Goal: Task Accomplishment & Management: Use online tool/utility

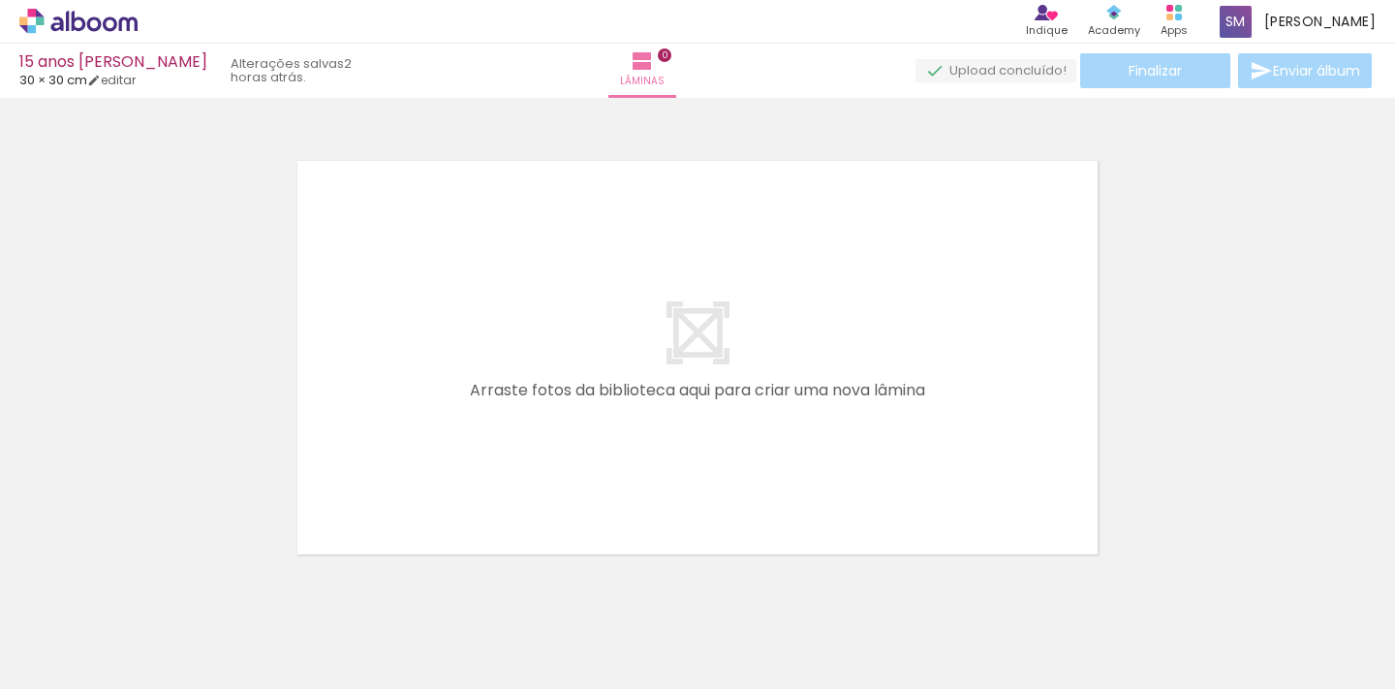
scroll to position [24, 0]
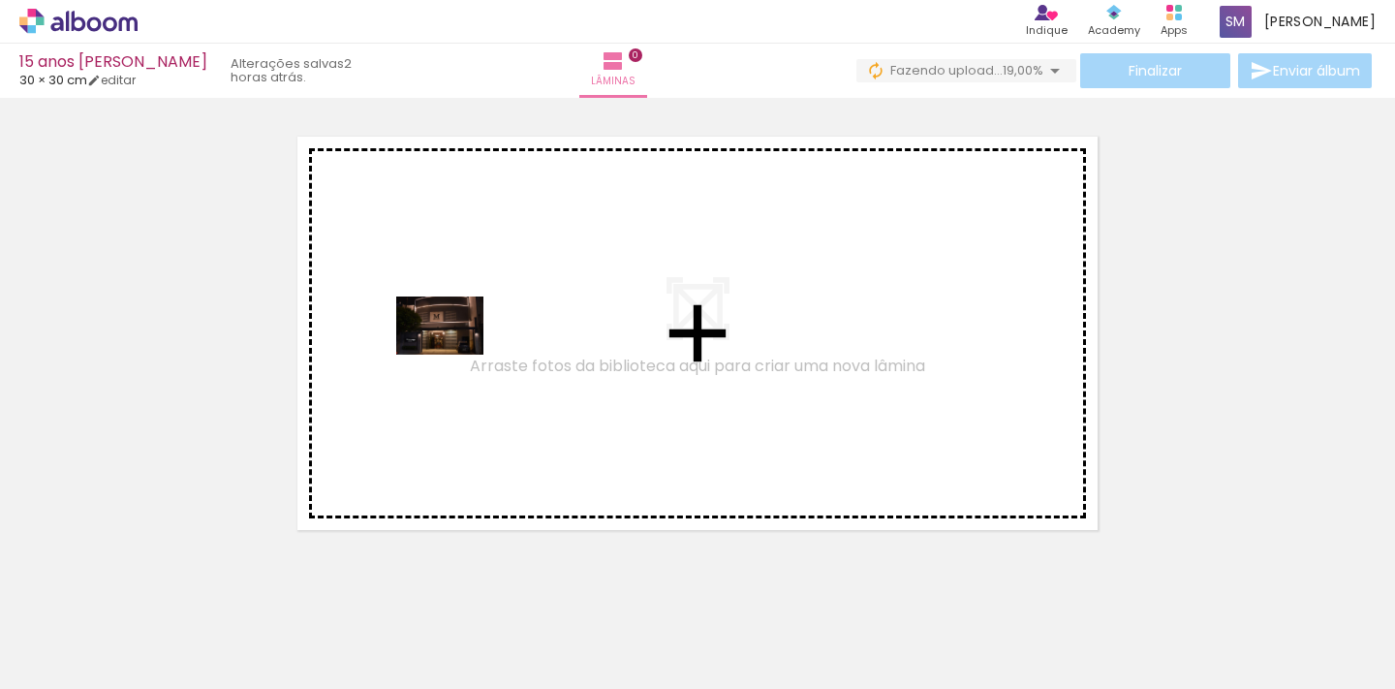
drag, startPoint x: 191, startPoint y: 622, endPoint x: 455, endPoint y: 352, distance: 378.1
click at [455, 352] on quentale-workspace at bounding box center [697, 344] width 1395 height 689
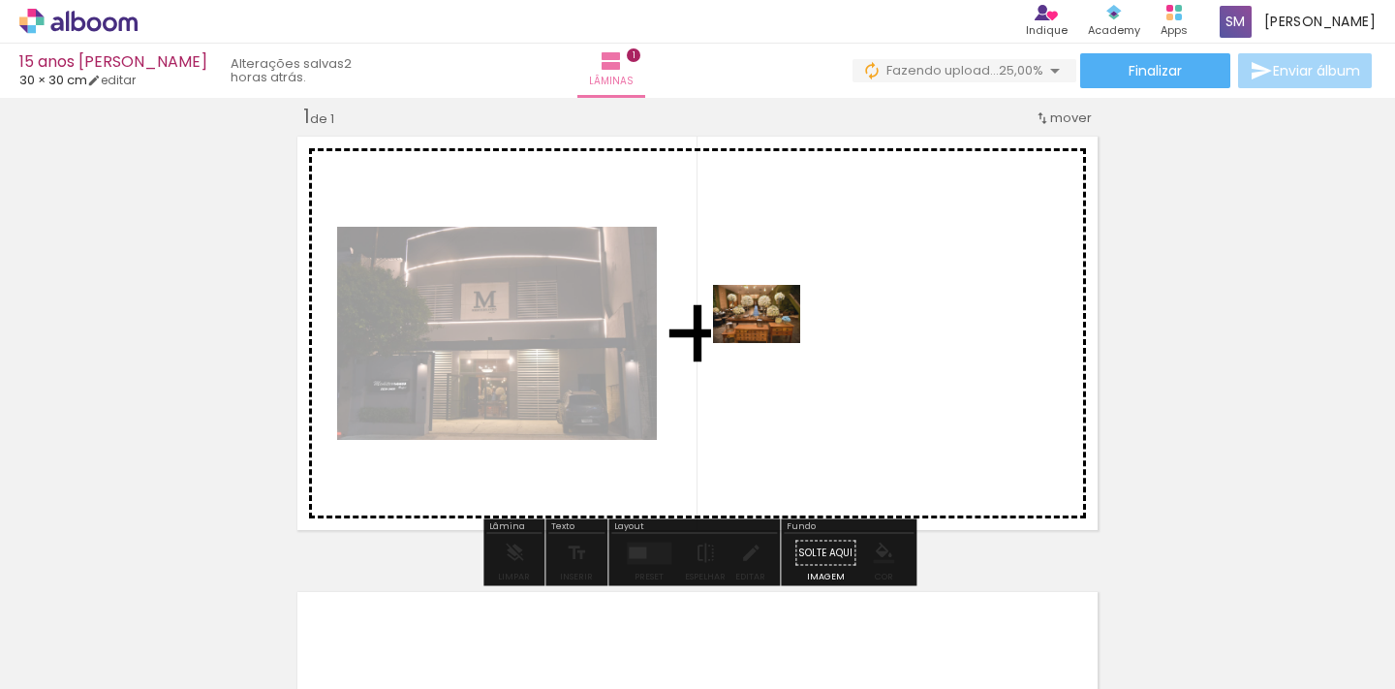
drag, startPoint x: 966, startPoint y: 628, endPoint x: 771, endPoint y: 343, distance: 345.0
click at [771, 343] on quentale-workspace at bounding box center [697, 344] width 1395 height 689
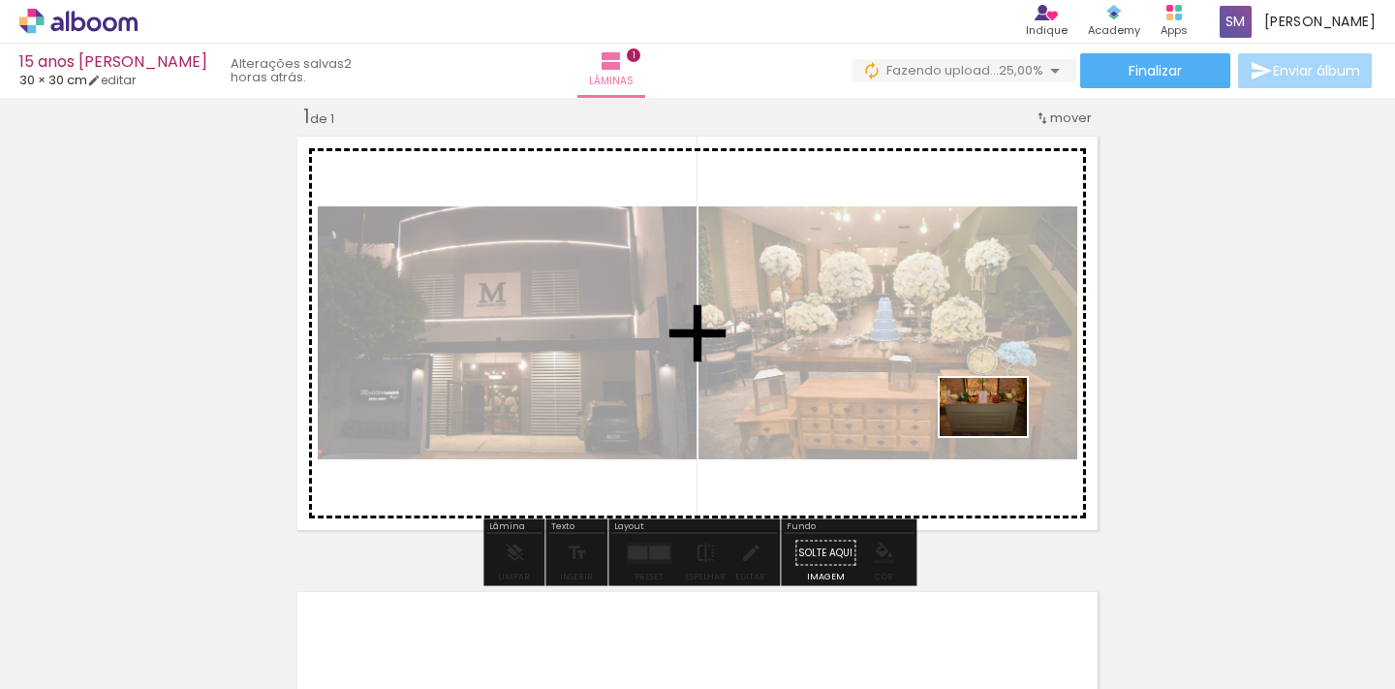
drag, startPoint x: 1078, startPoint y: 633, endPoint x: 998, endPoint y: 436, distance: 212.4
click at [998, 436] on quentale-workspace at bounding box center [697, 344] width 1395 height 689
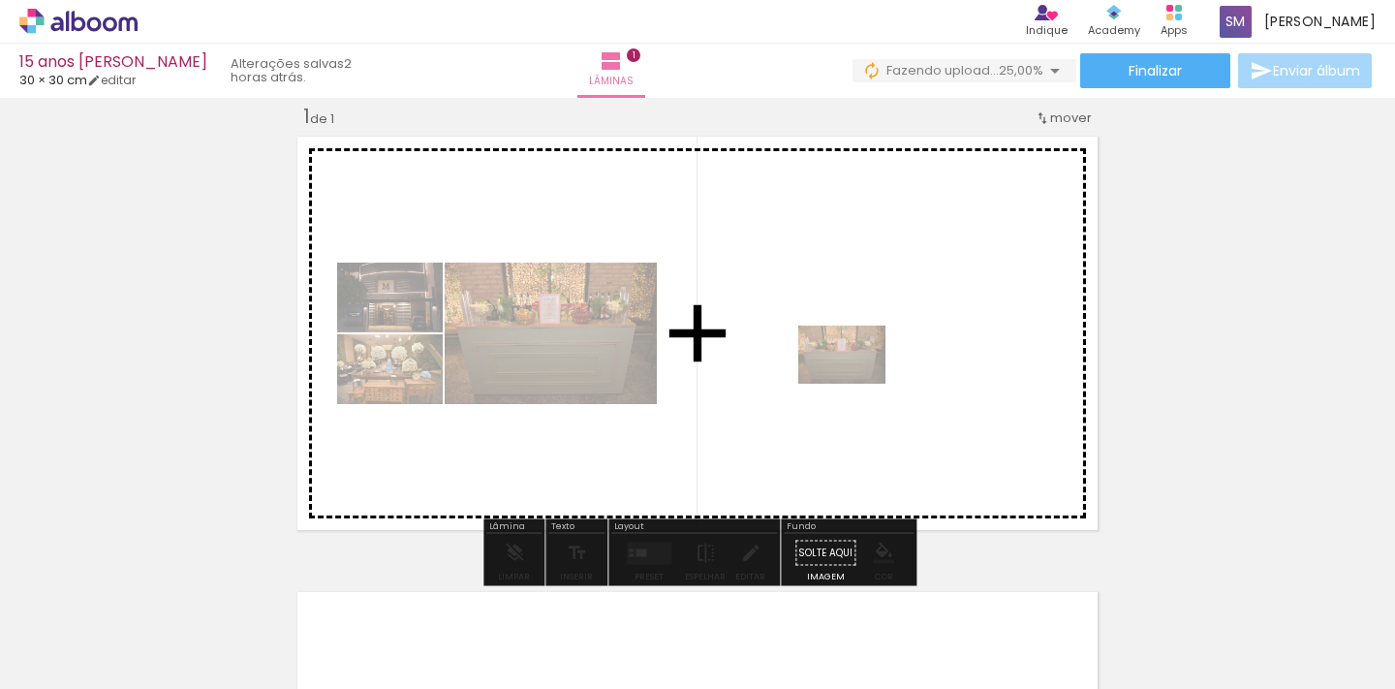
drag, startPoint x: 1089, startPoint y: 626, endPoint x: 856, endPoint y: 384, distance: 335.7
click at [856, 384] on quentale-workspace at bounding box center [697, 344] width 1395 height 689
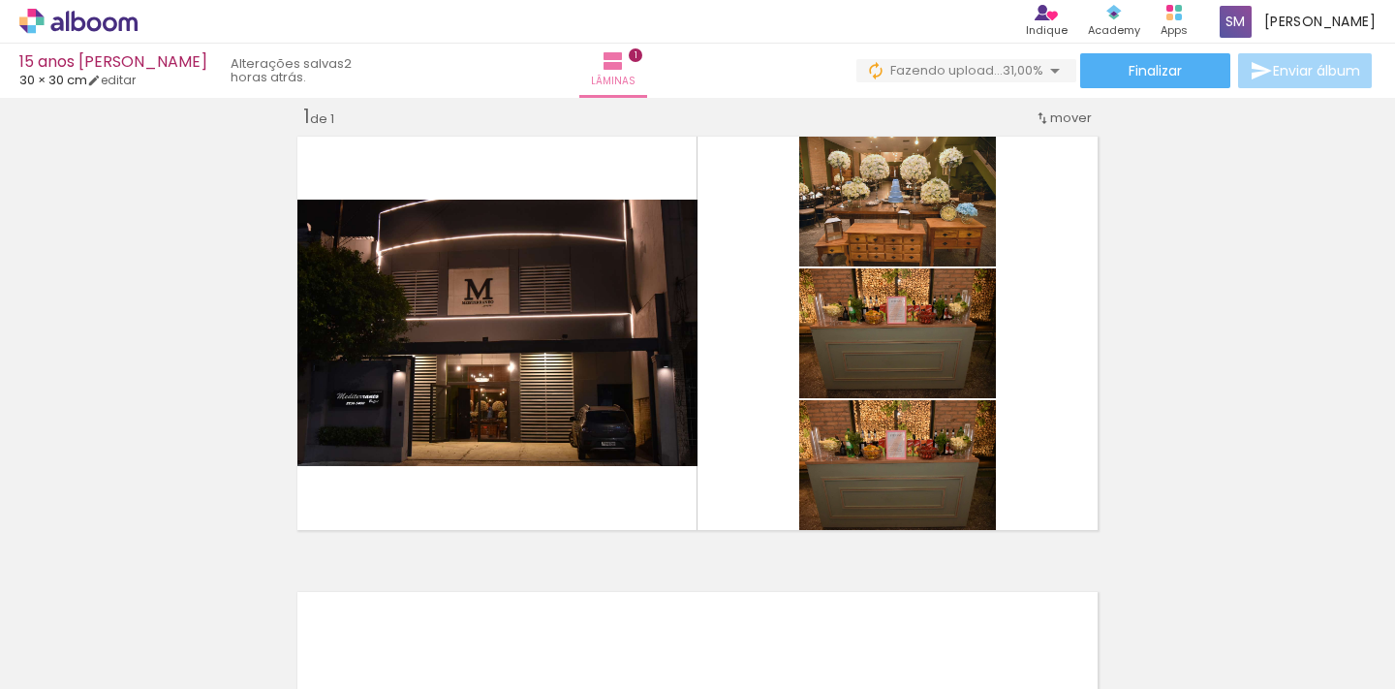
scroll to position [0, 4732]
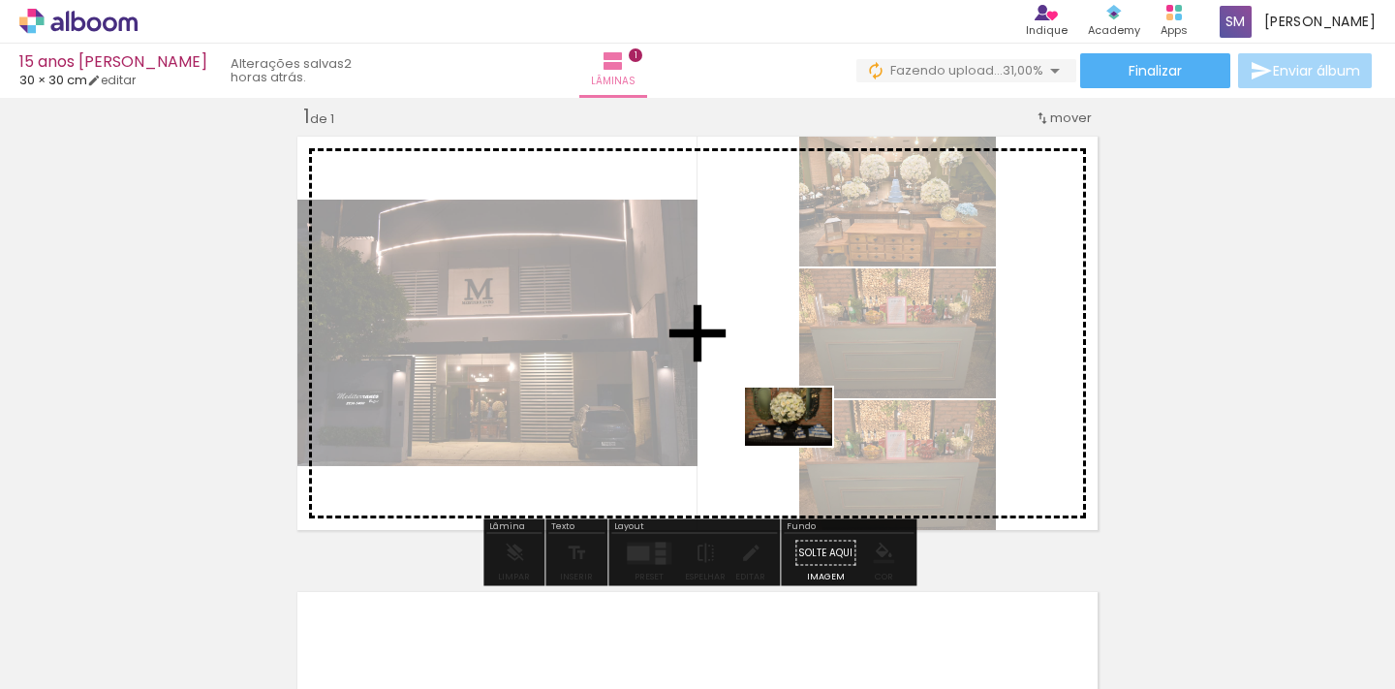
drag, startPoint x: 1128, startPoint y: 642, endPoint x: 803, endPoint y: 446, distance: 380.2
click at [803, 446] on quentale-workspace at bounding box center [697, 344] width 1395 height 689
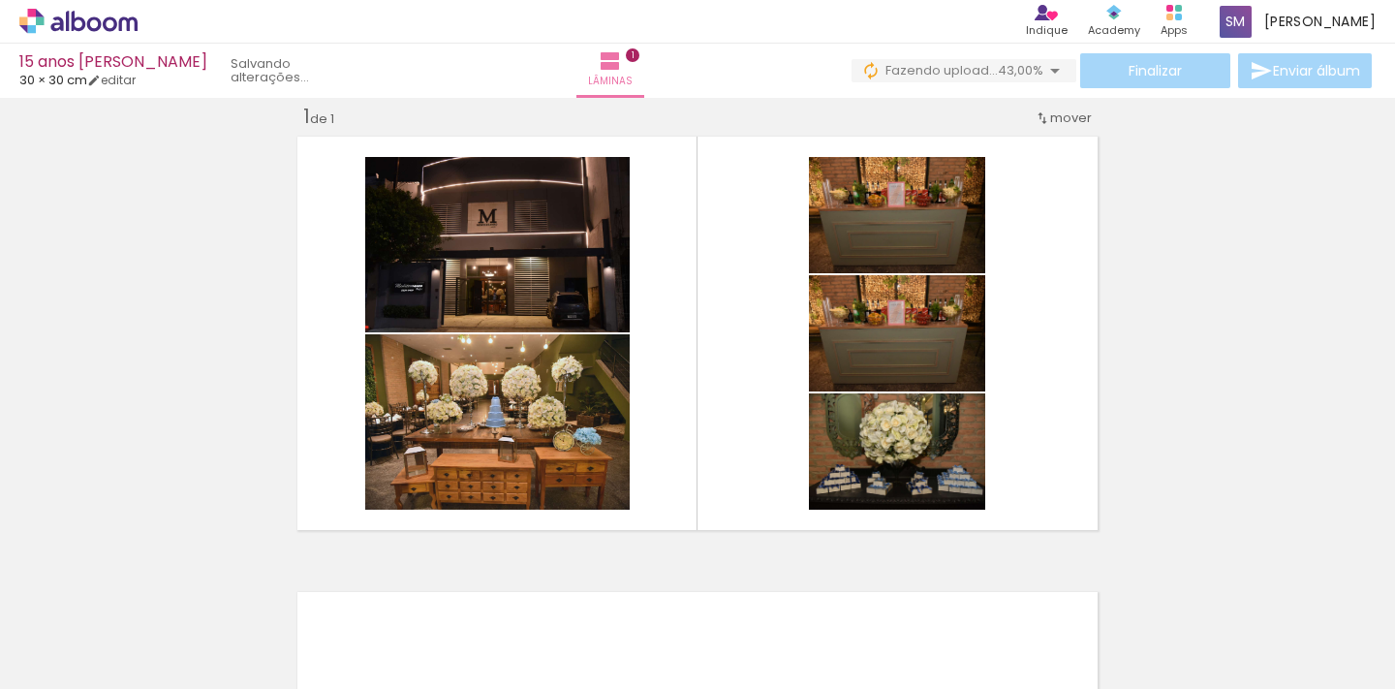
scroll to position [0, 0]
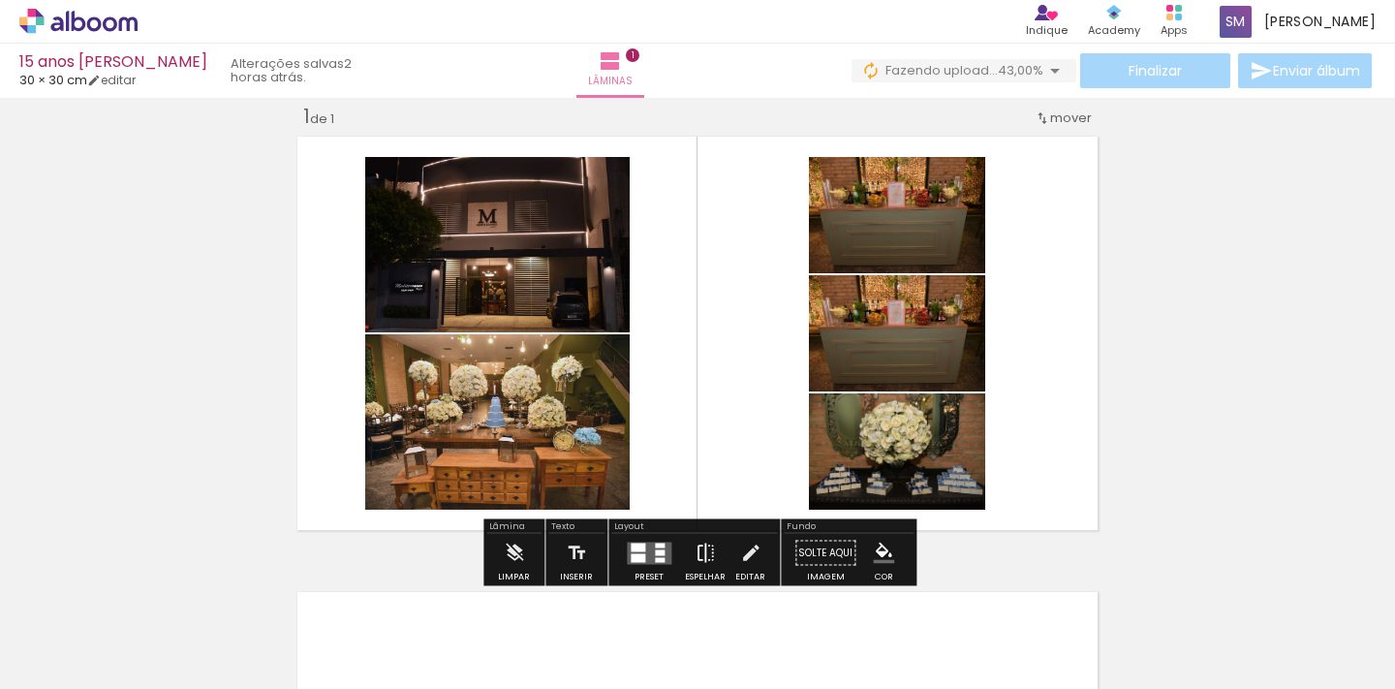
click at [701, 550] on iron-icon at bounding box center [705, 553] width 21 height 39
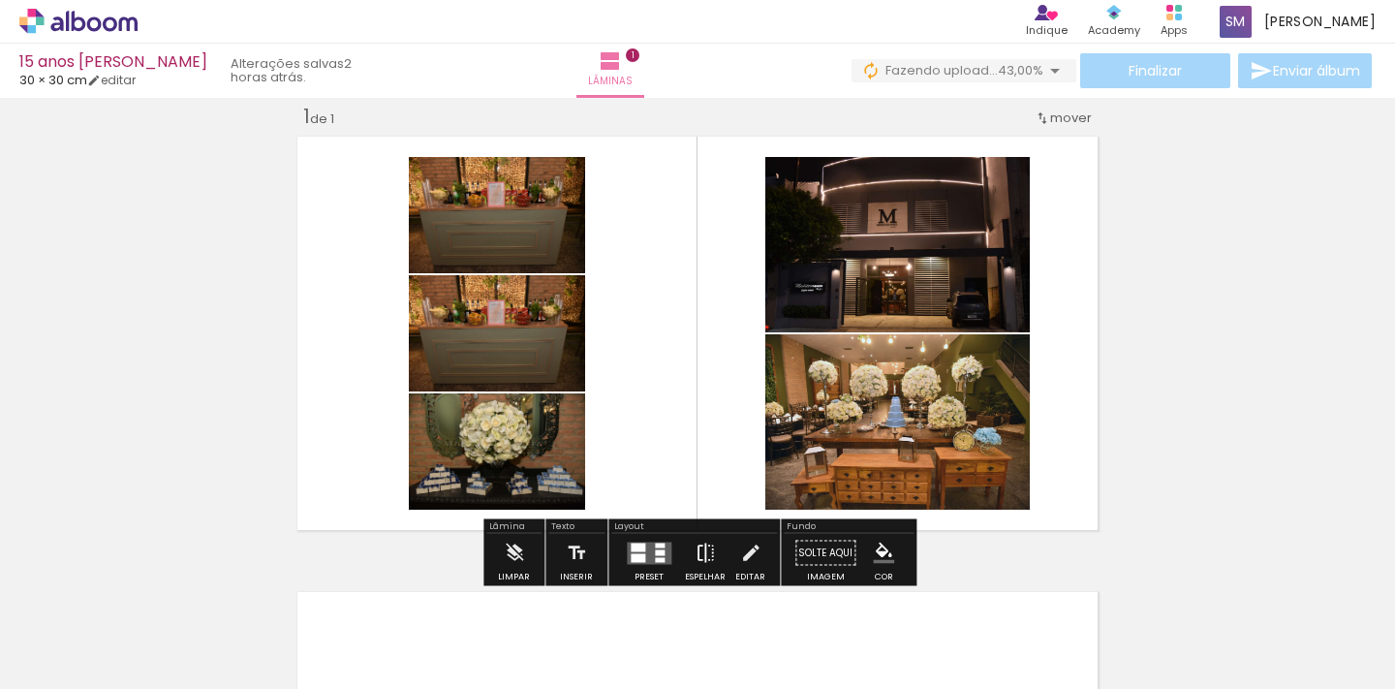
click at [701, 550] on iron-icon at bounding box center [705, 553] width 21 height 39
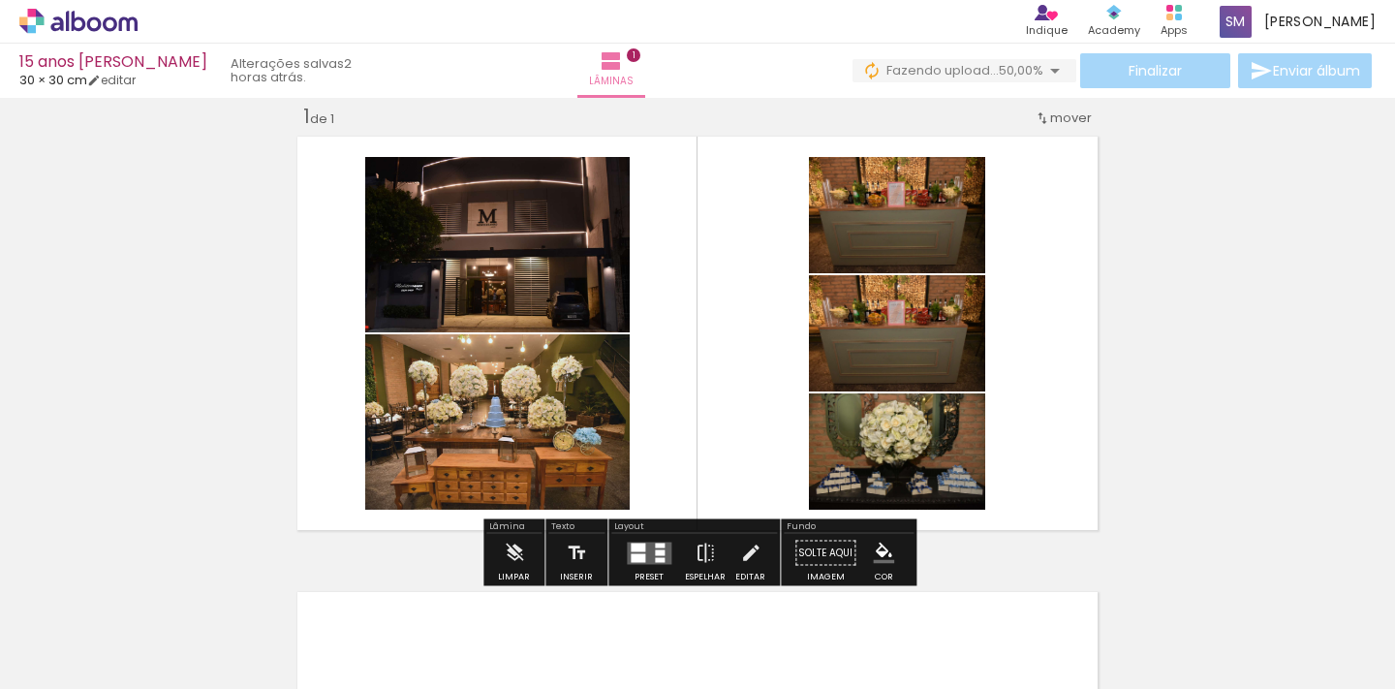
click at [655, 550] on div at bounding box center [660, 552] width 10 height 6
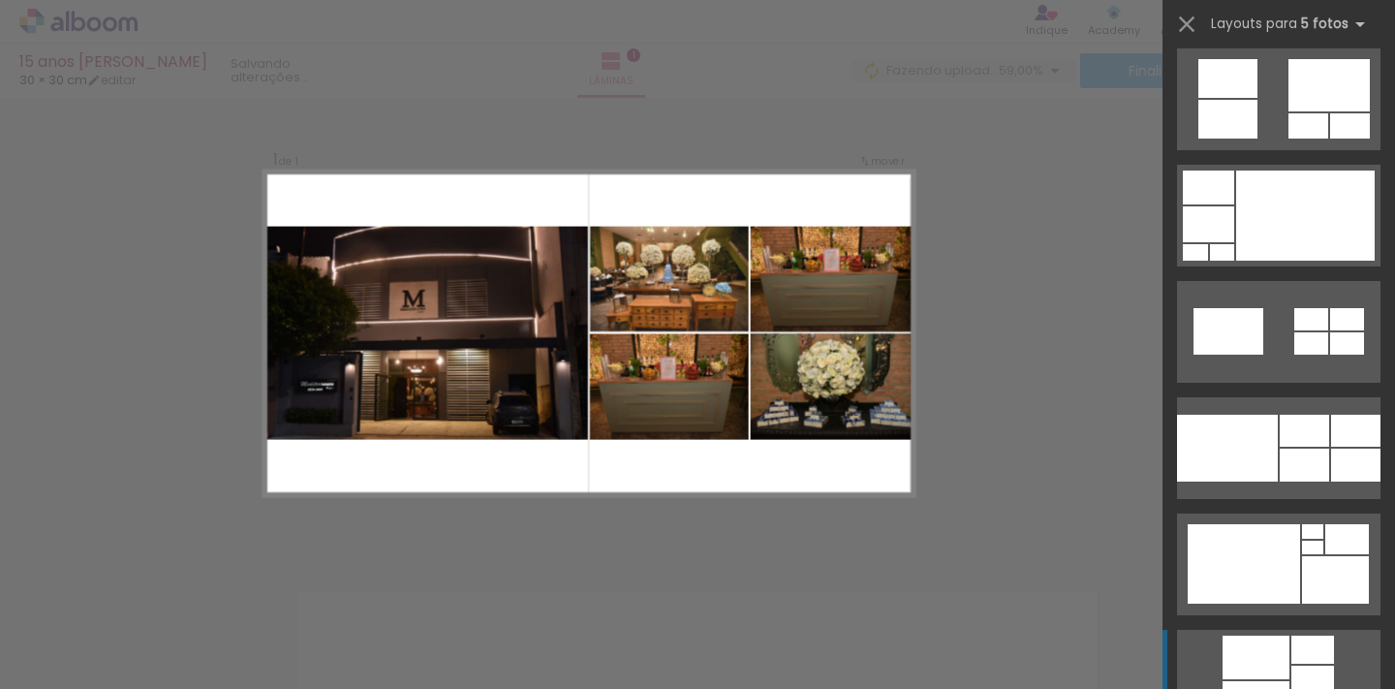
scroll to position [3558, 0]
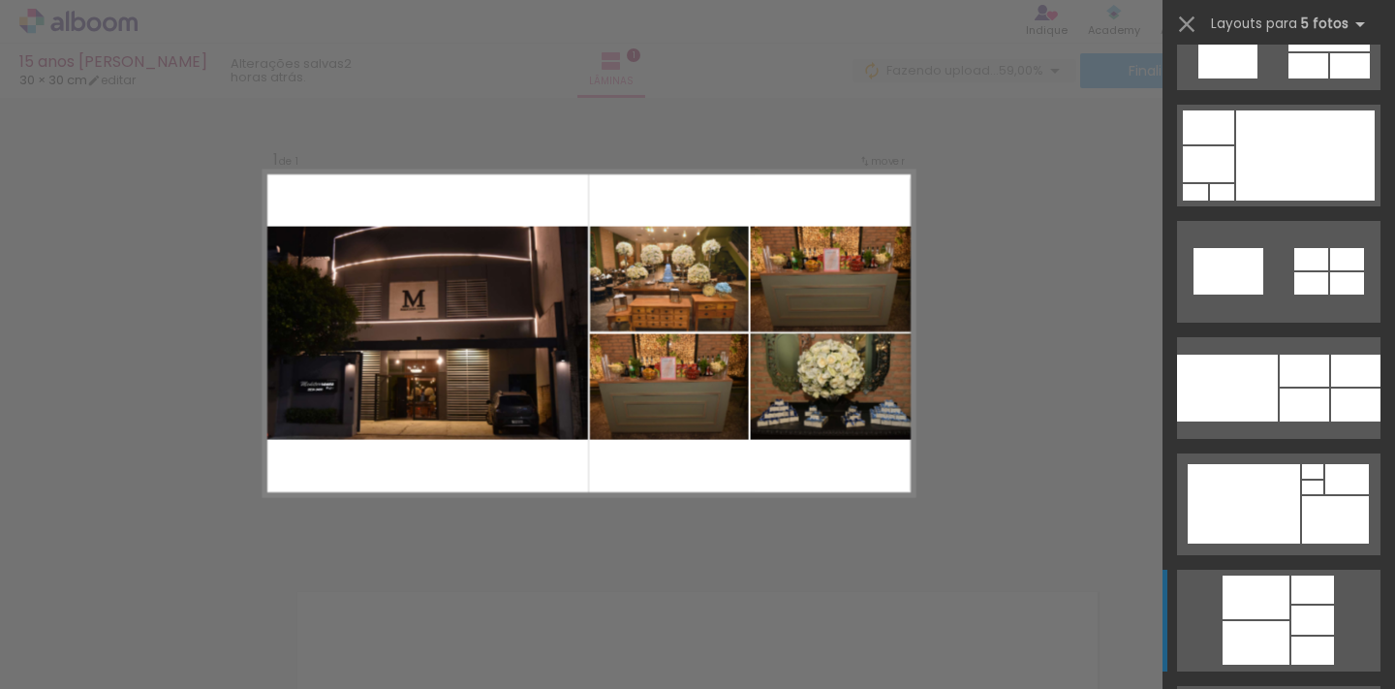
click at [1286, 383] on div at bounding box center [1304, 371] width 49 height 32
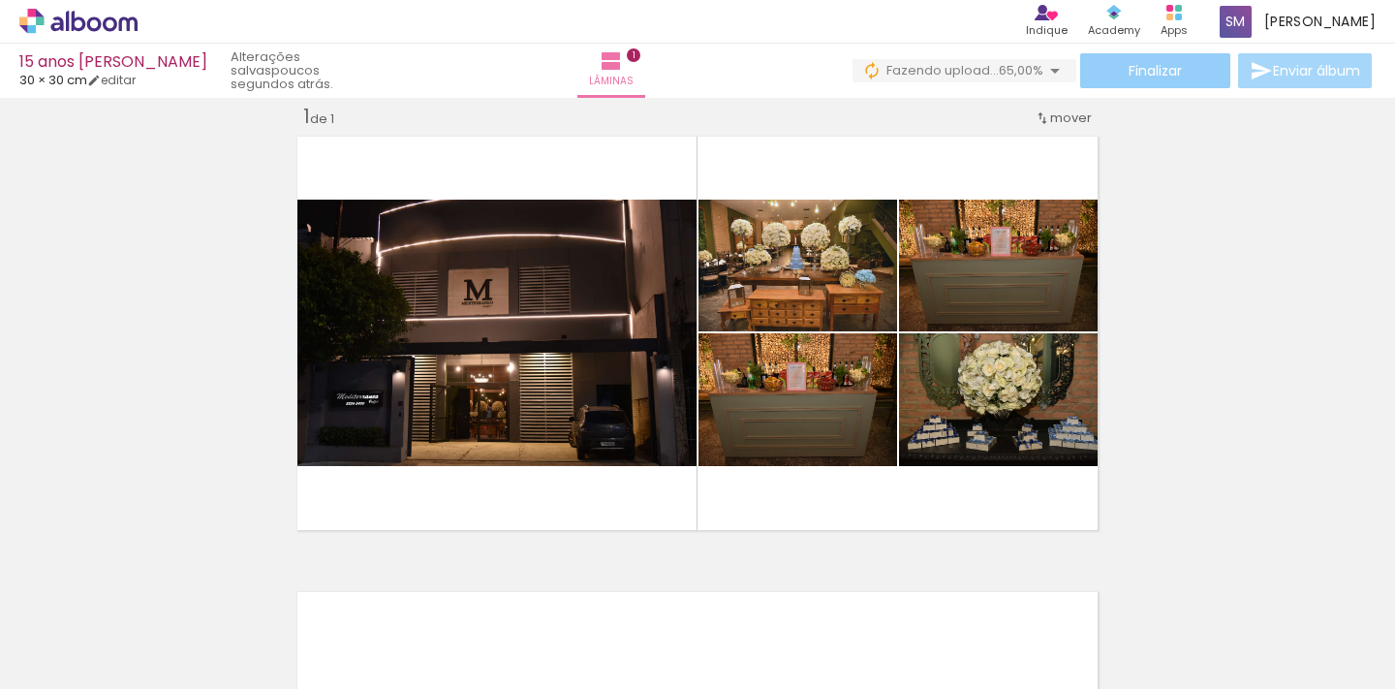
click at [1155, 77] on span "Finalizar" at bounding box center [1154, 71] width 53 height 14
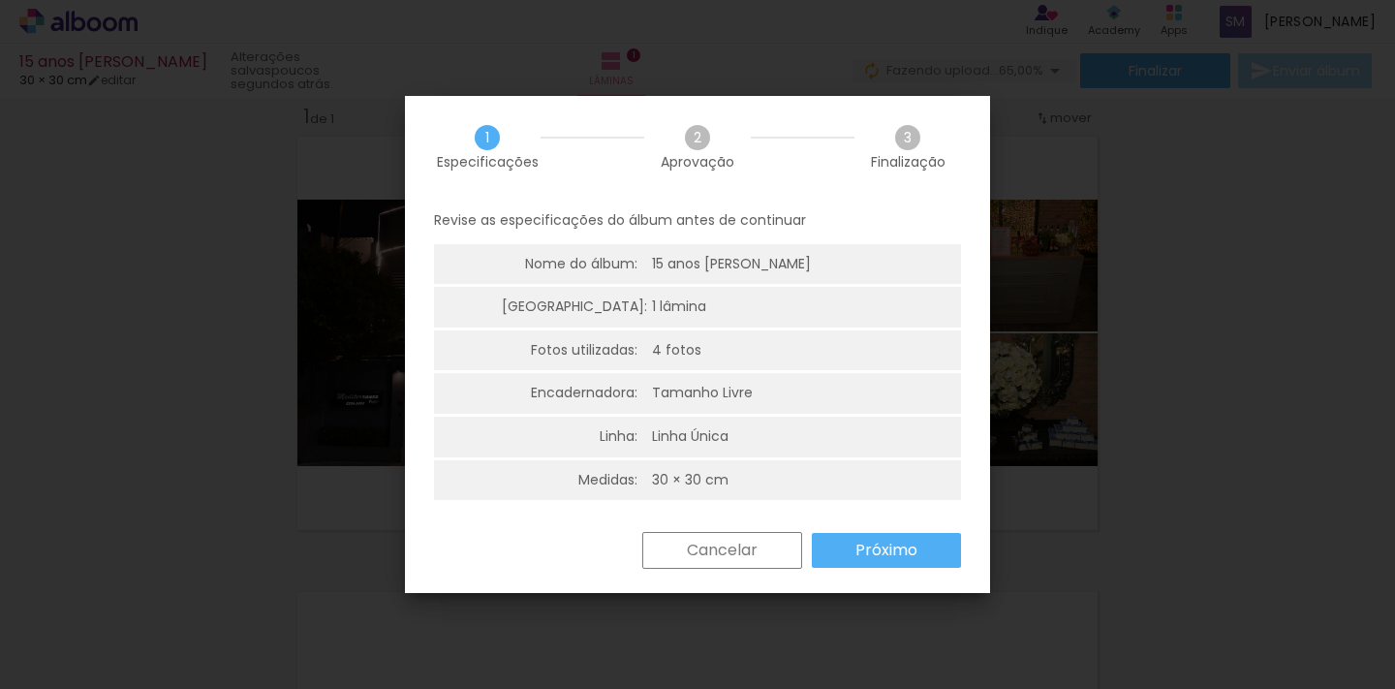
click at [1208, 225] on iron-overlay-backdrop at bounding box center [697, 344] width 1395 height 689
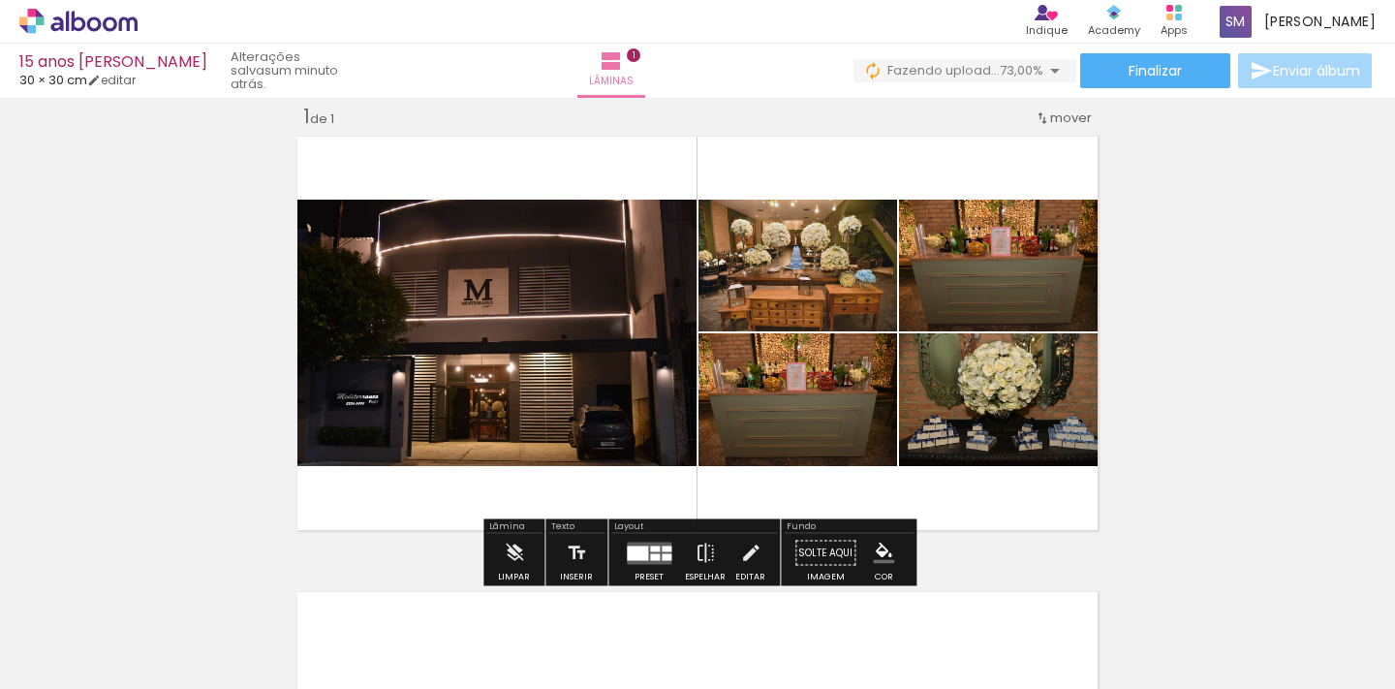
click at [1063, 117] on span "mover" at bounding box center [1071, 117] width 42 height 18
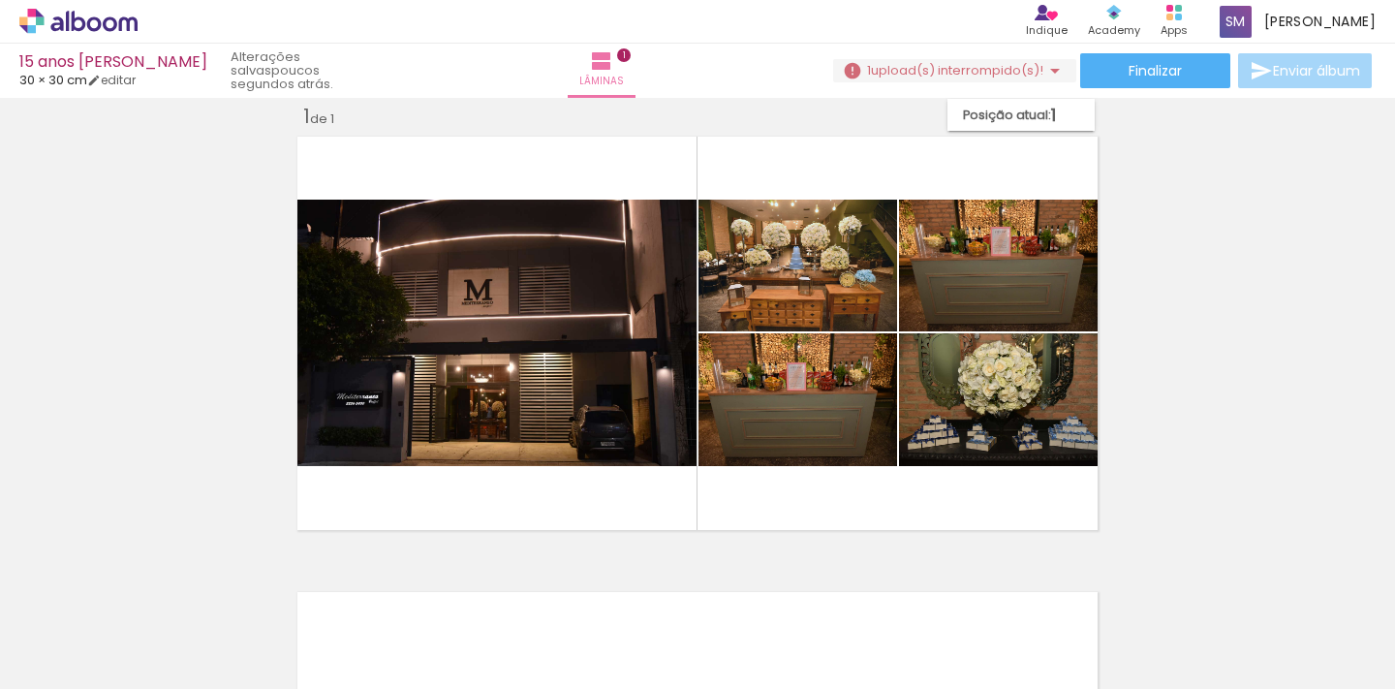
click at [321, 615] on div at bounding box center [303, 624] width 96 height 64
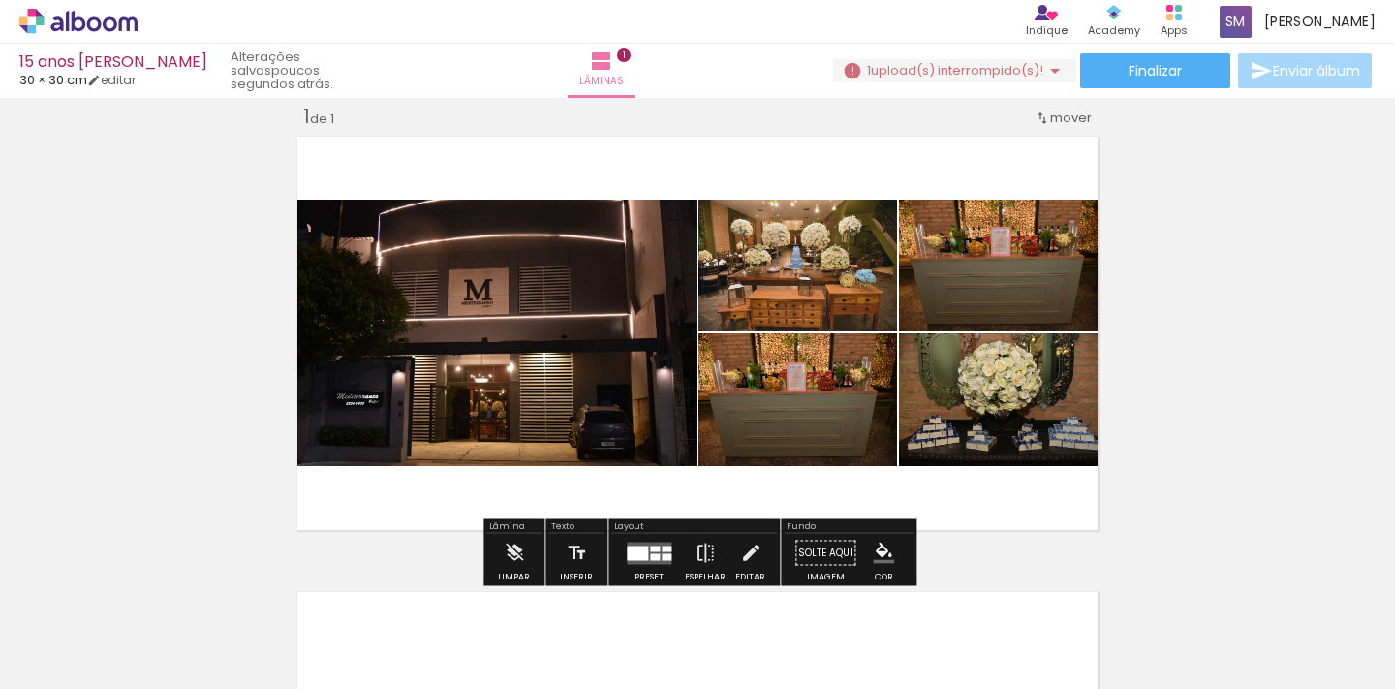
click at [1050, 71] on iron-icon at bounding box center [1054, 70] width 23 height 23
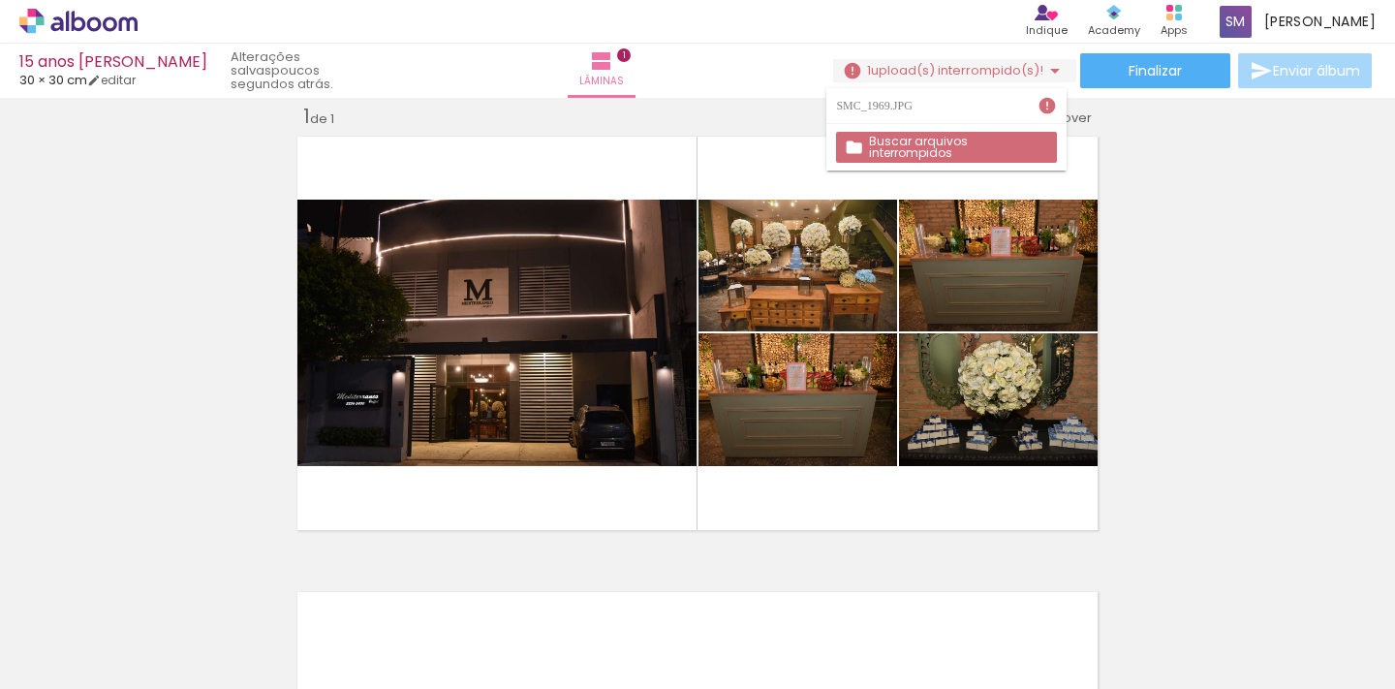
click at [1046, 105] on iron-icon at bounding box center [1046, 105] width 19 height 19
click at [0, 0] on slot "Buscar arquivos interrompidos" at bounding box center [0, 0] width 0 height 0
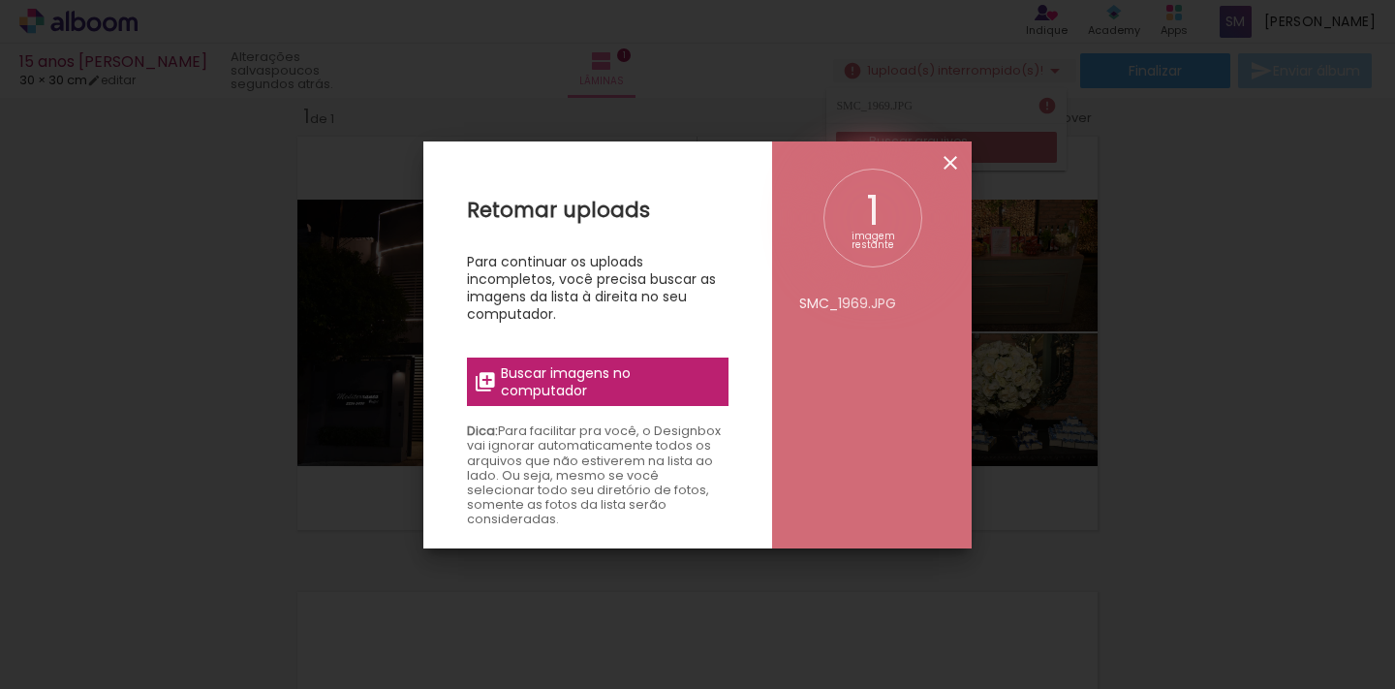
click at [953, 159] on iron-icon at bounding box center [950, 162] width 23 height 23
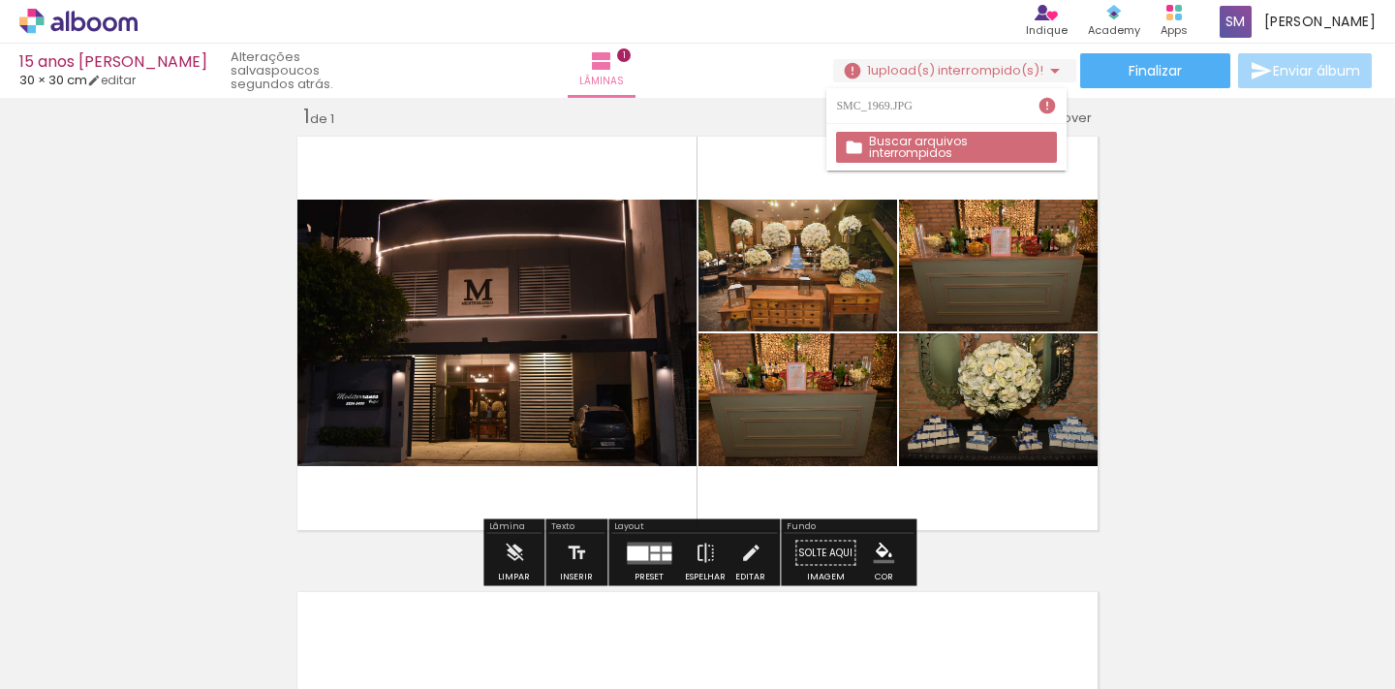
click at [1235, 240] on div "Inserir lâmina 1 de 1" at bounding box center [697, 535] width 1395 height 911
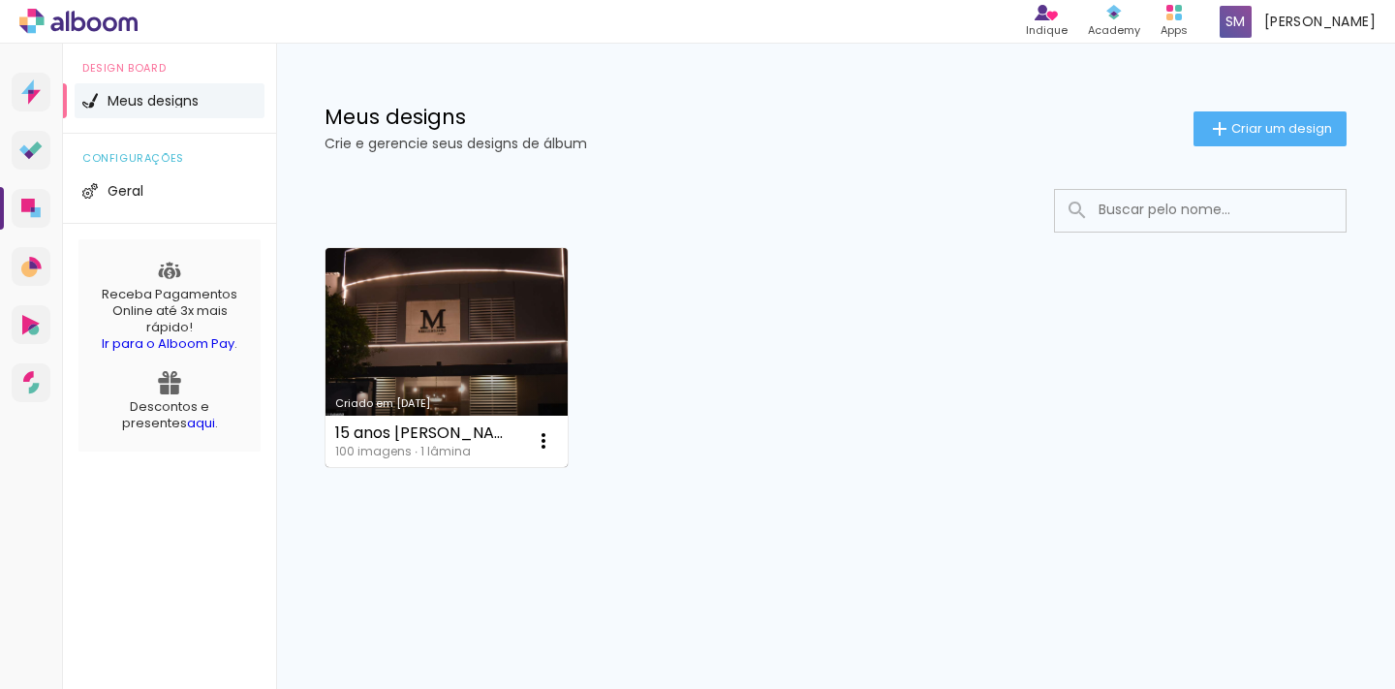
click at [479, 308] on link "Criado em [DATE]" at bounding box center [446, 357] width 242 height 219
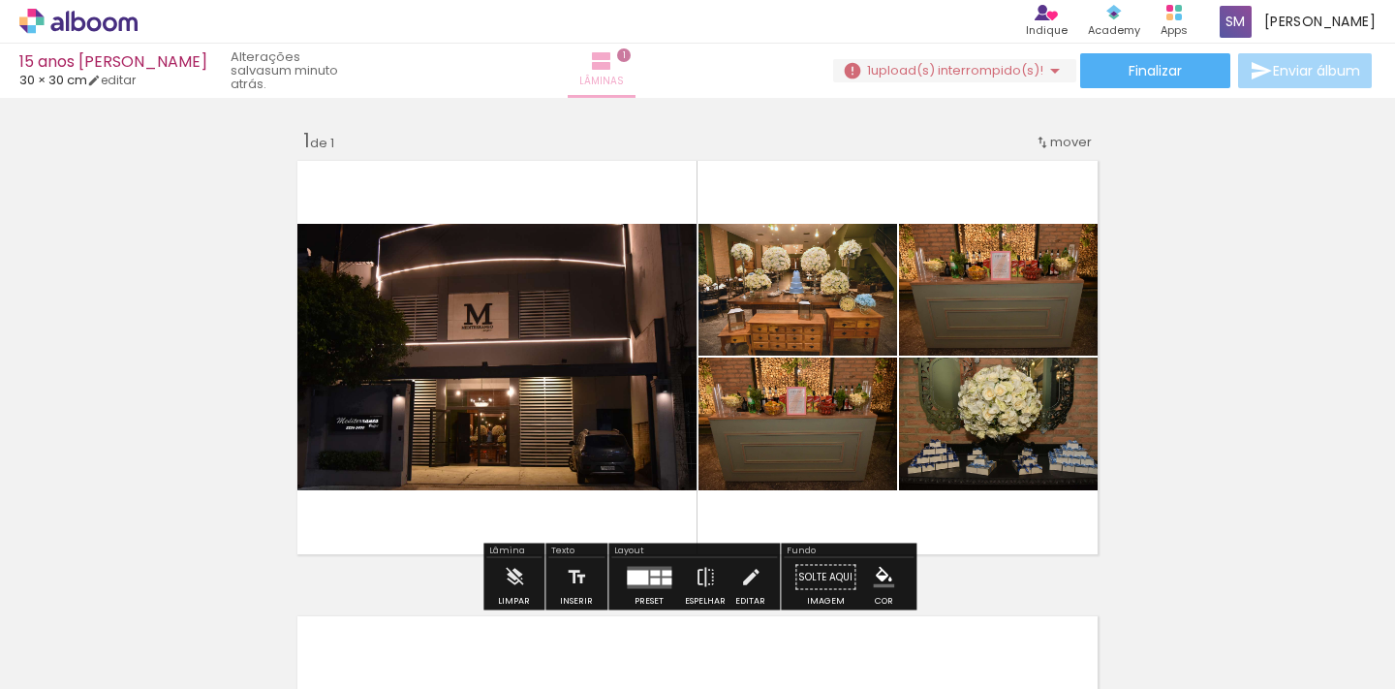
click at [613, 68] on iron-icon at bounding box center [601, 60] width 23 height 23
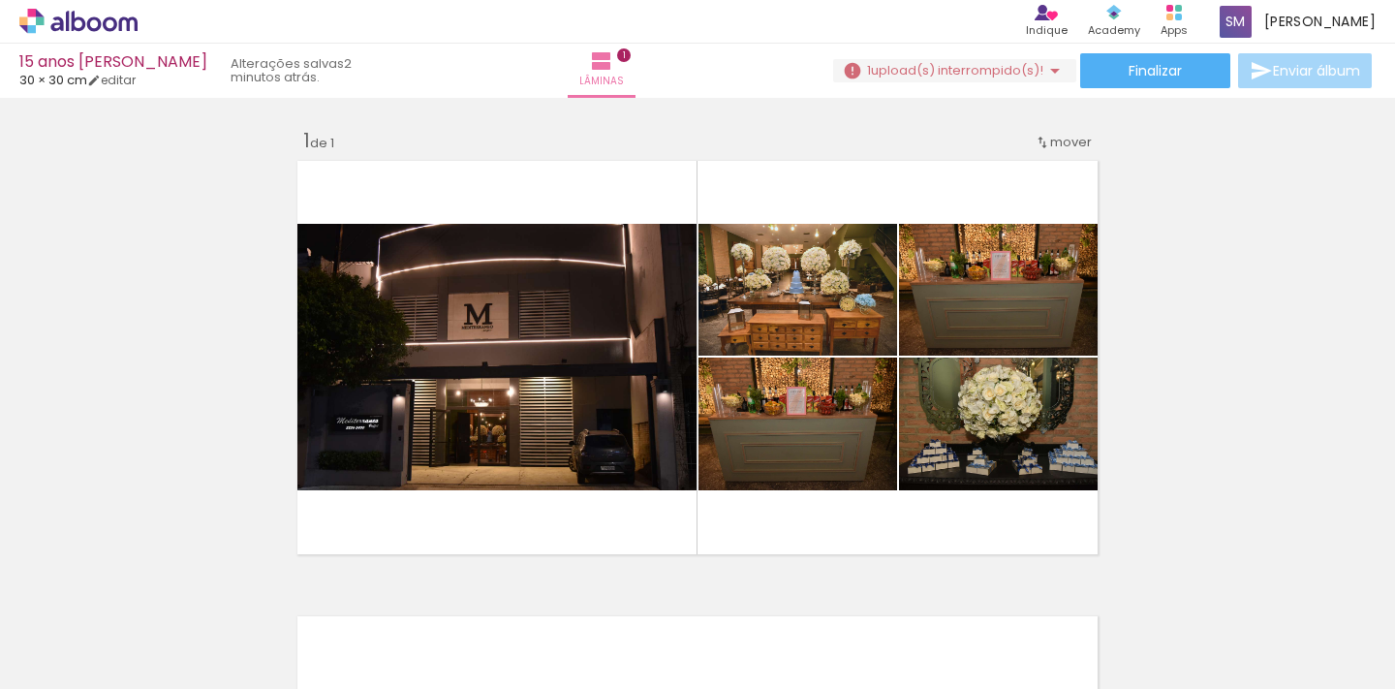
click at [1028, 582] on iron-icon at bounding box center [1019, 584] width 20 height 20
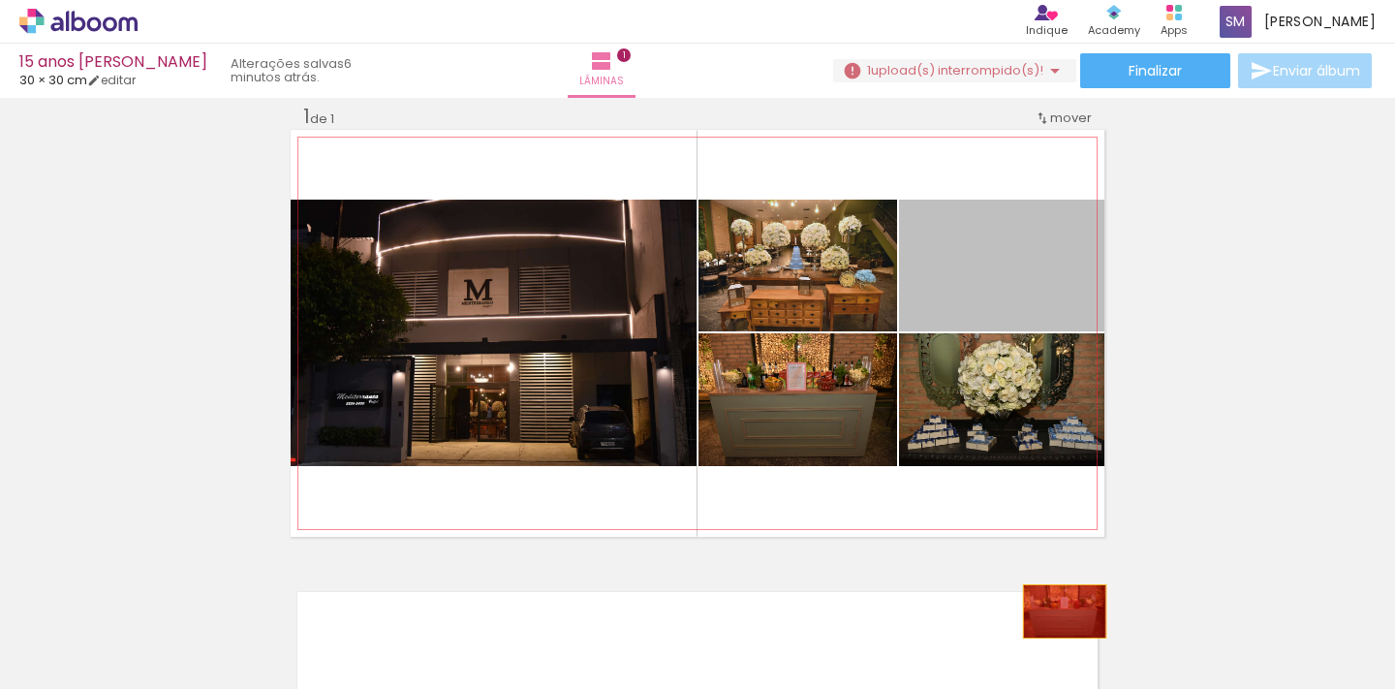
drag, startPoint x: 1023, startPoint y: 277, endPoint x: 1065, endPoint y: 611, distance: 336.8
click at [1065, 611] on quentale-workspace at bounding box center [697, 344] width 1395 height 689
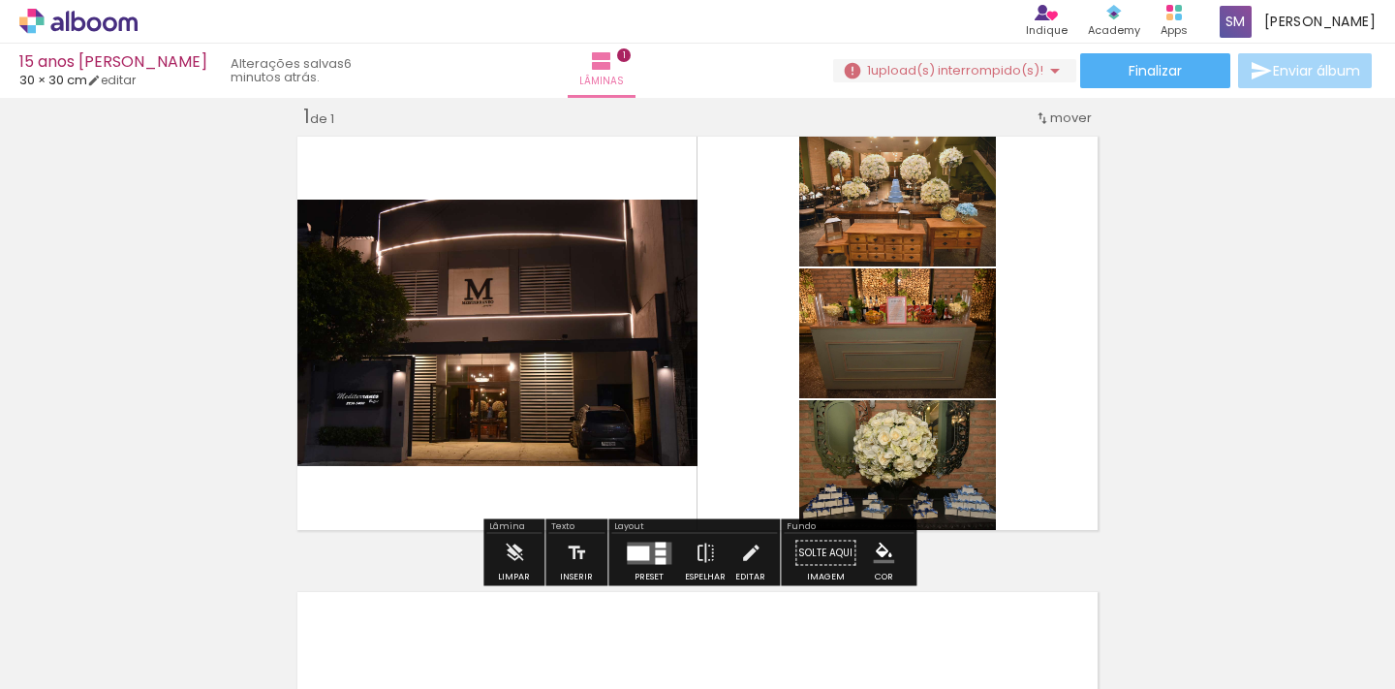
click at [1057, 272] on quentale-layouter at bounding box center [698, 333] width 814 height 407
click at [648, 551] on quentale-layouter at bounding box center [649, 552] width 45 height 22
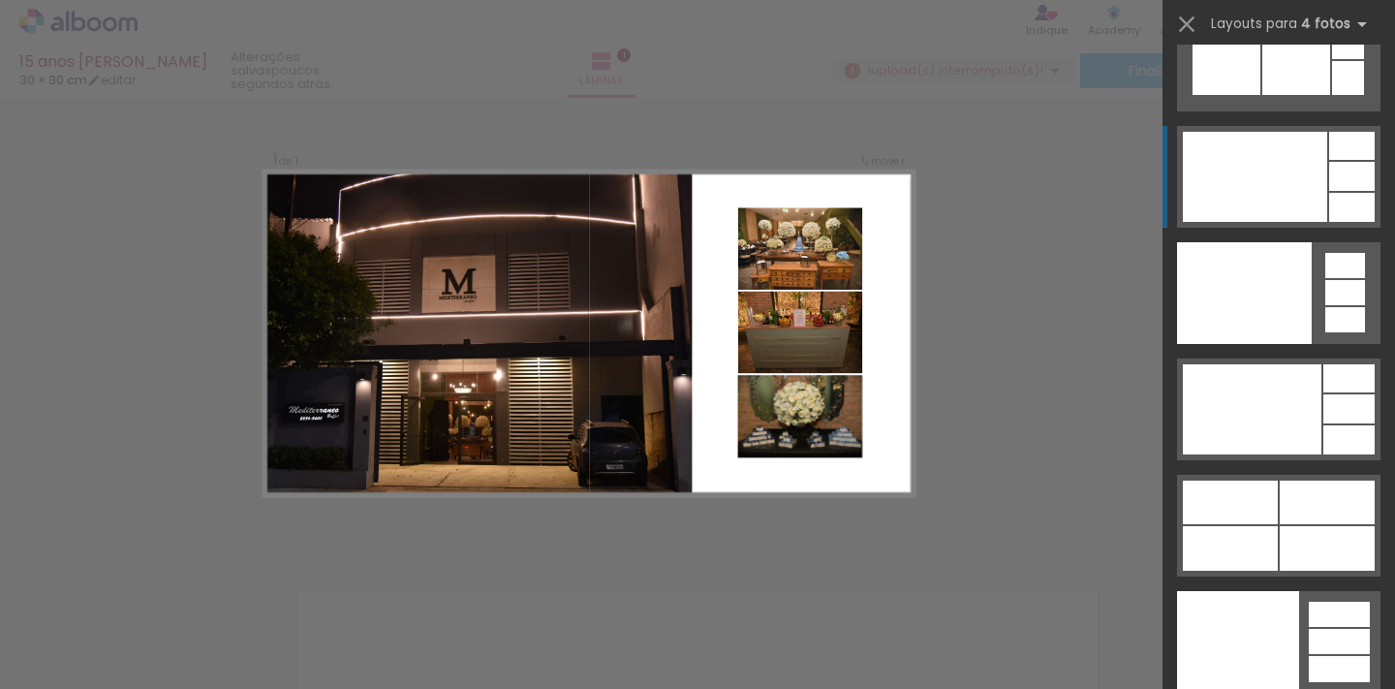
scroll to position [42582, 0]
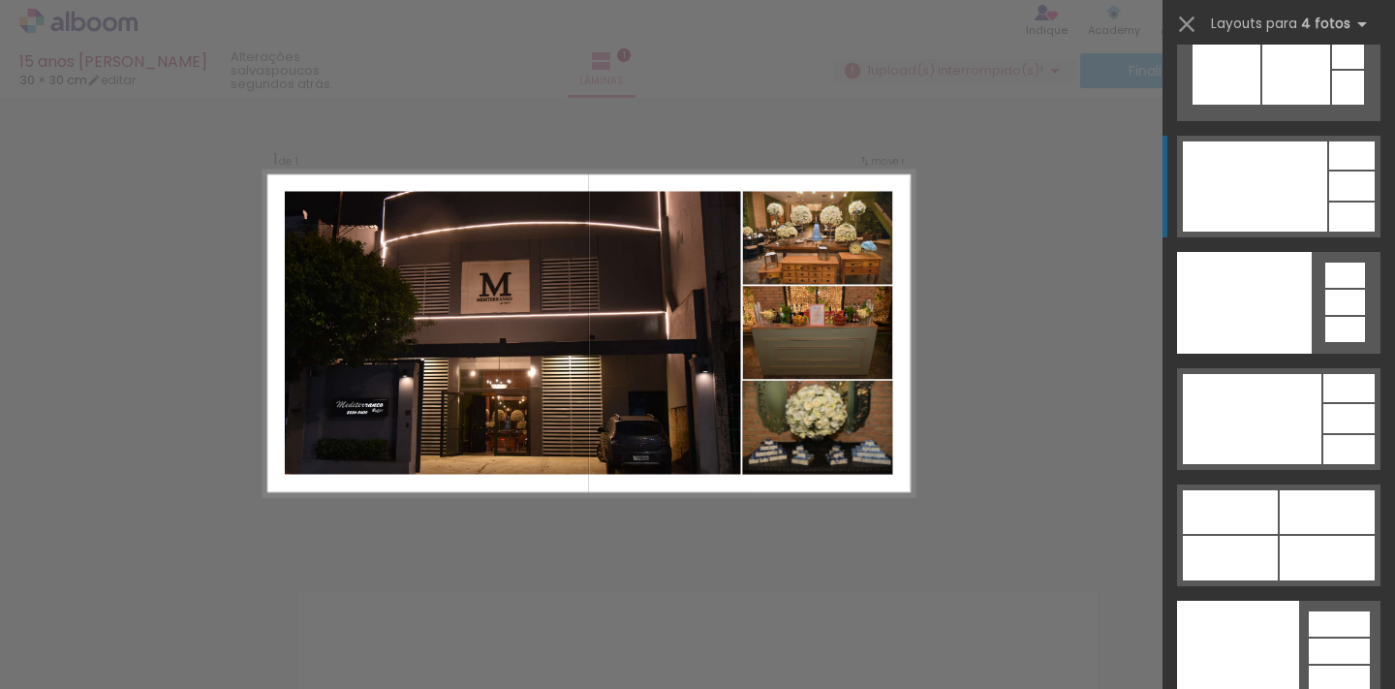
click at [1265, 181] on div at bounding box center [1255, 186] width 144 height 90
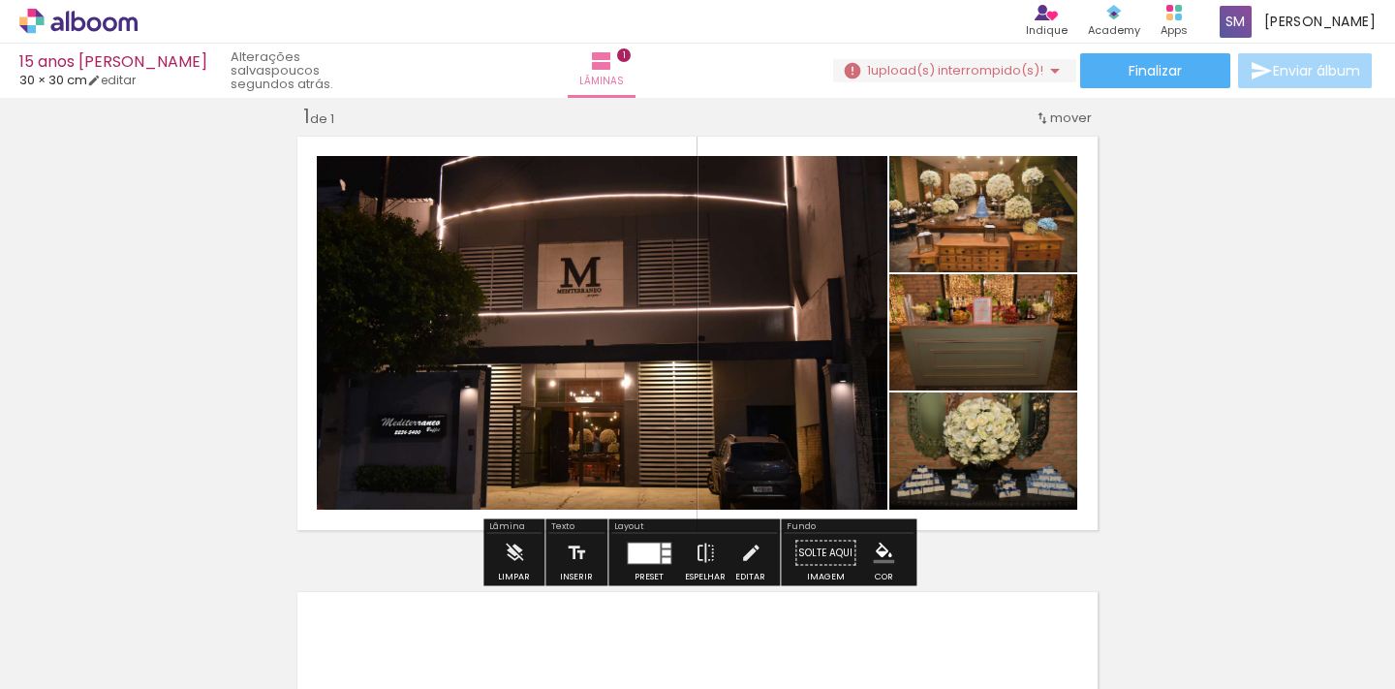
click at [1257, 384] on div "Inserir lâmina 1 de 1" at bounding box center [697, 535] width 1395 height 911
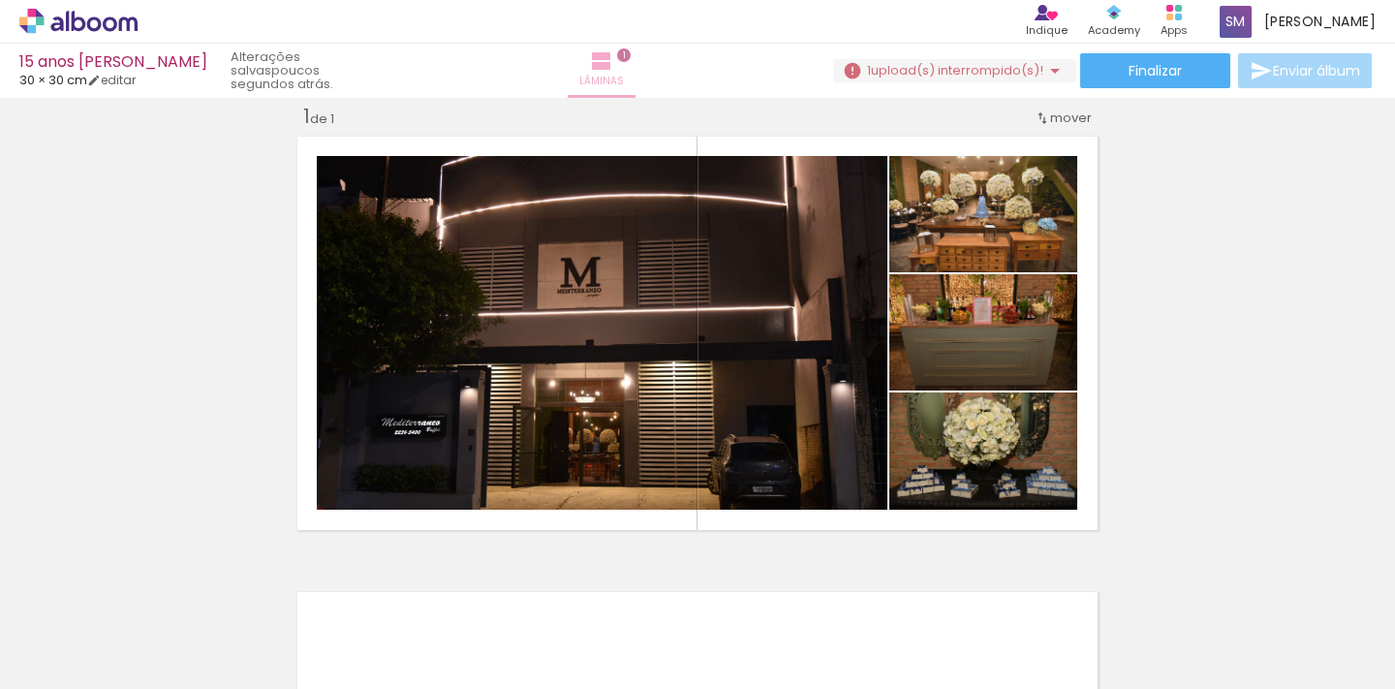
click at [613, 62] on iron-icon at bounding box center [601, 60] width 23 height 23
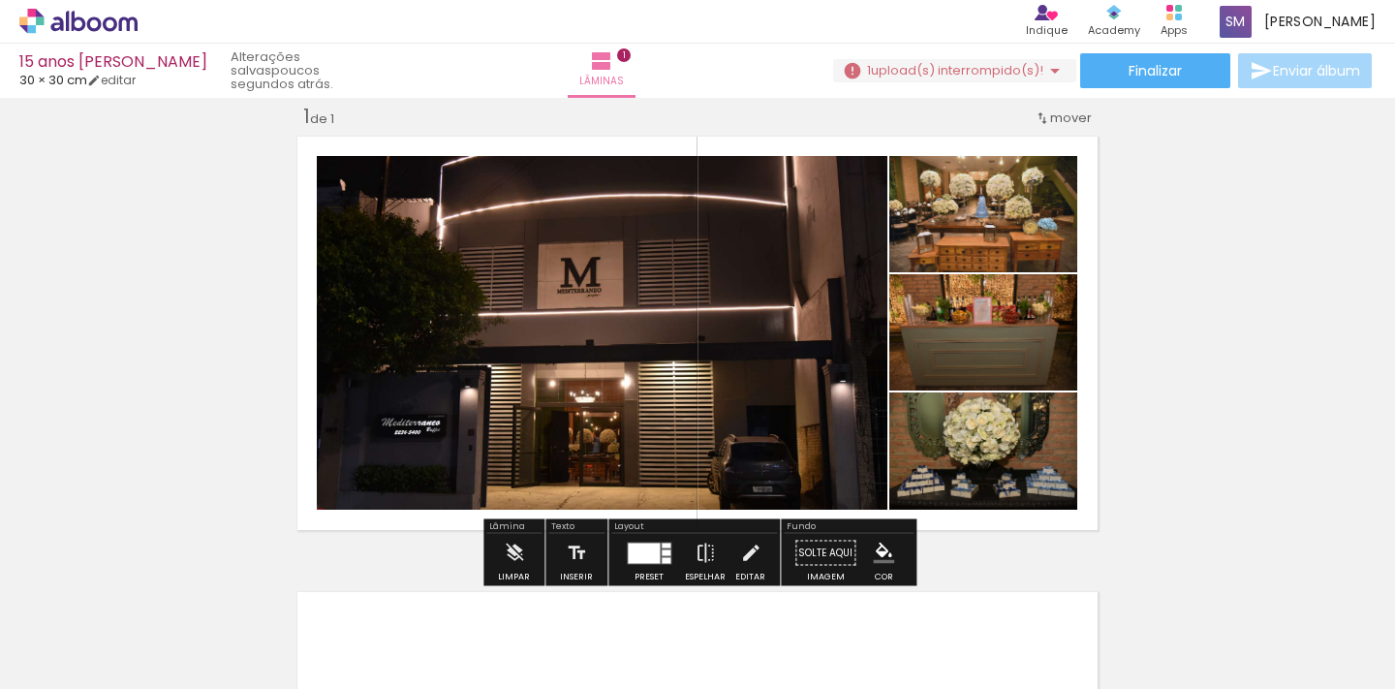
click at [1243, 193] on div "Inserir lâmina 1 de 1" at bounding box center [697, 535] width 1395 height 911
drag, startPoint x: 1089, startPoint y: 521, endPoint x: 880, endPoint y: 517, distance: 209.3
click at [880, 517] on quentale-layouter at bounding box center [698, 333] width 814 height 407
click at [1334, 323] on div "Inserir lâmina 1 de 1" at bounding box center [697, 535] width 1395 height 911
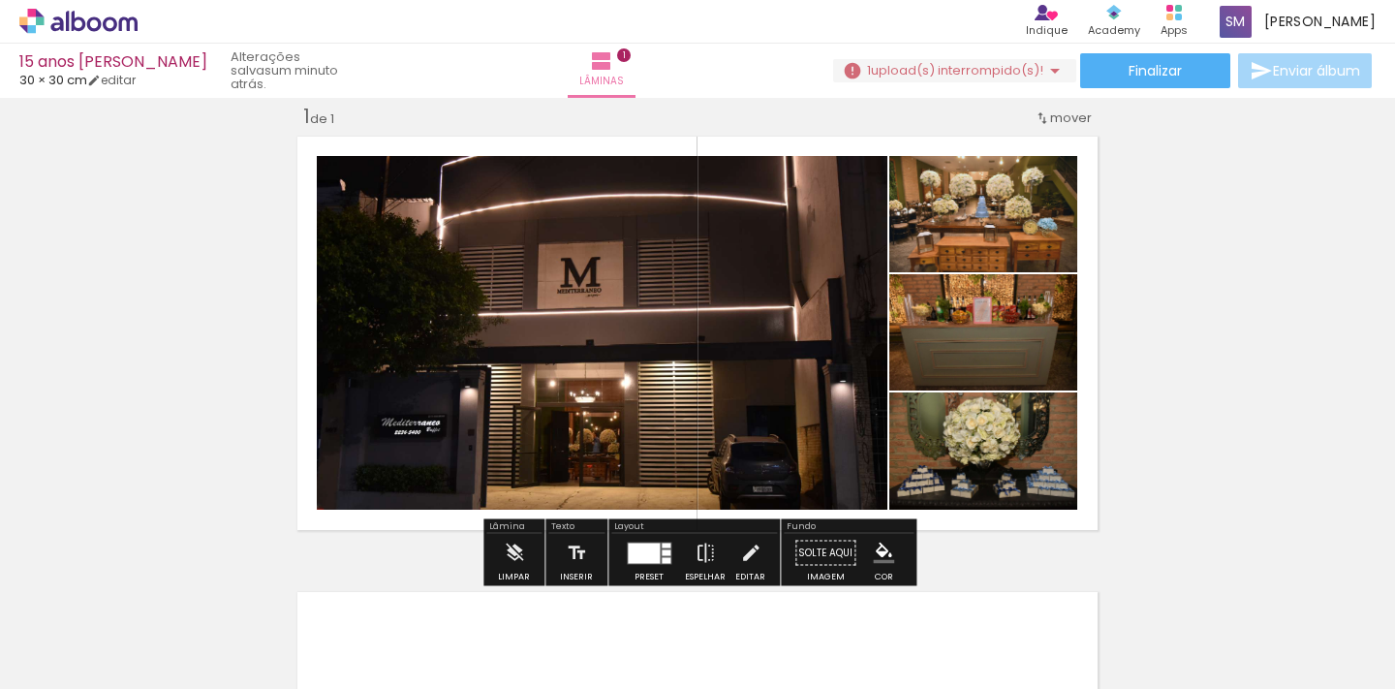
click at [1334, 323] on div "Inserir lâmina 1 de 1" at bounding box center [697, 535] width 1395 height 911
drag, startPoint x: 1089, startPoint y: 329, endPoint x: 1097, endPoint y: 324, distance: 10.5
click at [1200, 261] on div "Inserir lâmina 1 de 1" at bounding box center [697, 535] width 1395 height 911
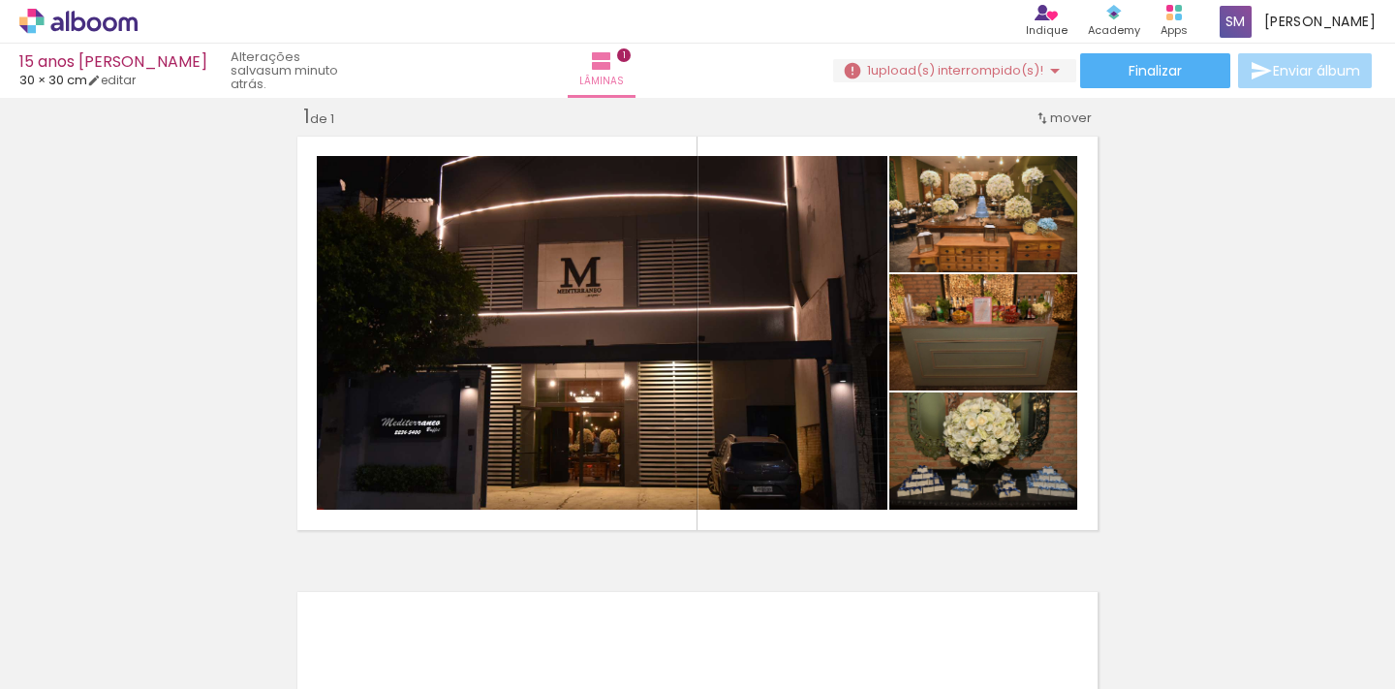
click at [333, 632] on div at bounding box center [303, 624] width 96 height 64
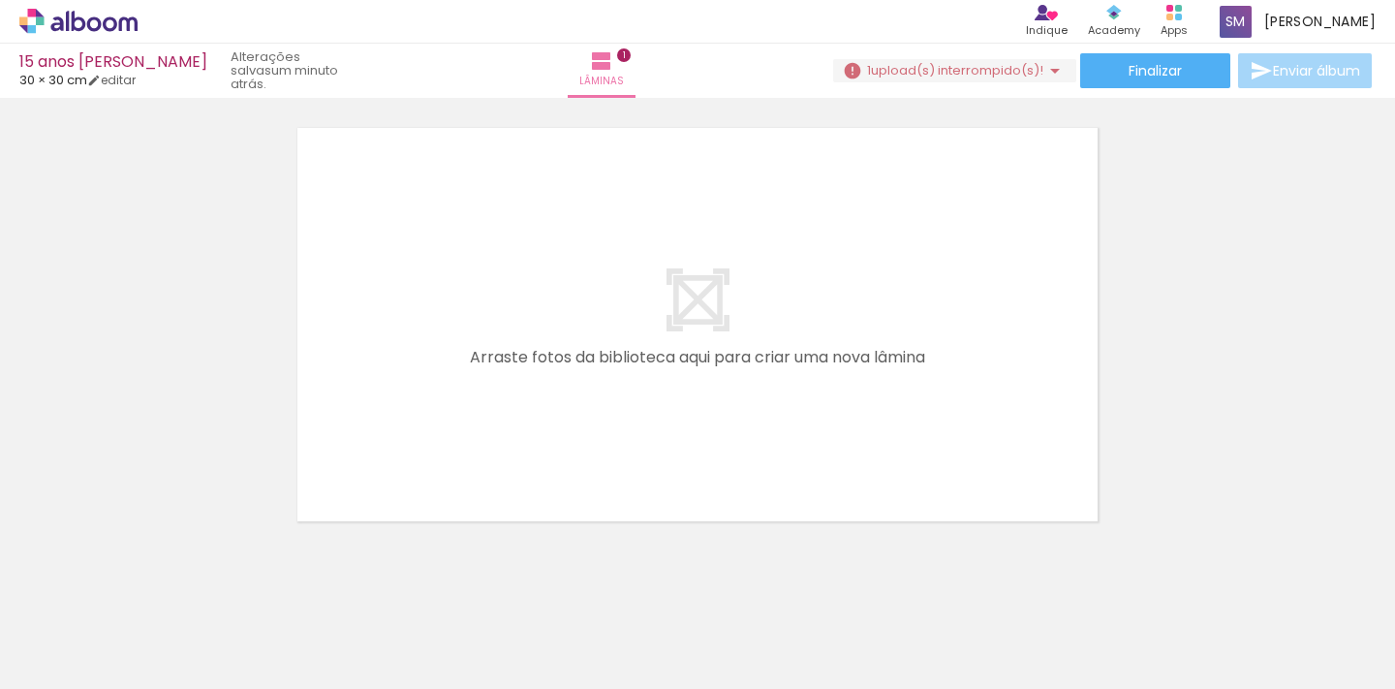
scroll to position [494, 0]
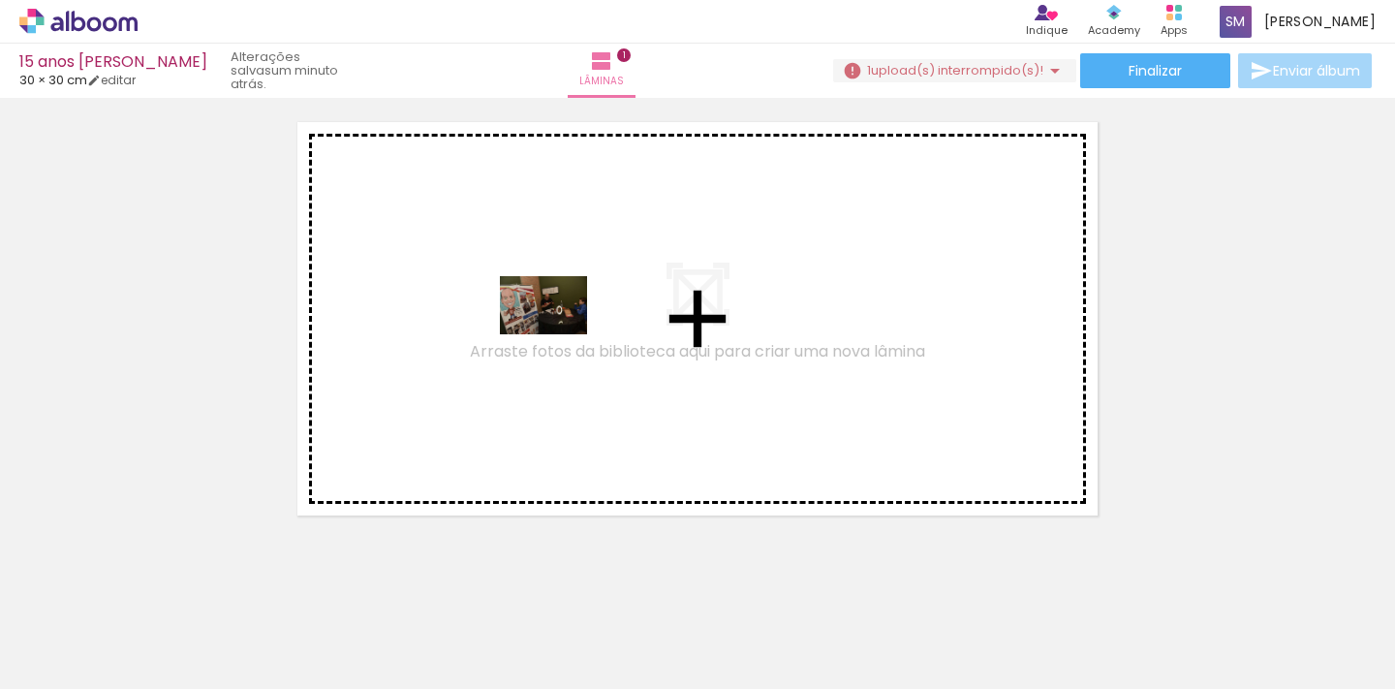
drag, startPoint x: 330, startPoint y: 623, endPoint x: 558, endPoint y: 334, distance: 367.6
click at [558, 334] on quentale-workspace at bounding box center [697, 344] width 1395 height 689
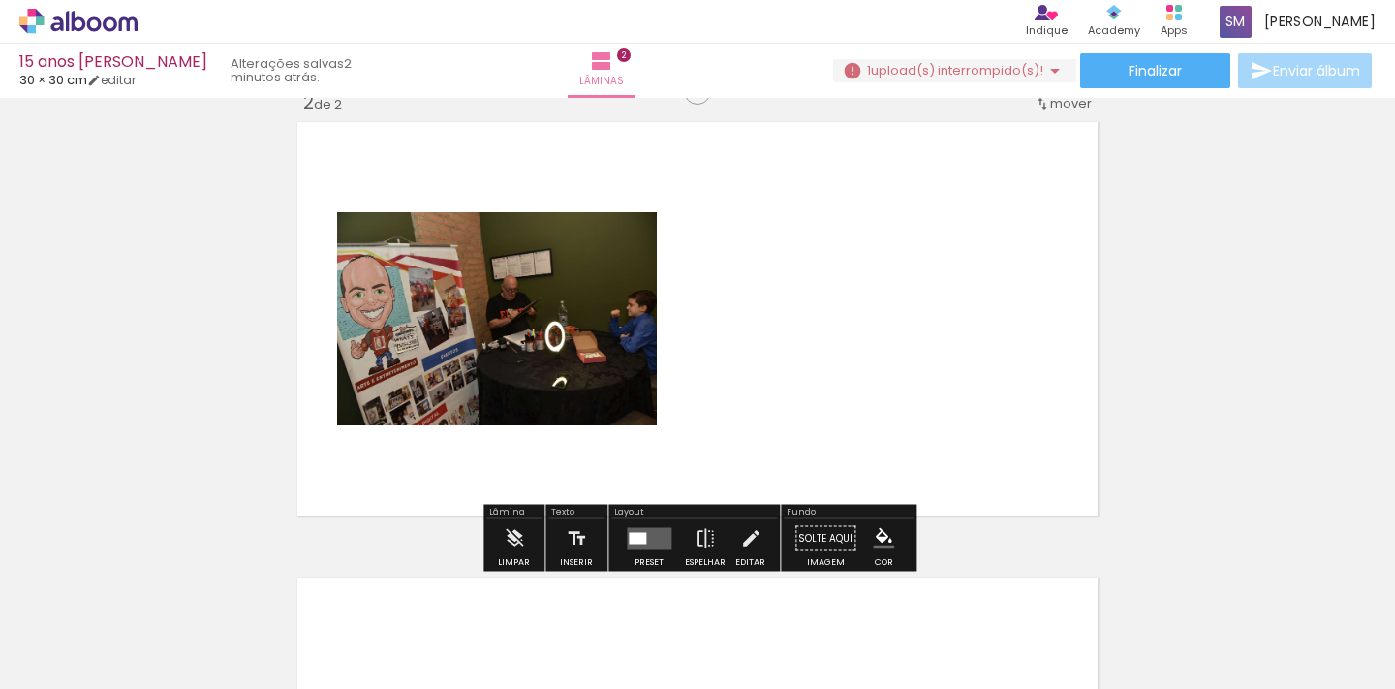
scroll to position [479, 0]
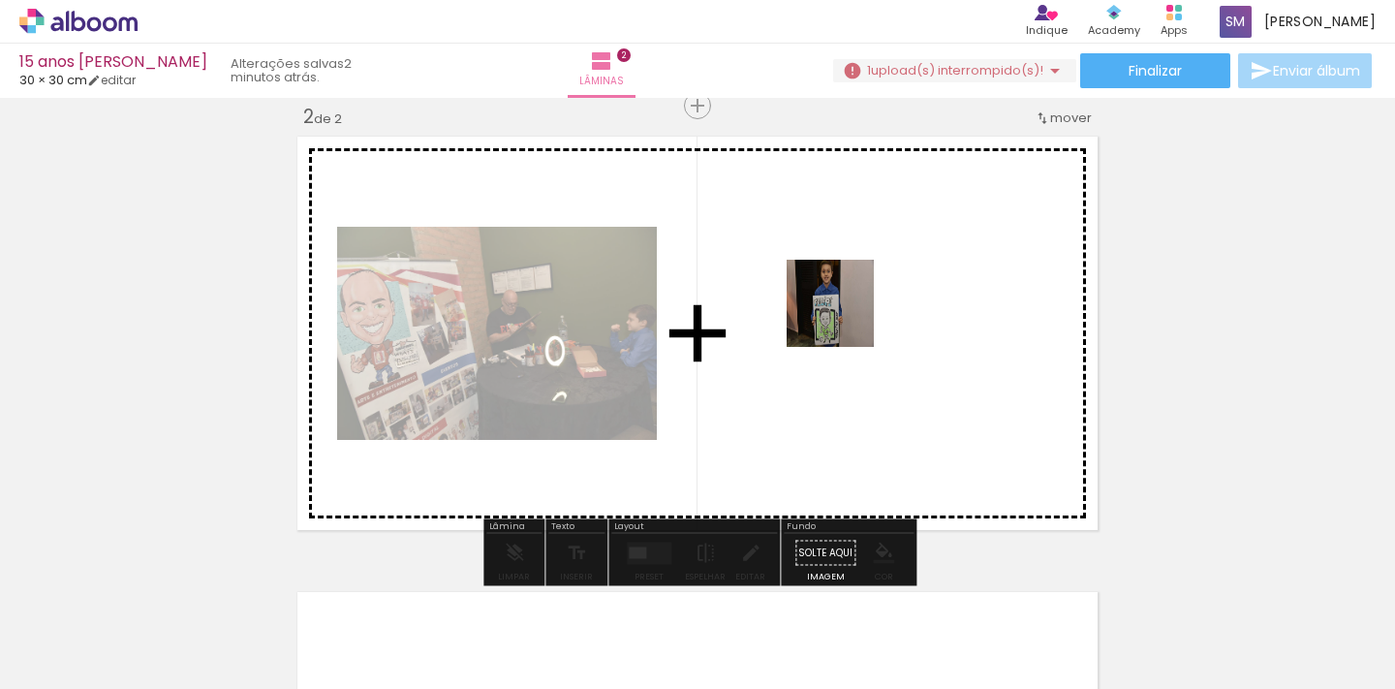
drag, startPoint x: 540, startPoint y: 630, endPoint x: 855, endPoint y: 311, distance: 448.0
click at [855, 311] on quentale-workspace at bounding box center [697, 344] width 1395 height 689
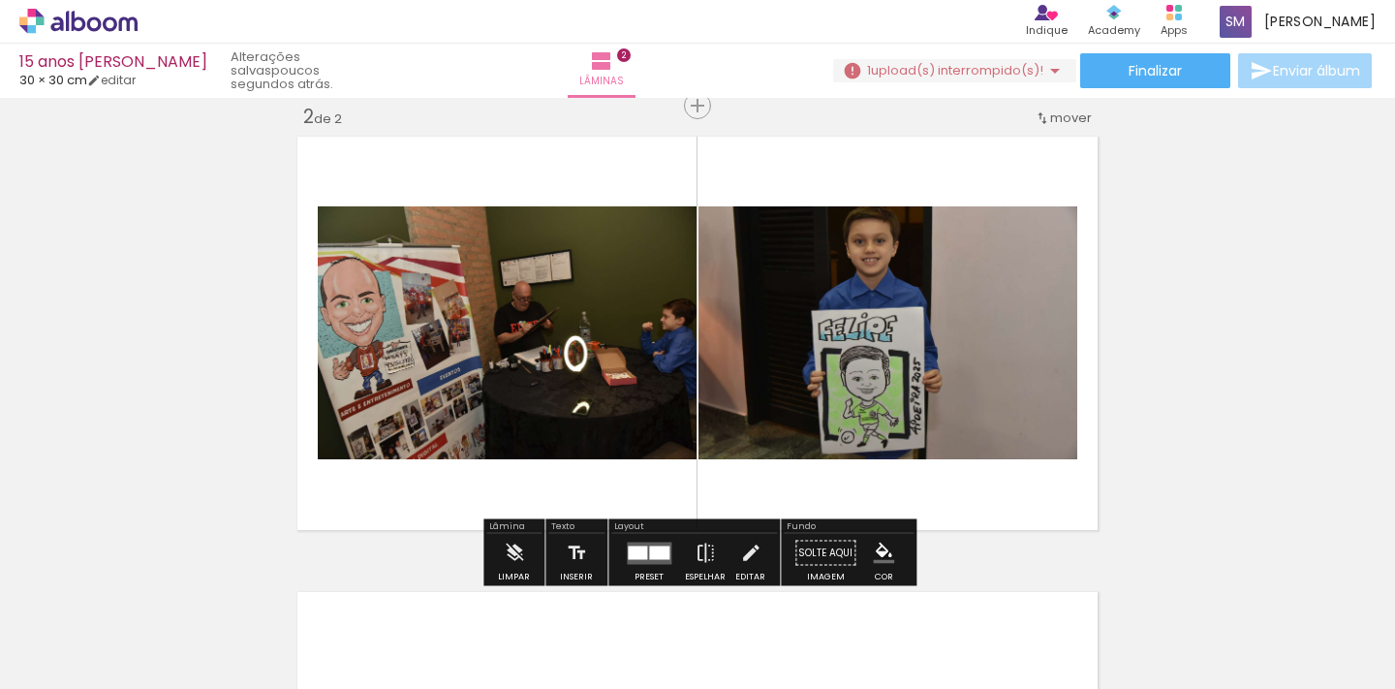
click at [657, 547] on div at bounding box center [659, 552] width 20 height 14
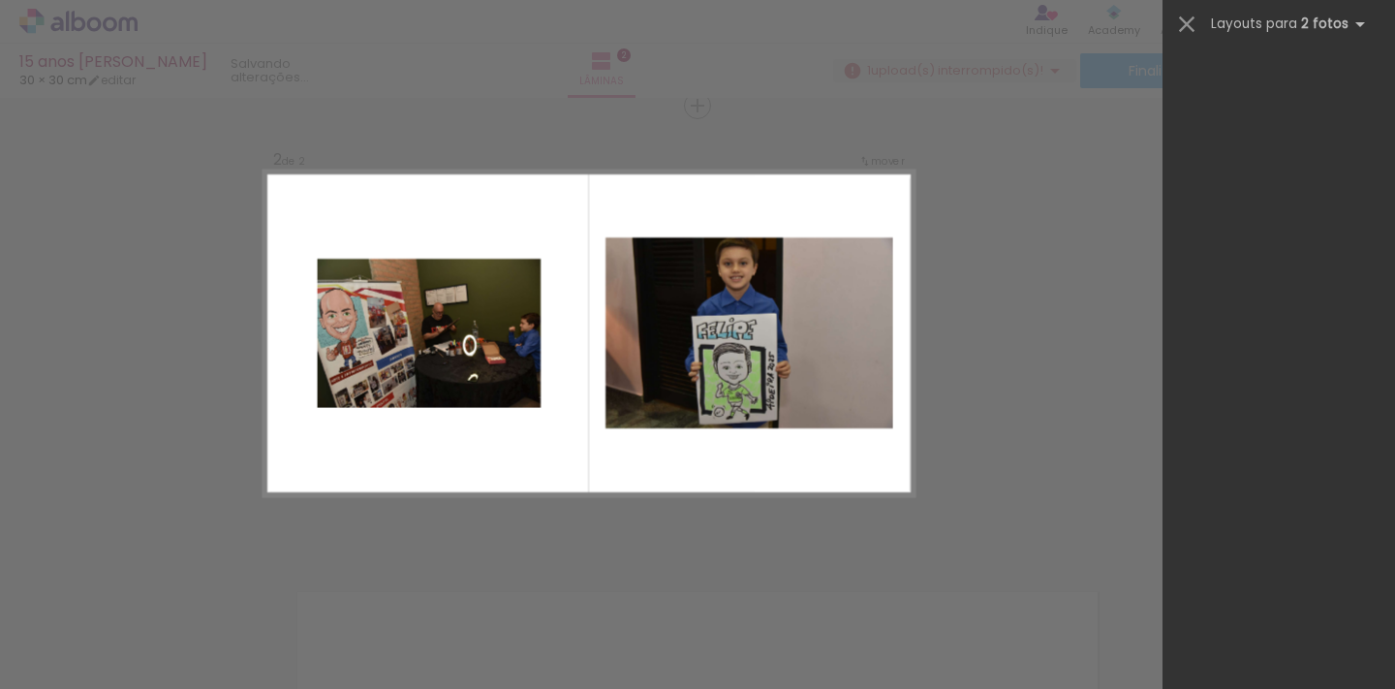
scroll to position [0, 0]
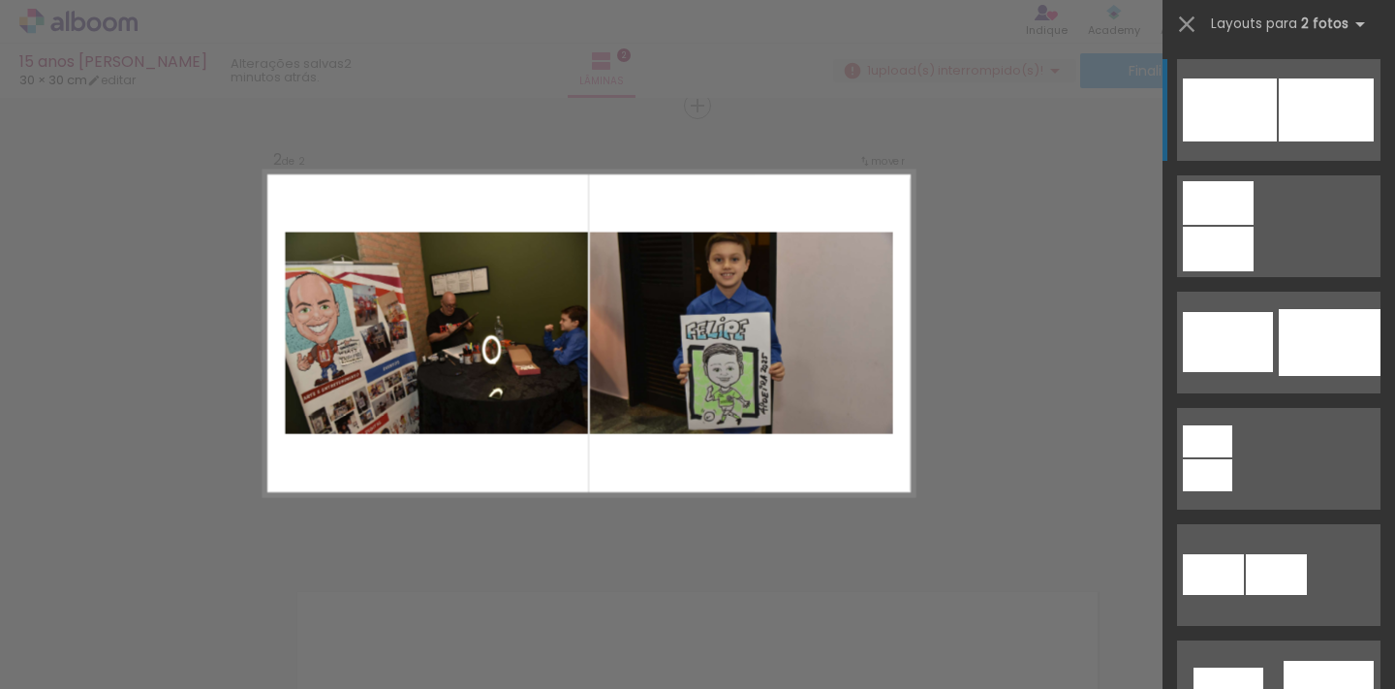
click at [1314, 108] on div at bounding box center [1326, 109] width 95 height 63
click at [1073, 273] on div "Confirmar Cancelar" at bounding box center [697, 324] width 1395 height 1412
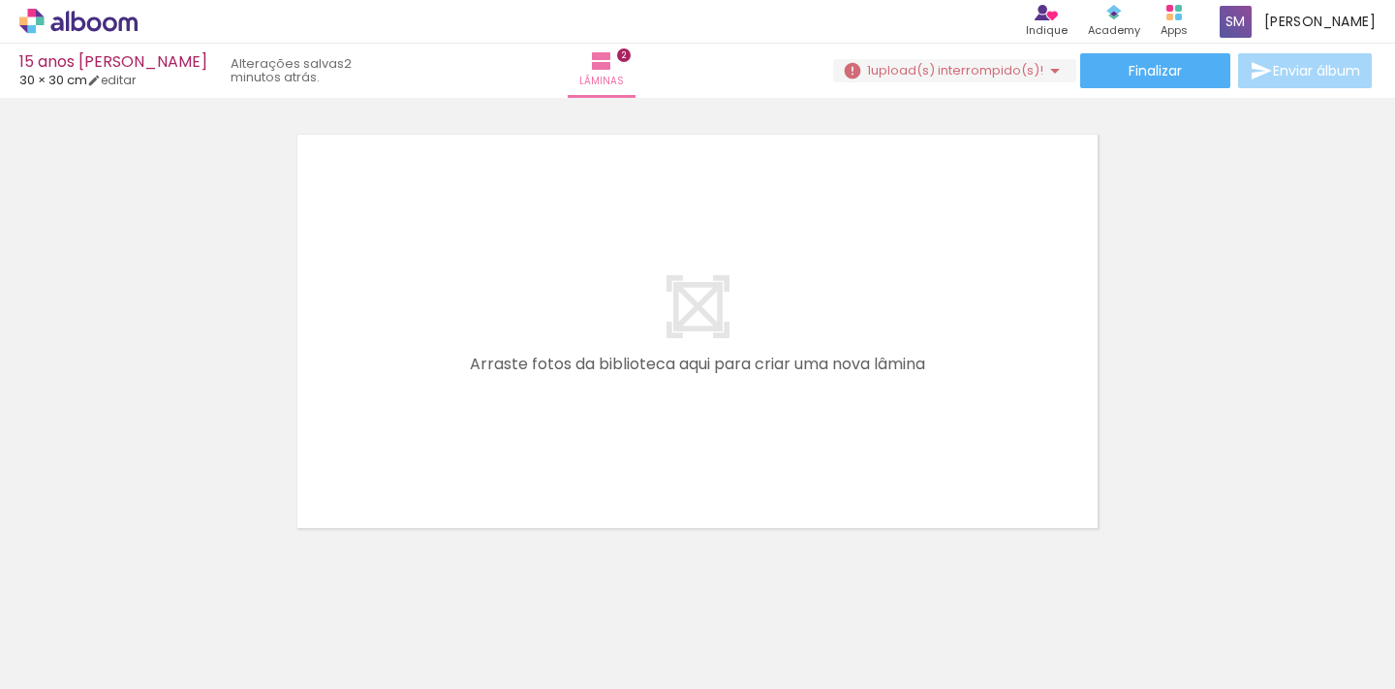
scroll to position [972, 0]
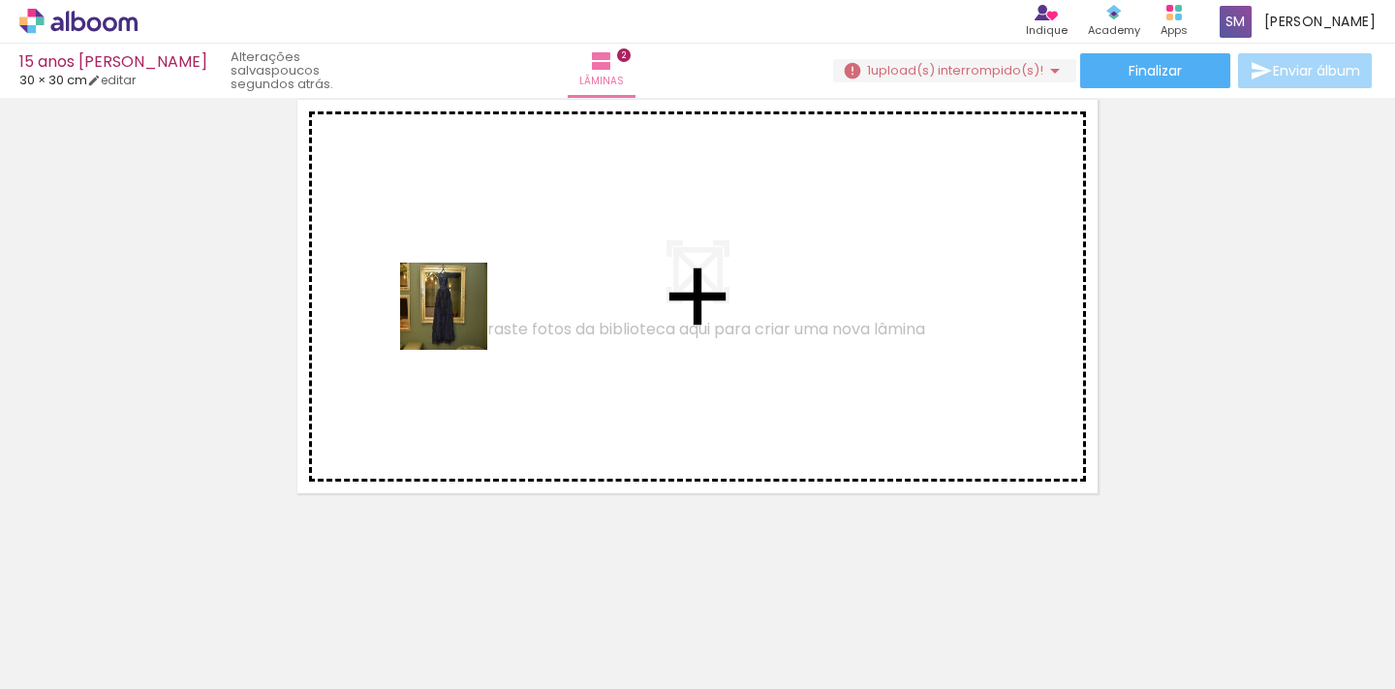
drag, startPoint x: 651, startPoint y: 626, endPoint x: 457, endPoint y: 318, distance: 363.9
click at [457, 318] on quentale-workspace at bounding box center [697, 344] width 1395 height 689
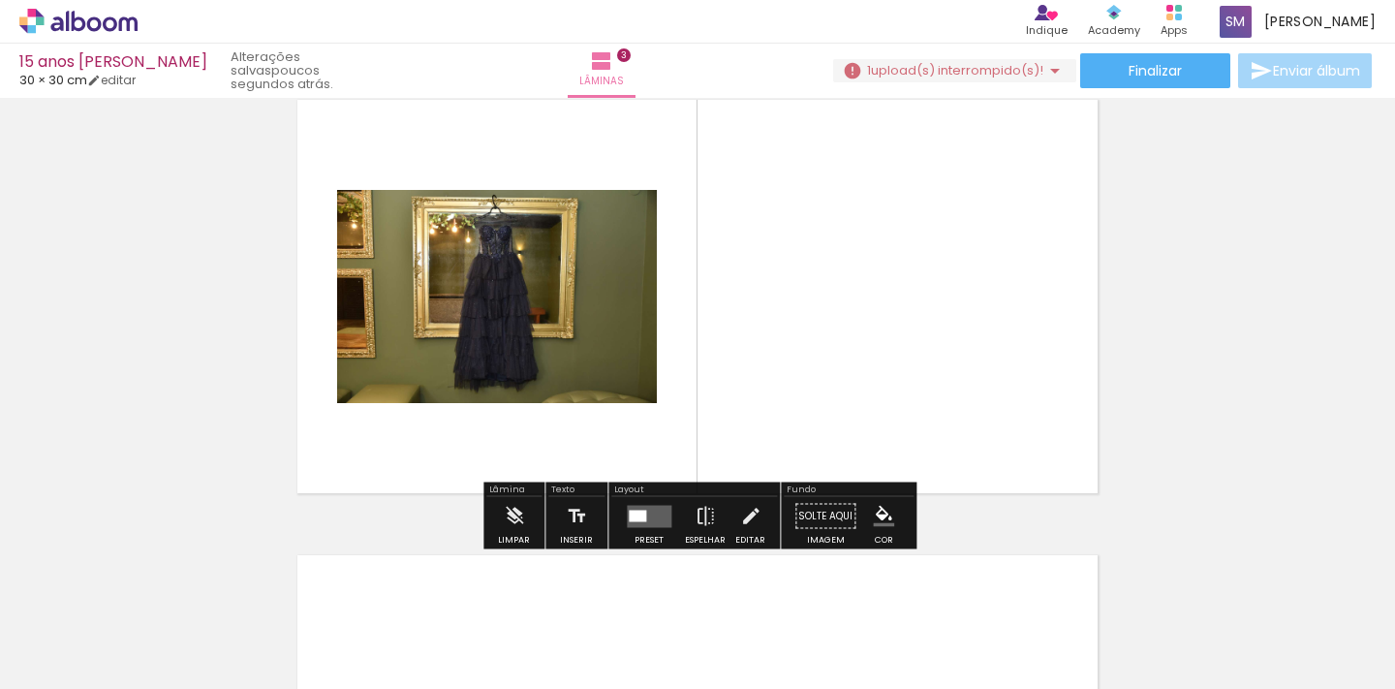
scroll to position [935, 0]
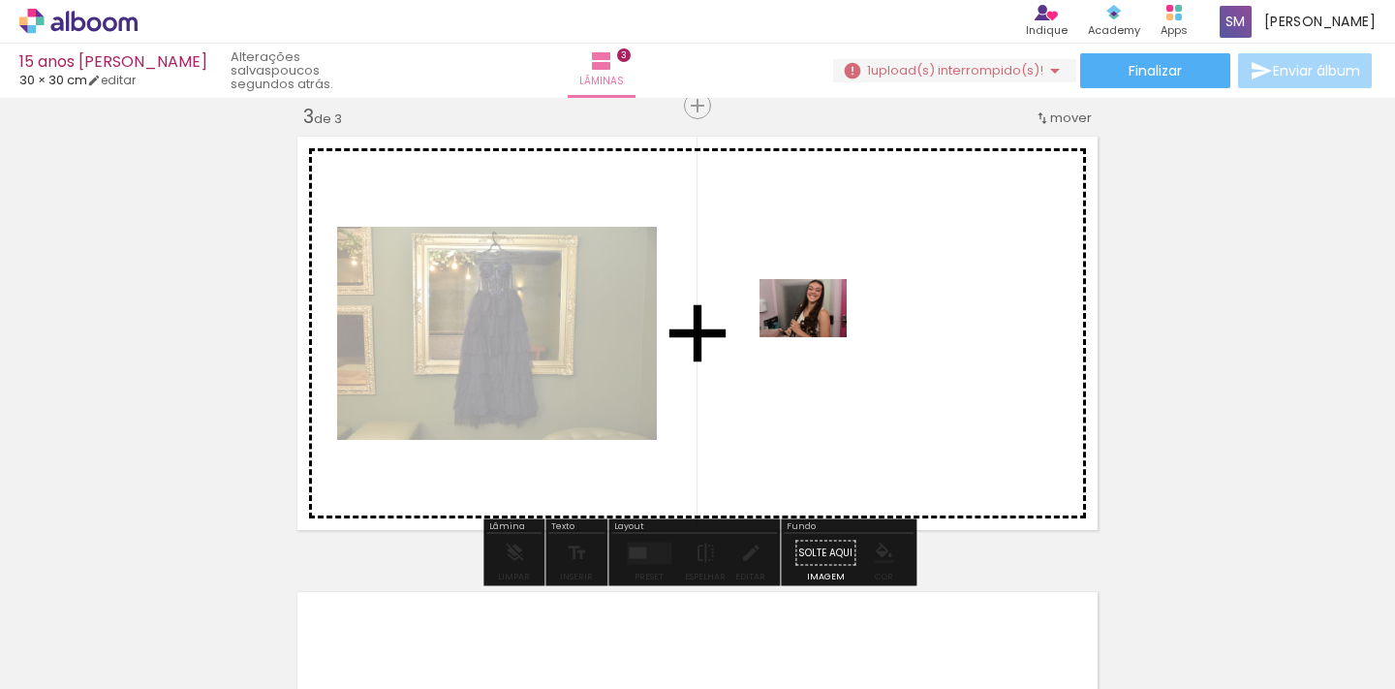
drag, startPoint x: 410, startPoint y: 622, endPoint x: 818, endPoint y: 337, distance: 497.4
click at [818, 337] on quentale-workspace at bounding box center [697, 344] width 1395 height 689
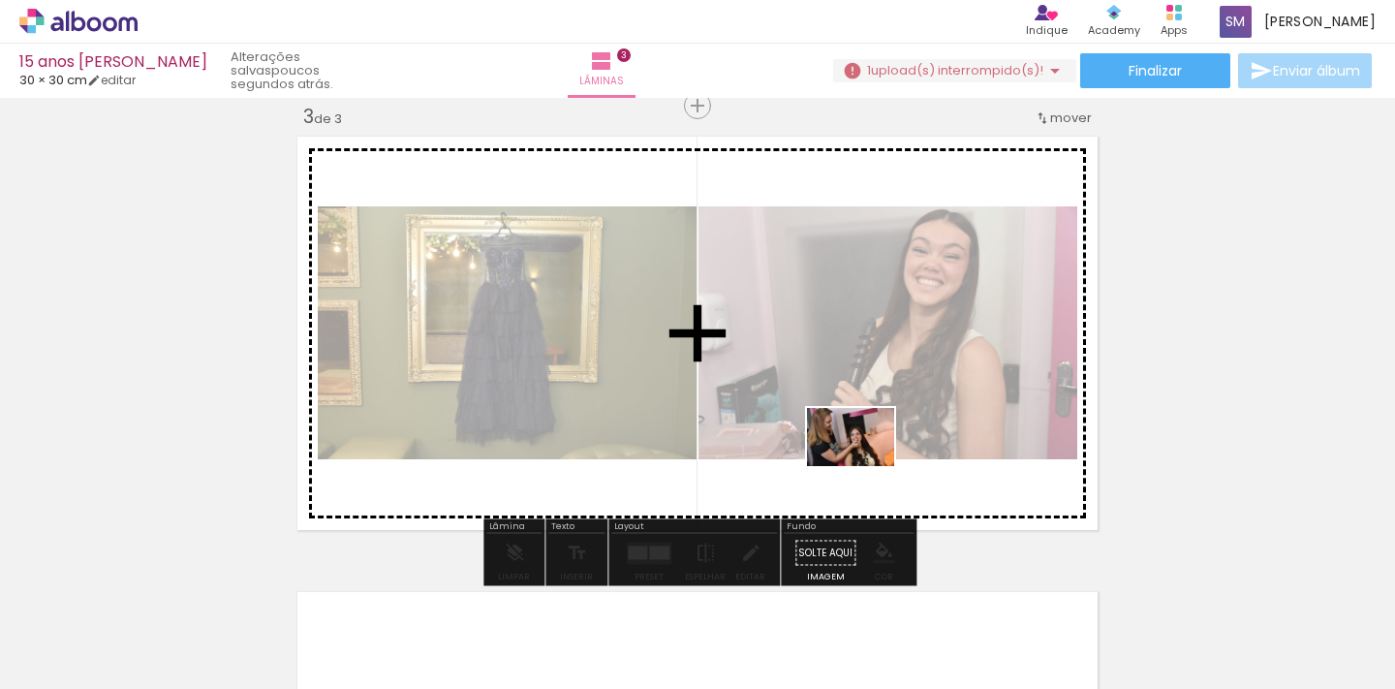
drag, startPoint x: 763, startPoint y: 626, endPoint x: 865, endPoint y: 466, distance: 189.4
click at [865, 466] on quentale-workspace at bounding box center [697, 344] width 1395 height 689
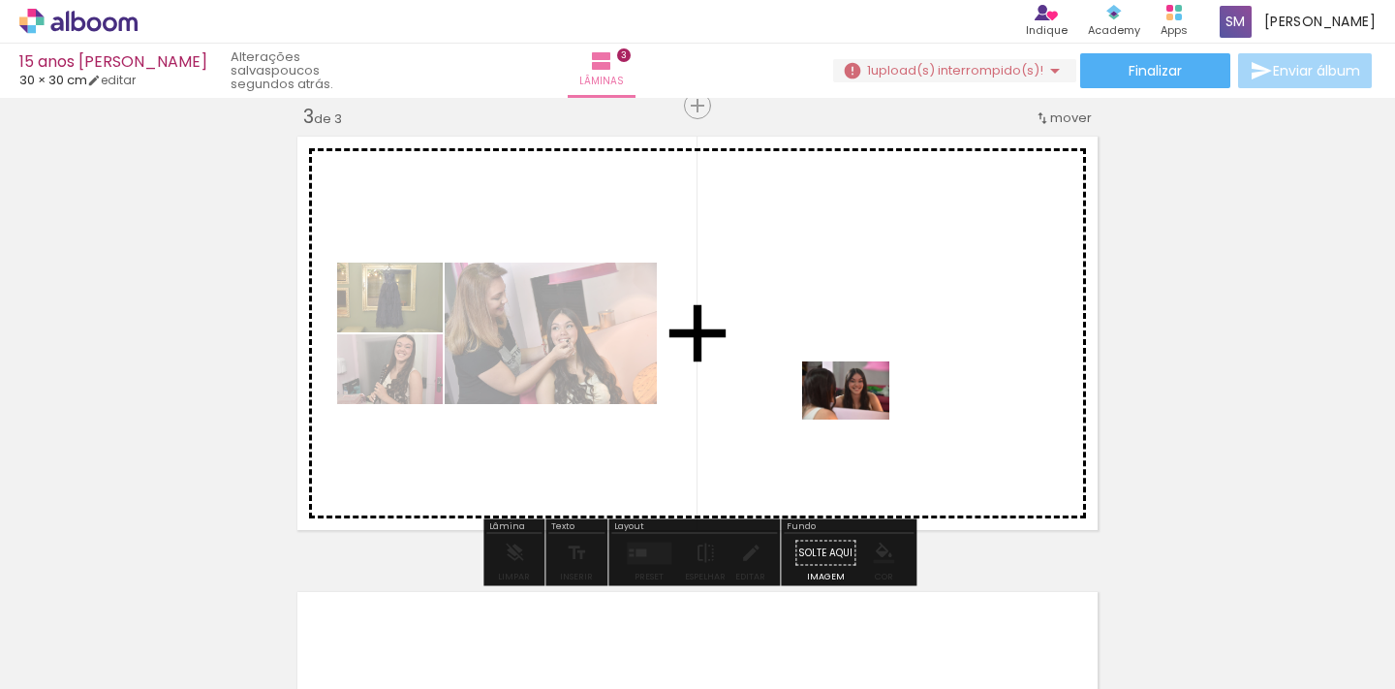
drag, startPoint x: 842, startPoint y: 618, endPoint x: 860, endPoint y: 419, distance: 199.4
click at [860, 419] on quentale-workspace at bounding box center [697, 344] width 1395 height 689
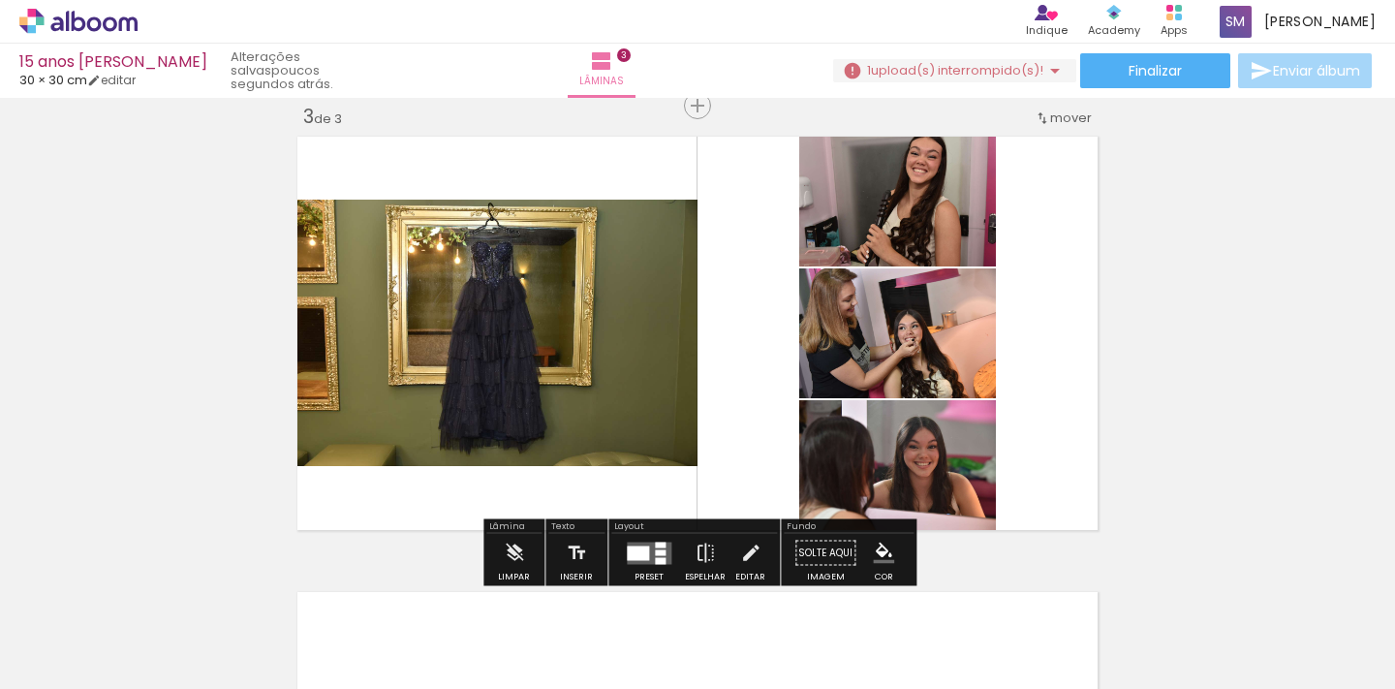
click at [656, 552] on div at bounding box center [660, 552] width 11 height 6
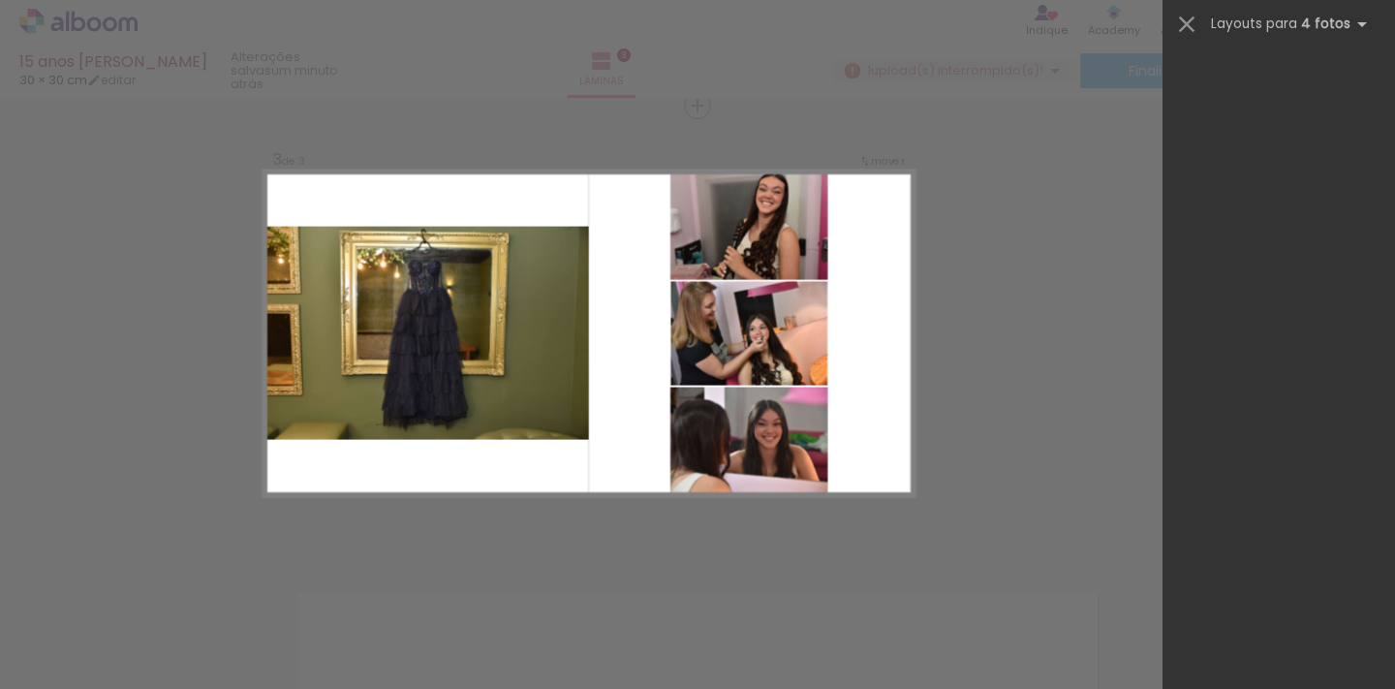
scroll to position [0, 0]
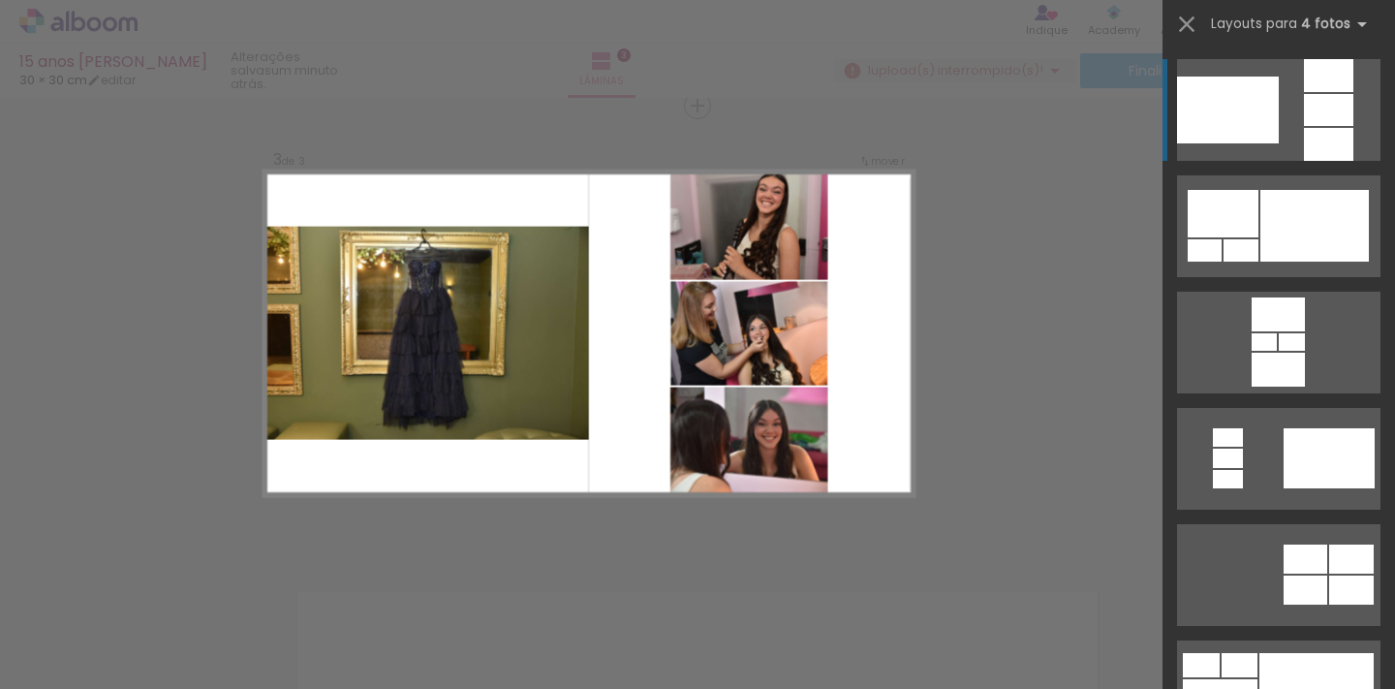
drag, startPoint x: 1390, startPoint y: 481, endPoint x: 1390, endPoint y: 202, distance: 279.0
click at [0, 0] on slot at bounding box center [0, 0] width 0 height 0
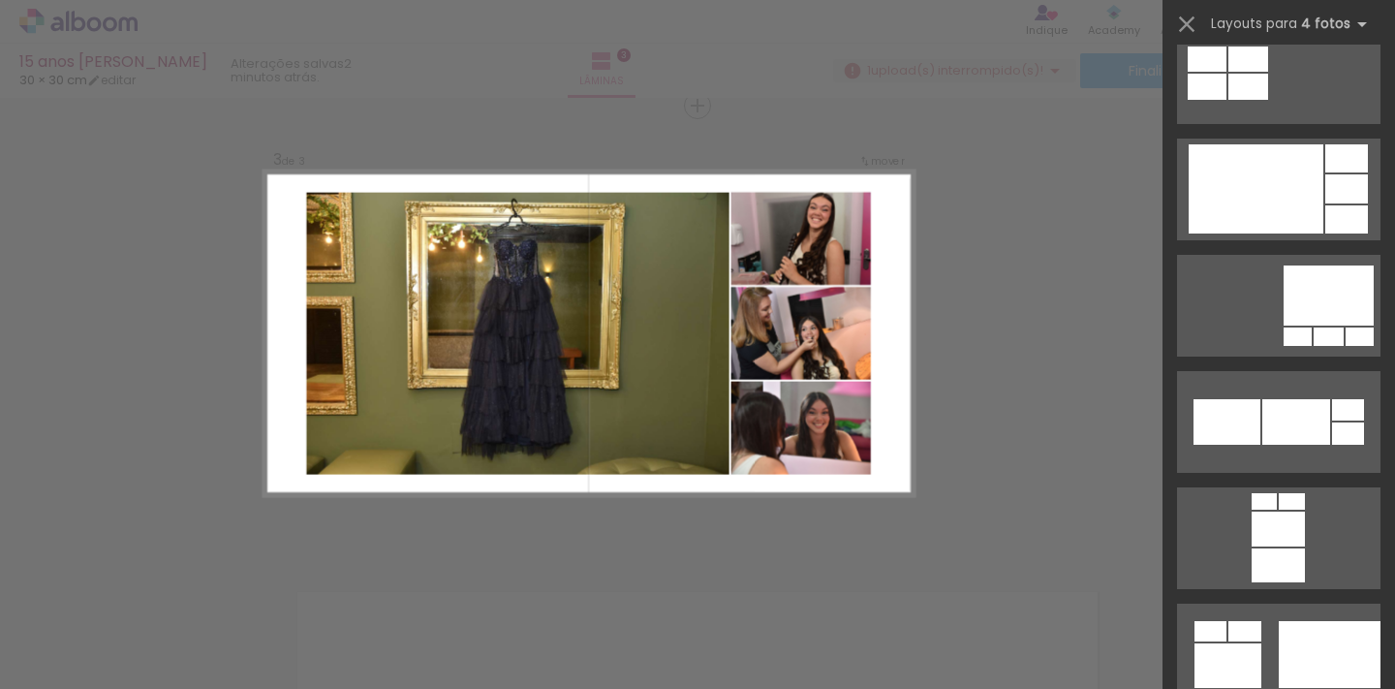
scroll to position [4574, 0]
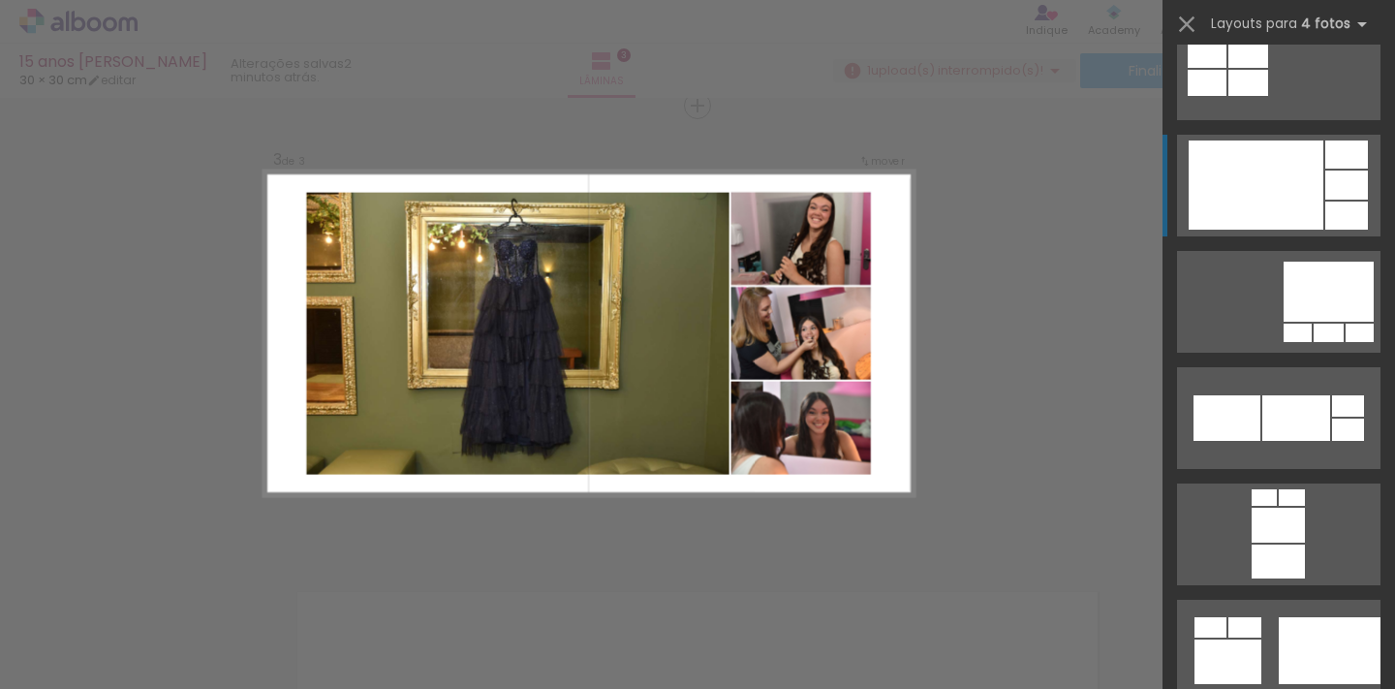
click at [1283, 176] on div at bounding box center [1256, 184] width 135 height 89
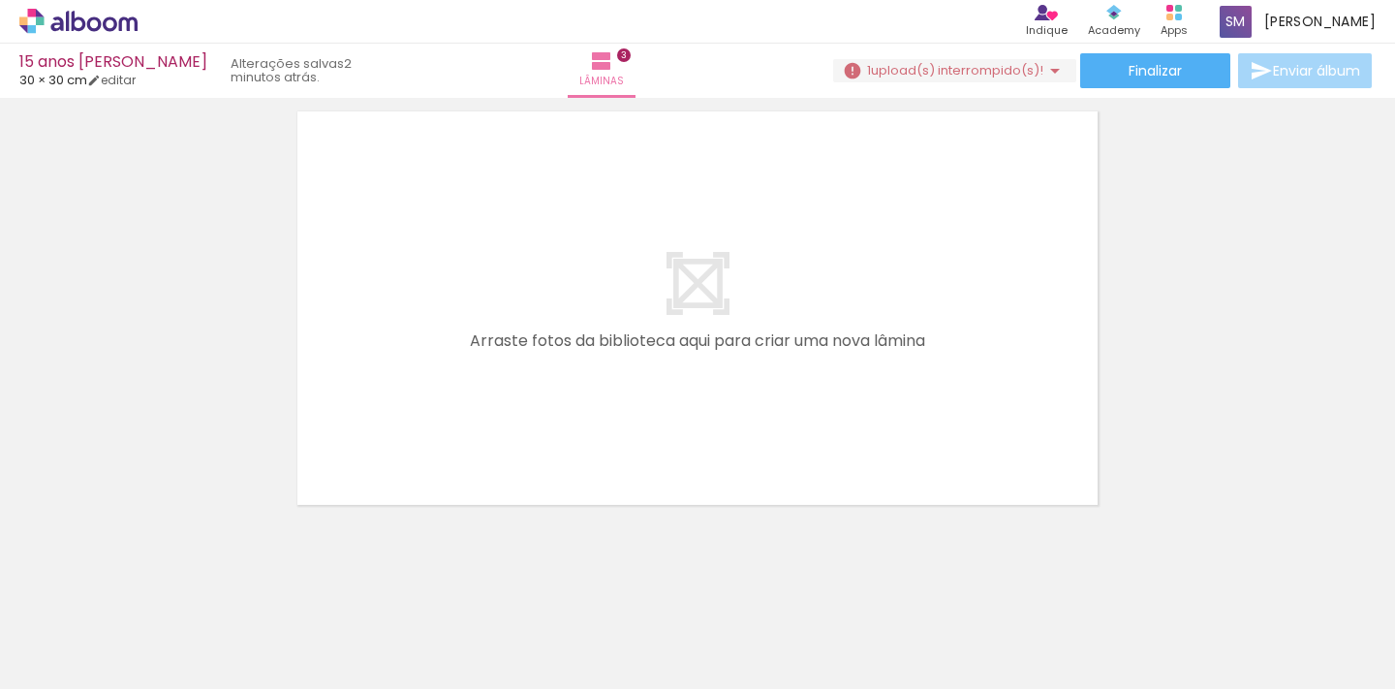
scroll to position [1424, 0]
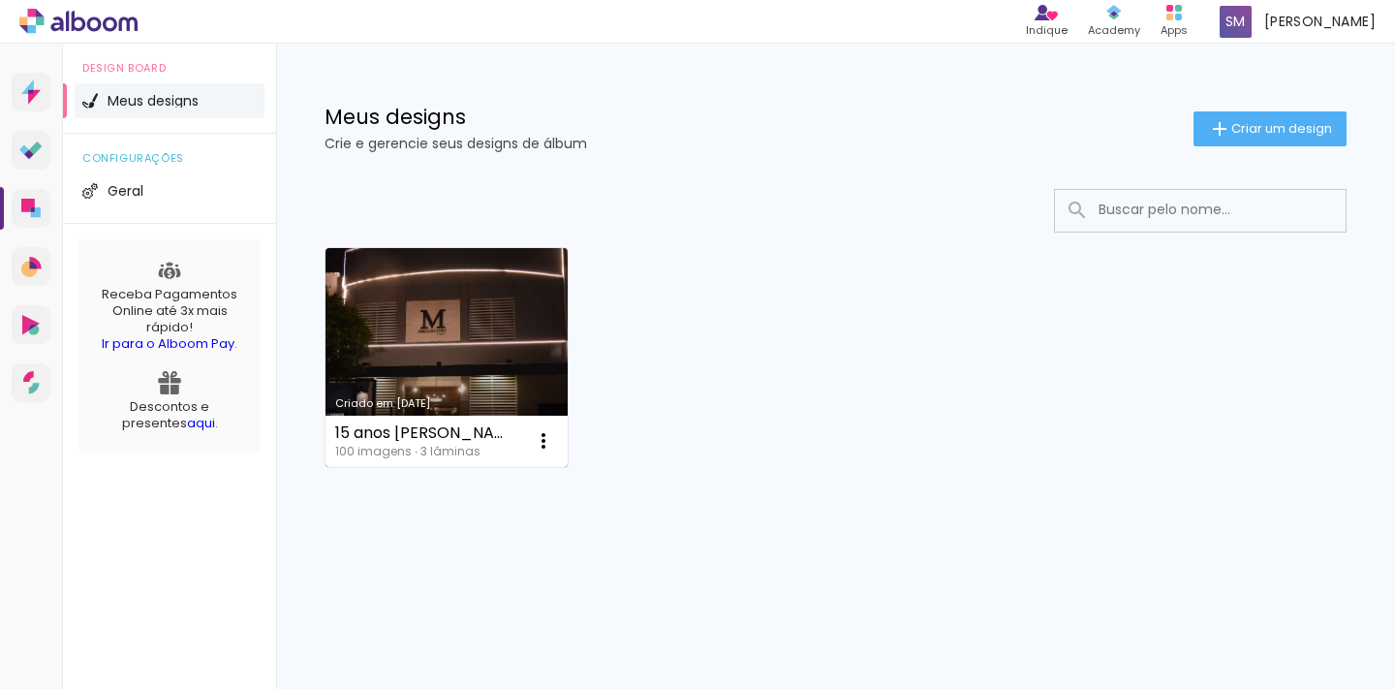
click at [494, 307] on link "Criado em [DATE]" at bounding box center [446, 357] width 242 height 219
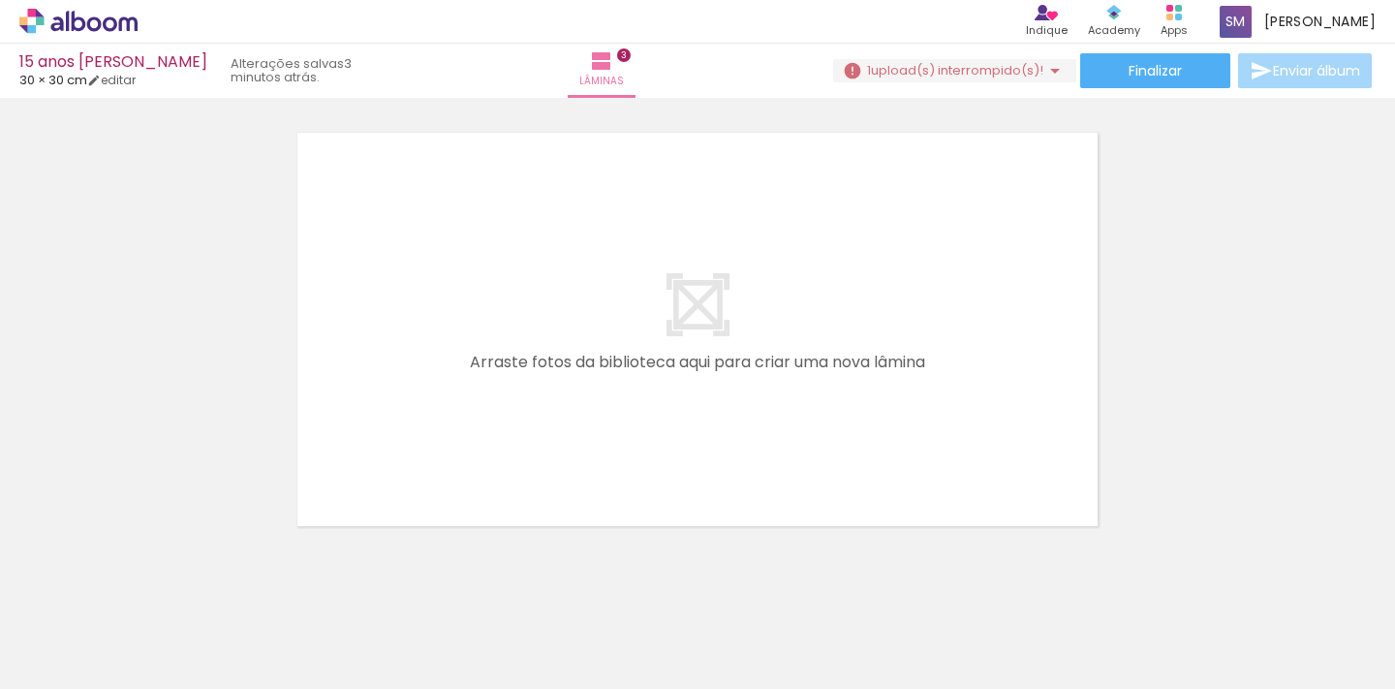
scroll to position [0, 314]
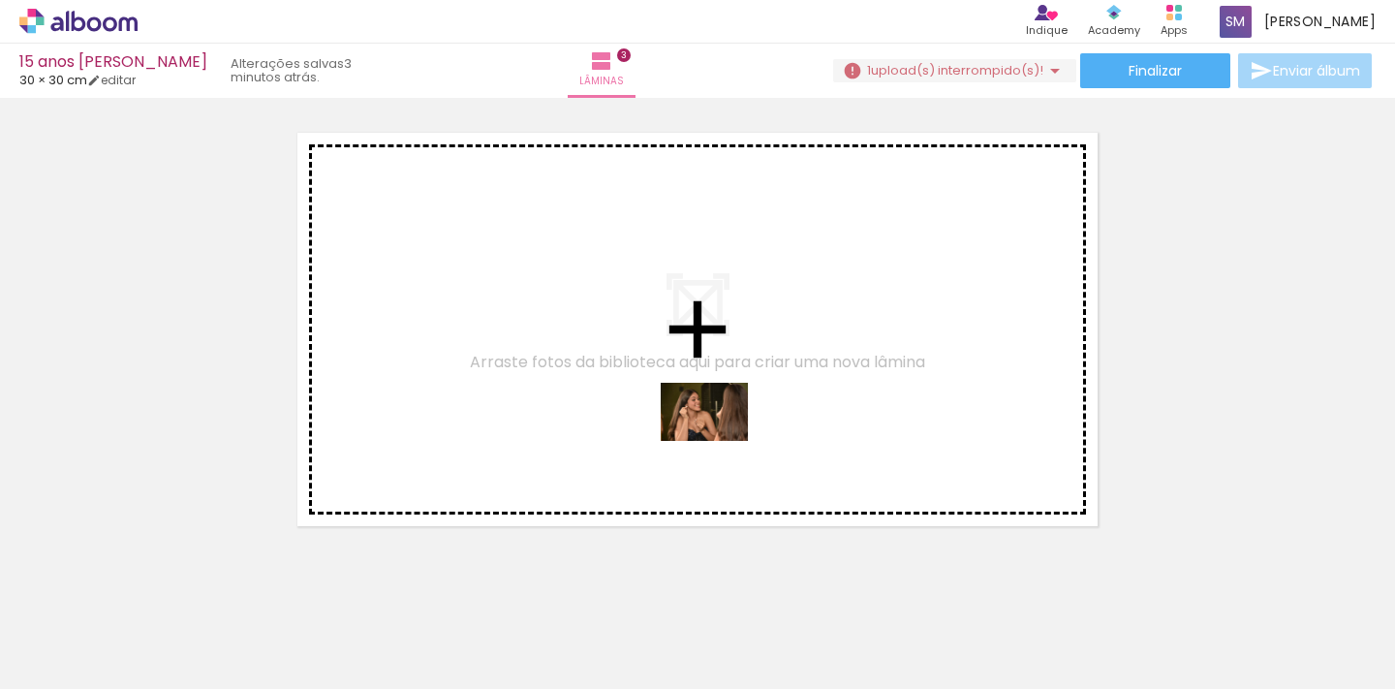
drag, startPoint x: 886, startPoint y: 623, endPoint x: 719, endPoint y: 441, distance: 247.5
click at [719, 441] on quentale-workspace at bounding box center [697, 344] width 1395 height 689
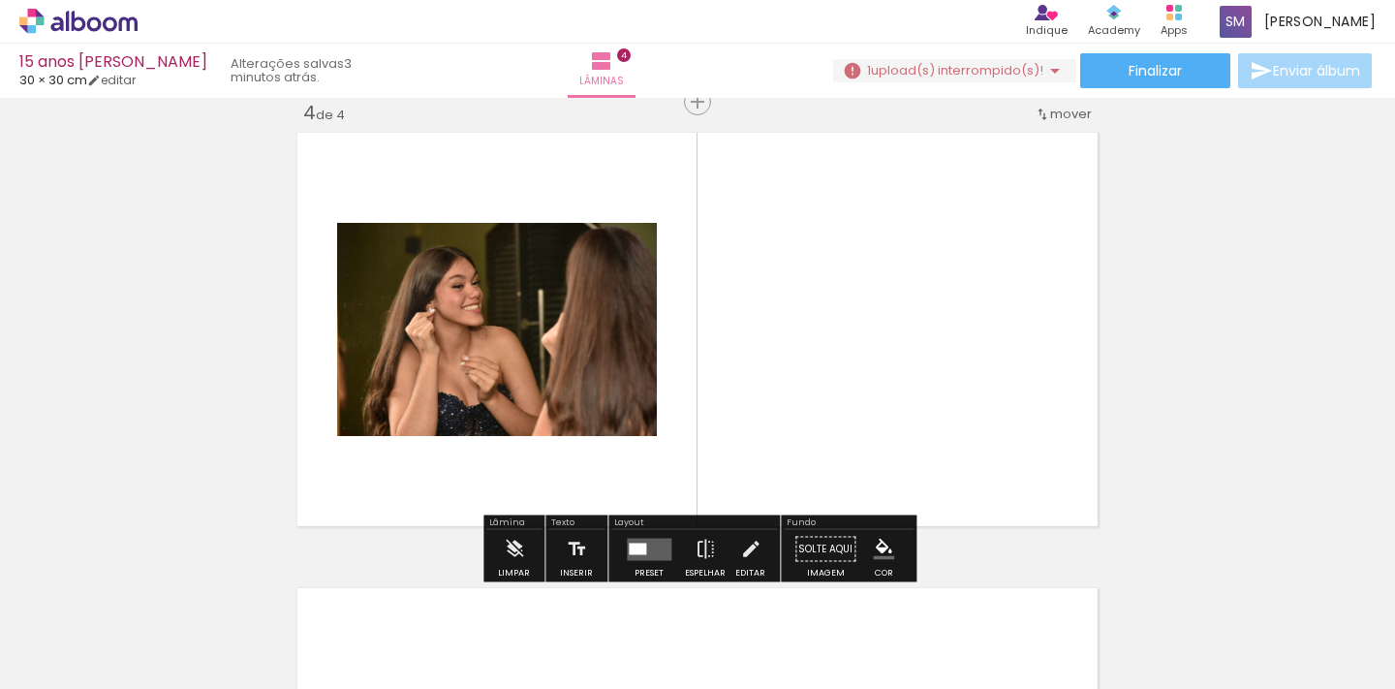
scroll to position [1390, 0]
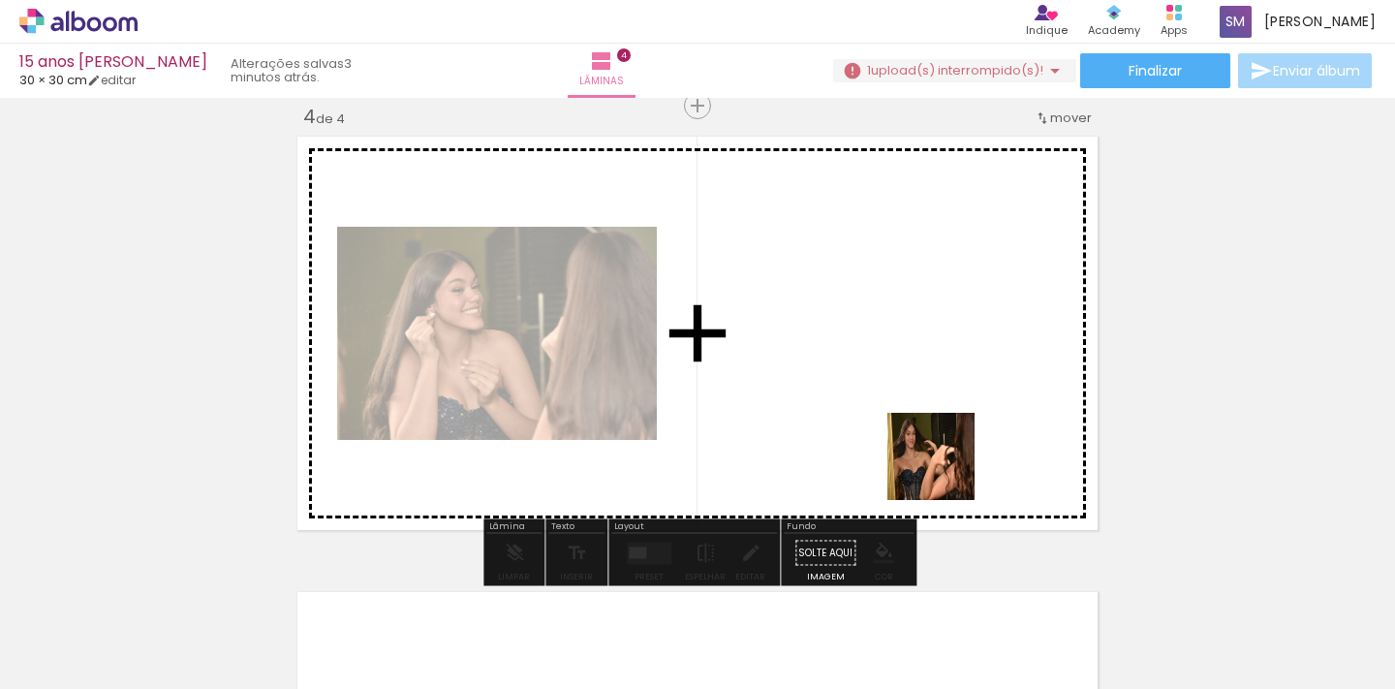
drag, startPoint x: 977, startPoint y: 619, endPoint x: 945, endPoint y: 471, distance: 151.6
click at [945, 471] on quentale-workspace at bounding box center [697, 344] width 1395 height 689
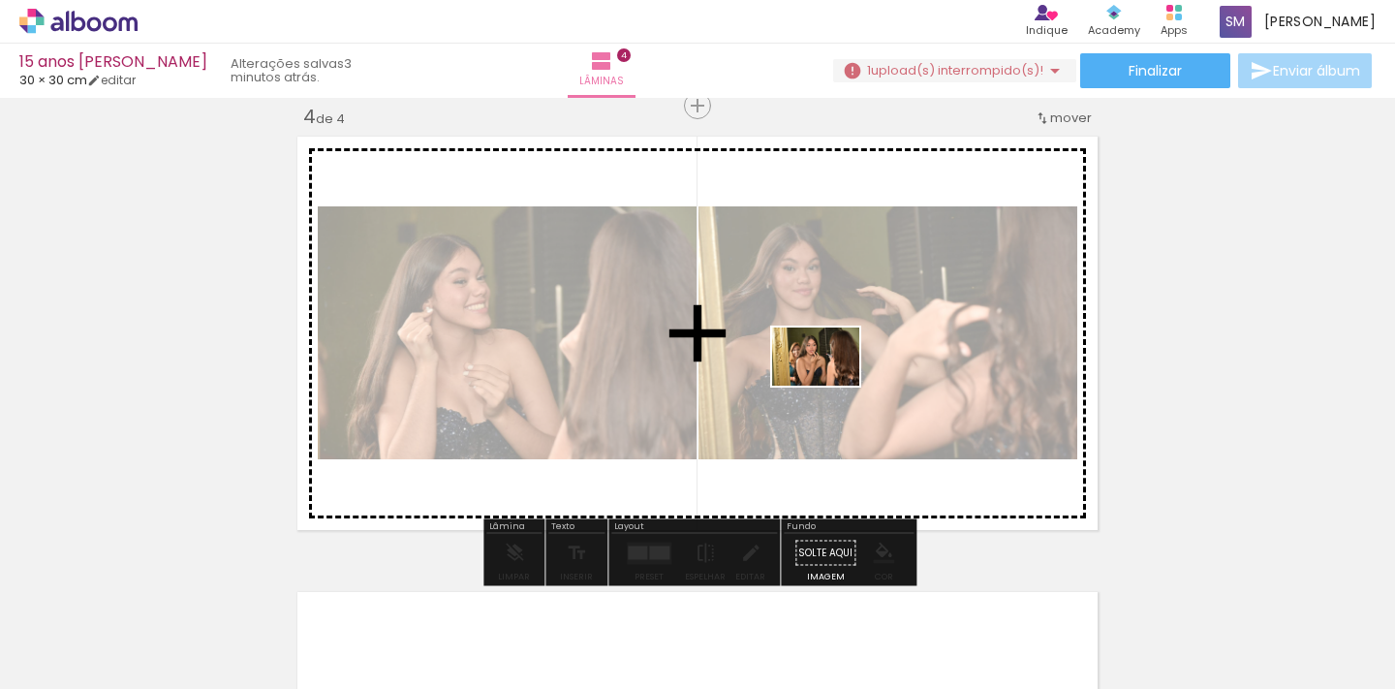
drag, startPoint x: 1089, startPoint y: 622, endPoint x: 830, endPoint y: 385, distance: 351.0
click at [830, 385] on quentale-workspace at bounding box center [697, 344] width 1395 height 689
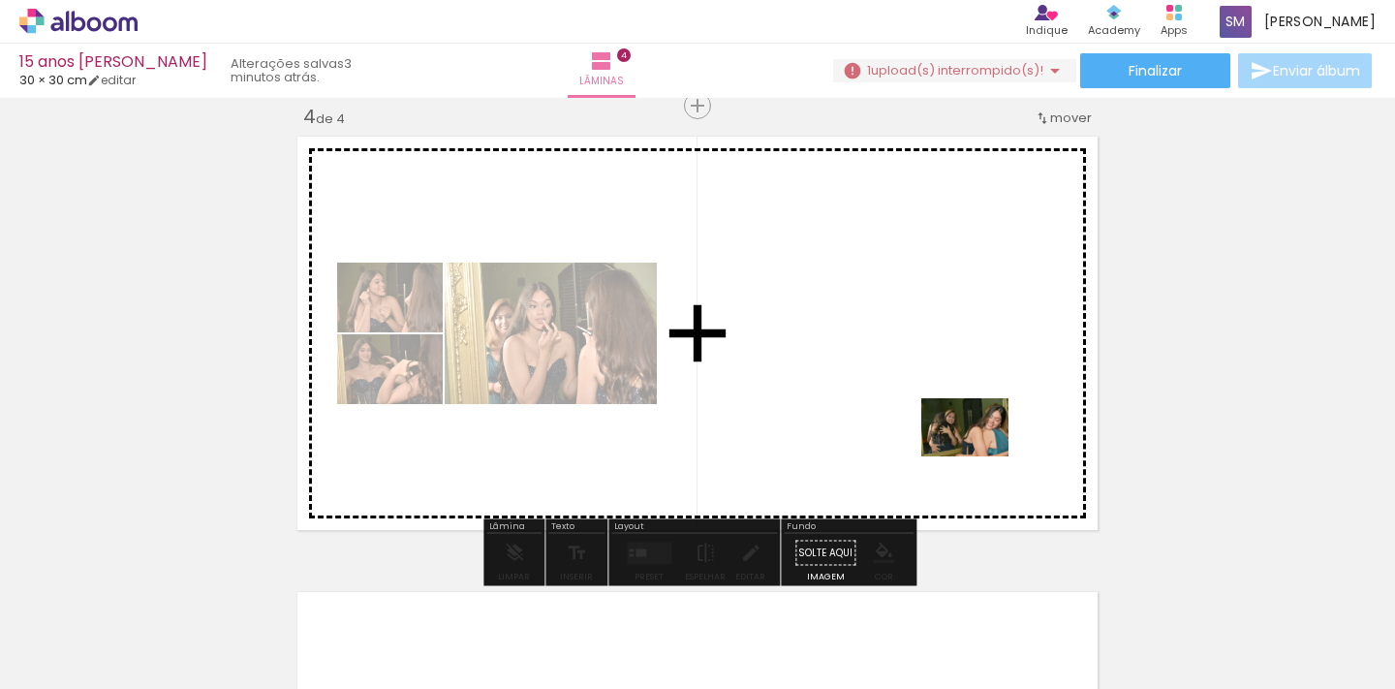
drag, startPoint x: 1200, startPoint y: 621, endPoint x: 979, endPoint y: 456, distance: 275.5
click at [979, 456] on quentale-workspace at bounding box center [697, 344] width 1395 height 689
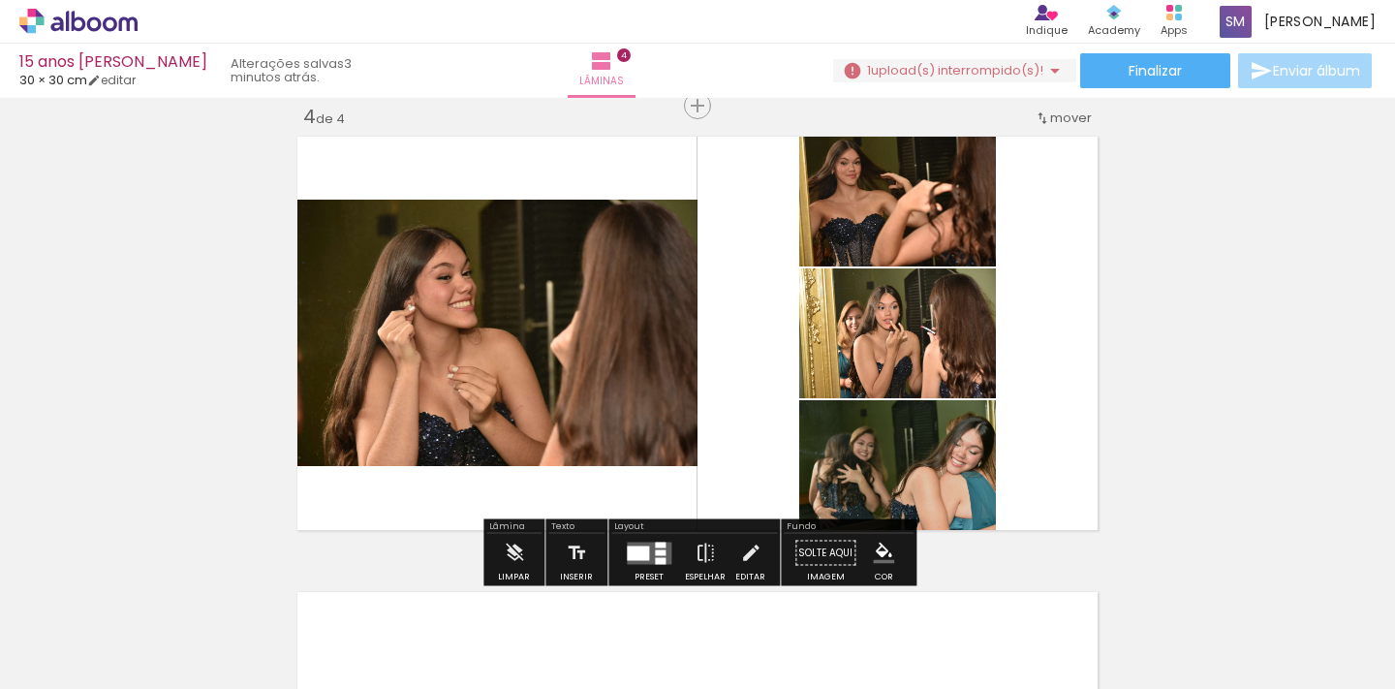
click at [645, 551] on div at bounding box center [638, 552] width 22 height 15
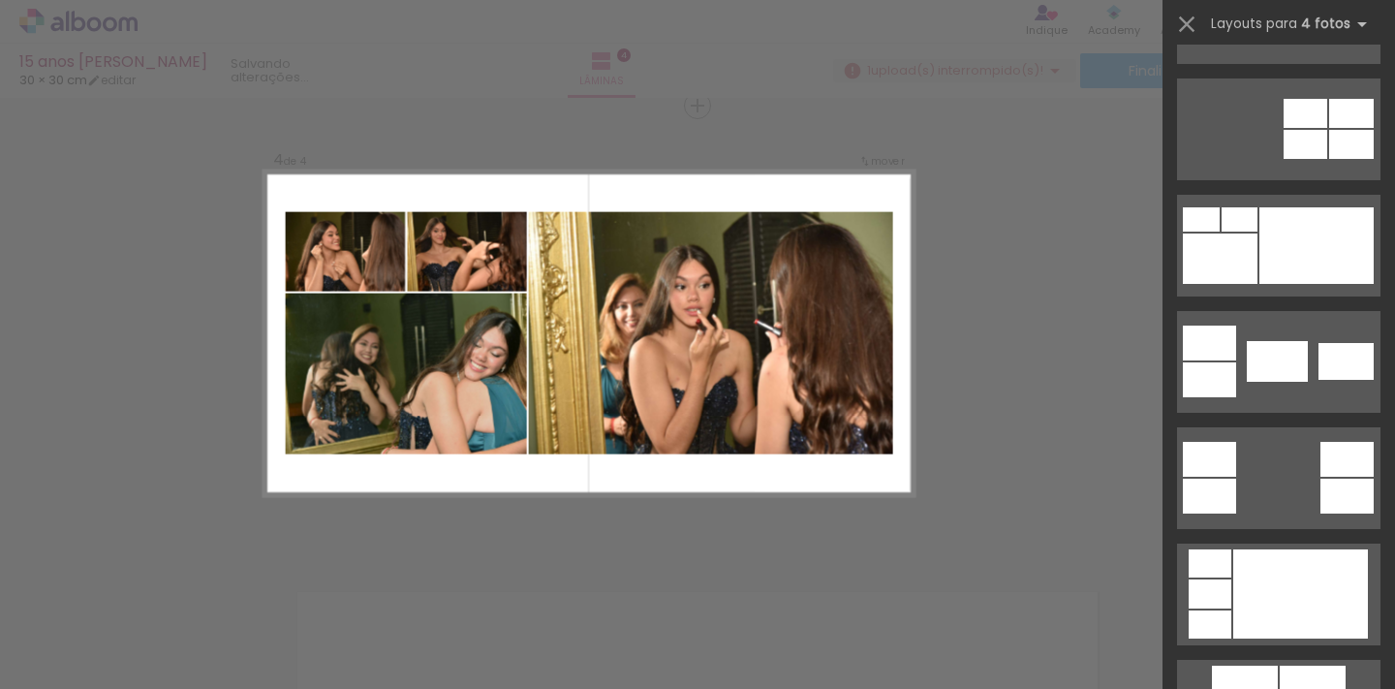
scroll to position [448, 0]
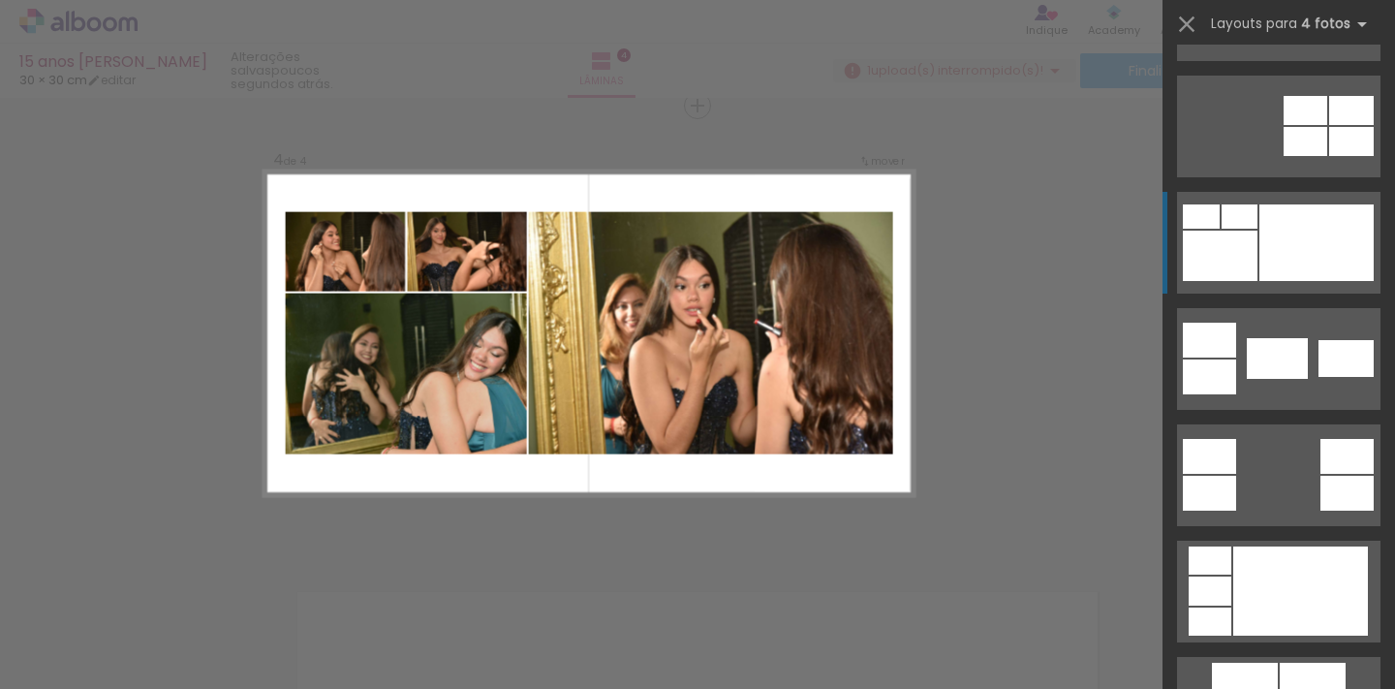
click at [1279, 220] on div at bounding box center [1316, 242] width 114 height 77
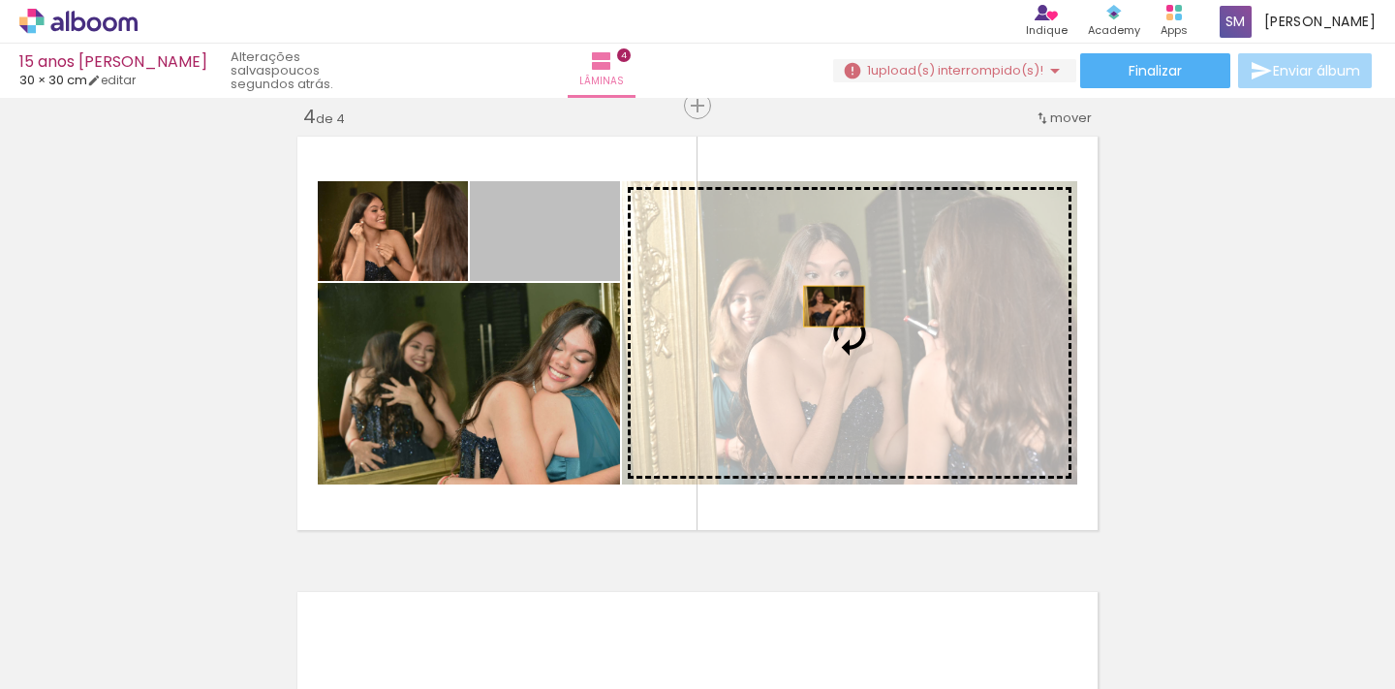
drag, startPoint x: 591, startPoint y: 243, endPoint x: 834, endPoint y: 306, distance: 251.1
click at [0, 0] on slot at bounding box center [0, 0] width 0 height 0
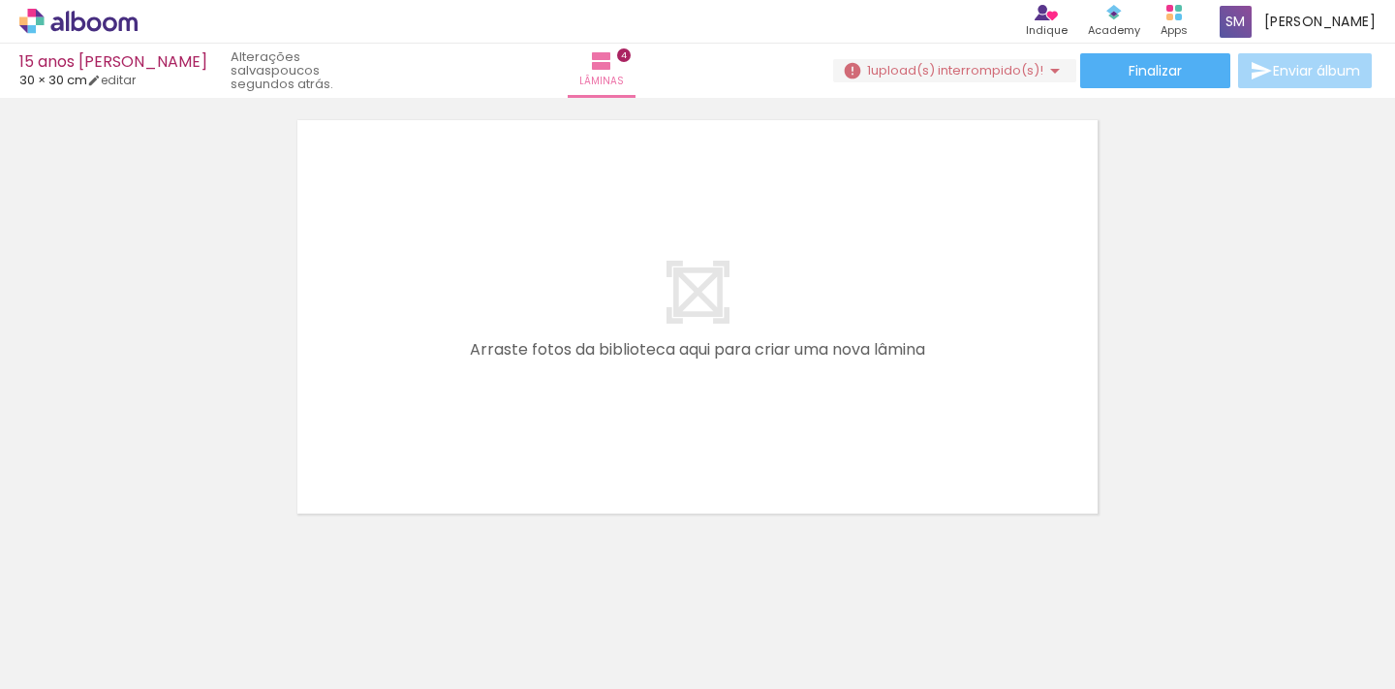
scroll to position [0, 953]
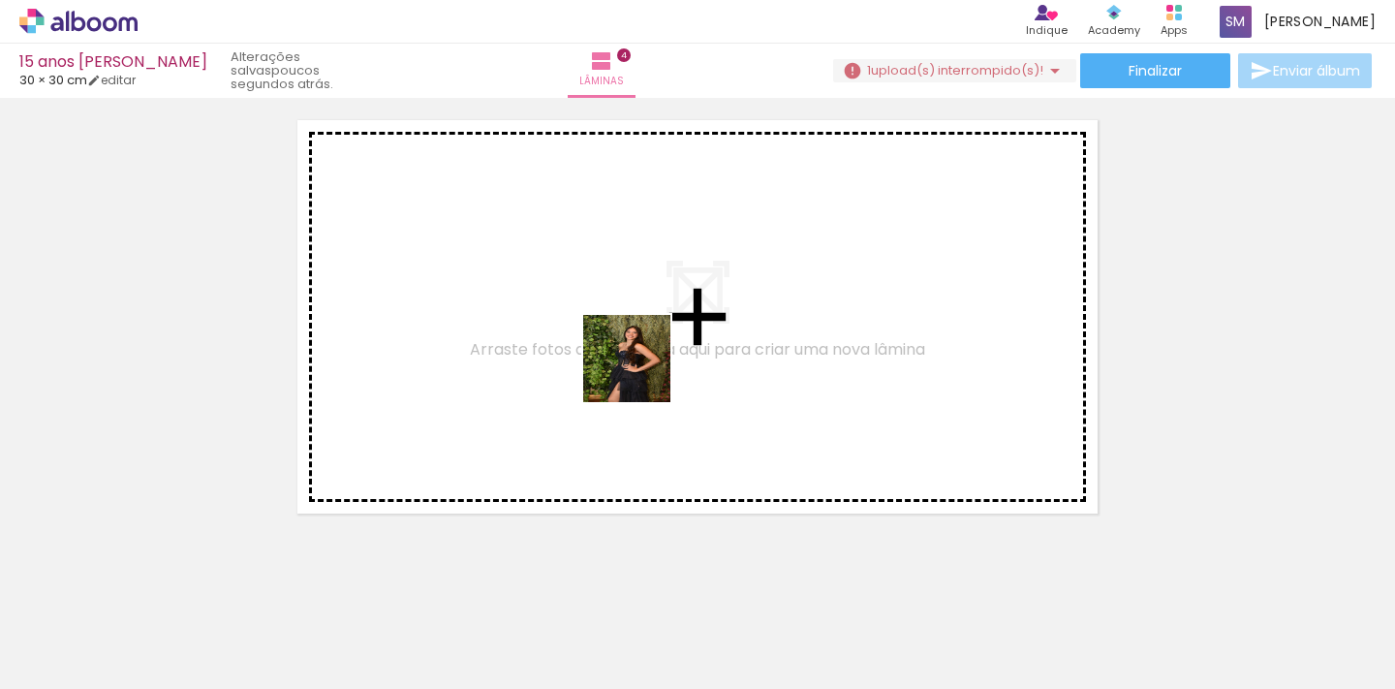
drag, startPoint x: 667, startPoint y: 638, endPoint x: 641, endPoint y: 373, distance: 266.7
click at [641, 373] on quentale-workspace at bounding box center [697, 344] width 1395 height 689
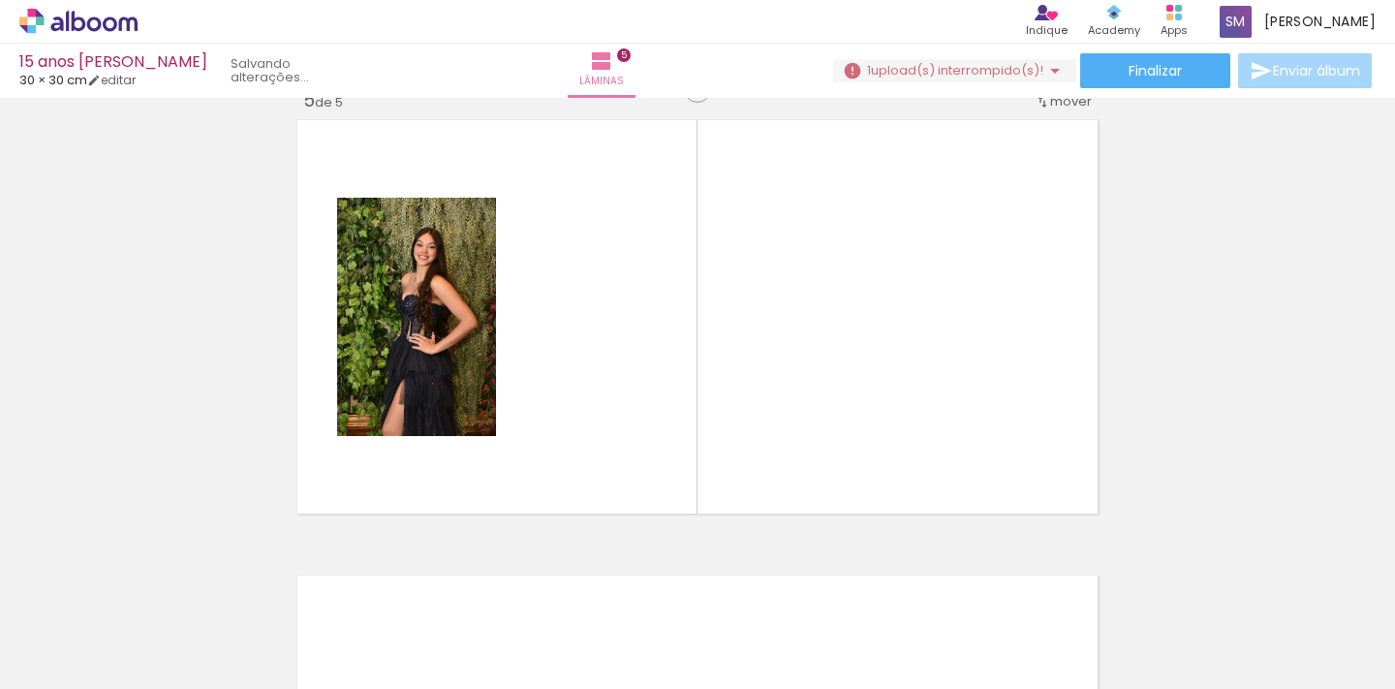
click at [817, 344] on quentale-workspace at bounding box center [697, 344] width 1395 height 689
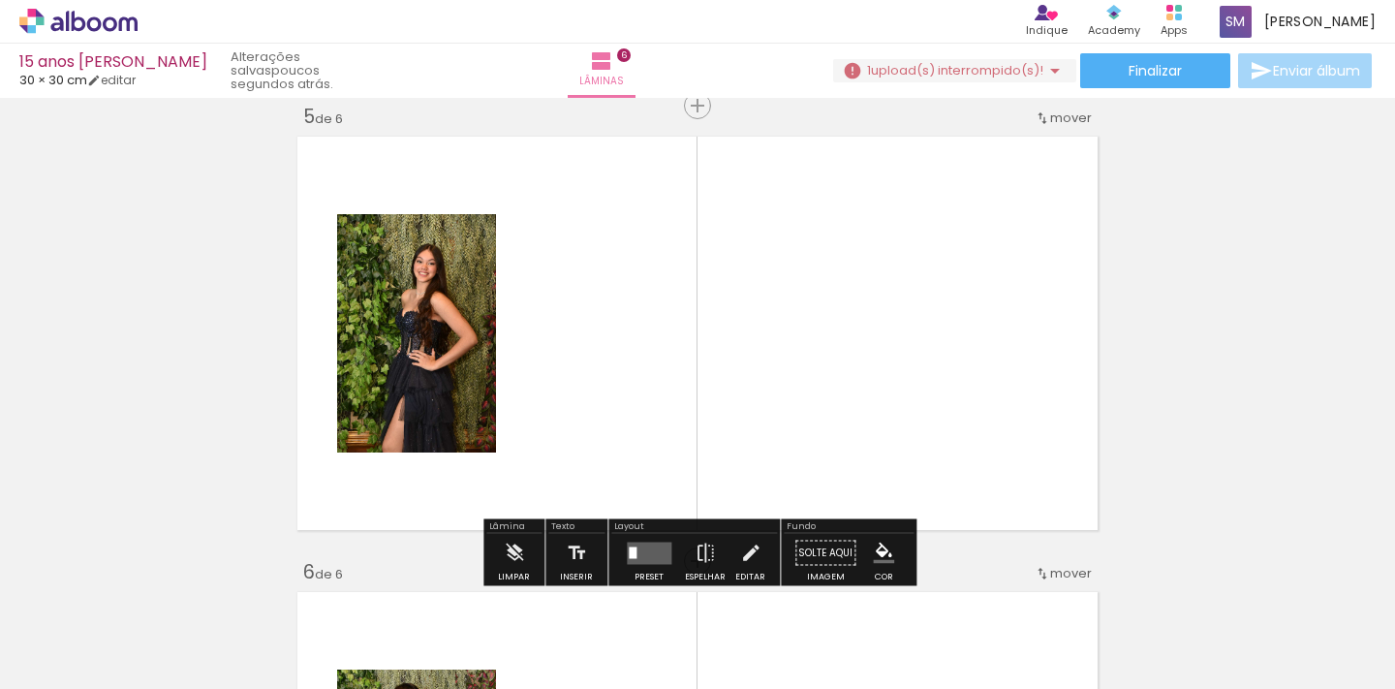
scroll to position [2301, 0]
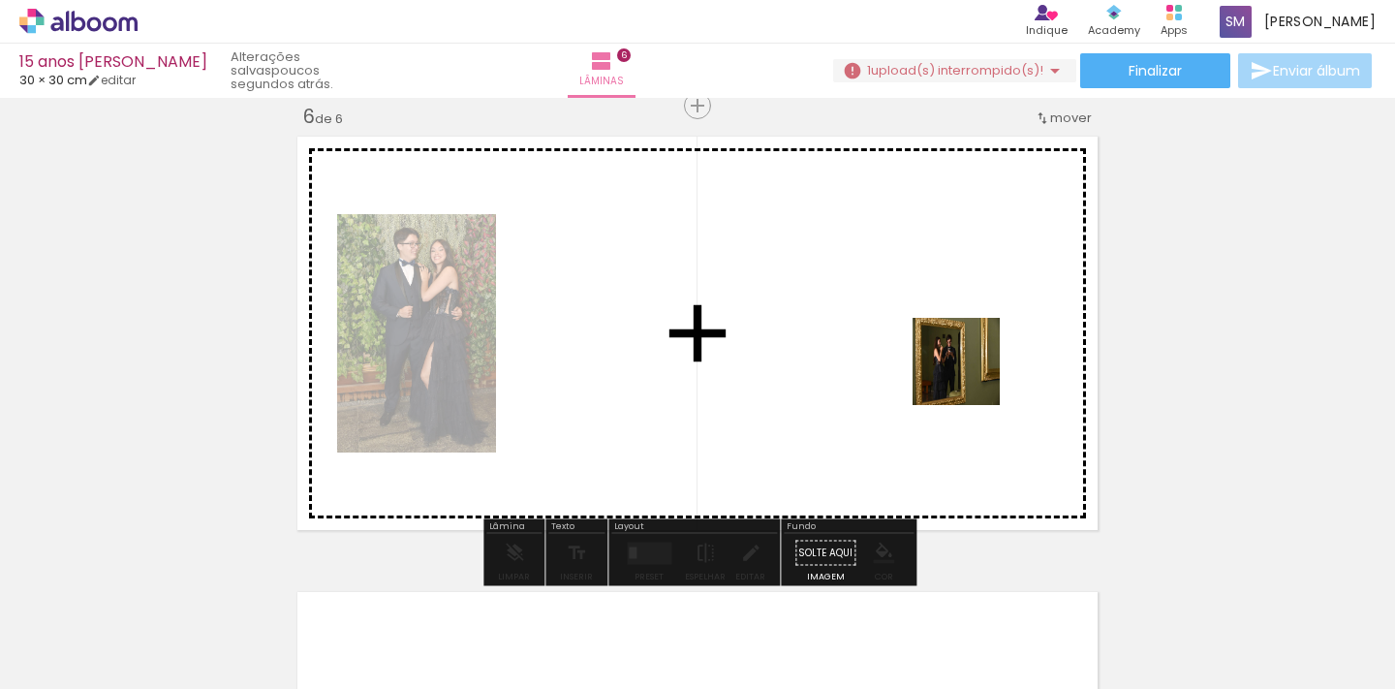
drag, startPoint x: 889, startPoint y: 631, endPoint x: 971, endPoint y: 376, distance: 267.4
click at [971, 376] on quentale-workspace at bounding box center [697, 344] width 1395 height 689
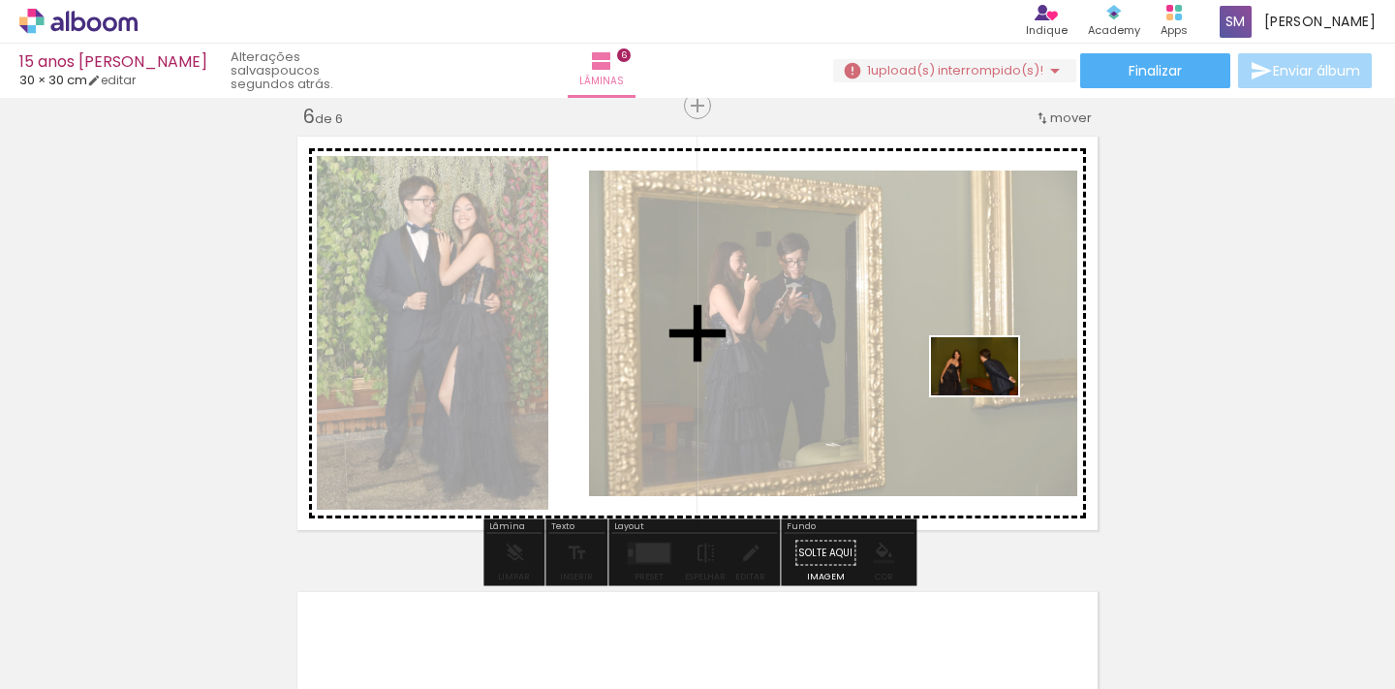
drag, startPoint x: 997, startPoint y: 641, endPoint x: 989, endPoint y: 395, distance: 246.2
click at [989, 395] on quentale-workspace at bounding box center [697, 344] width 1395 height 689
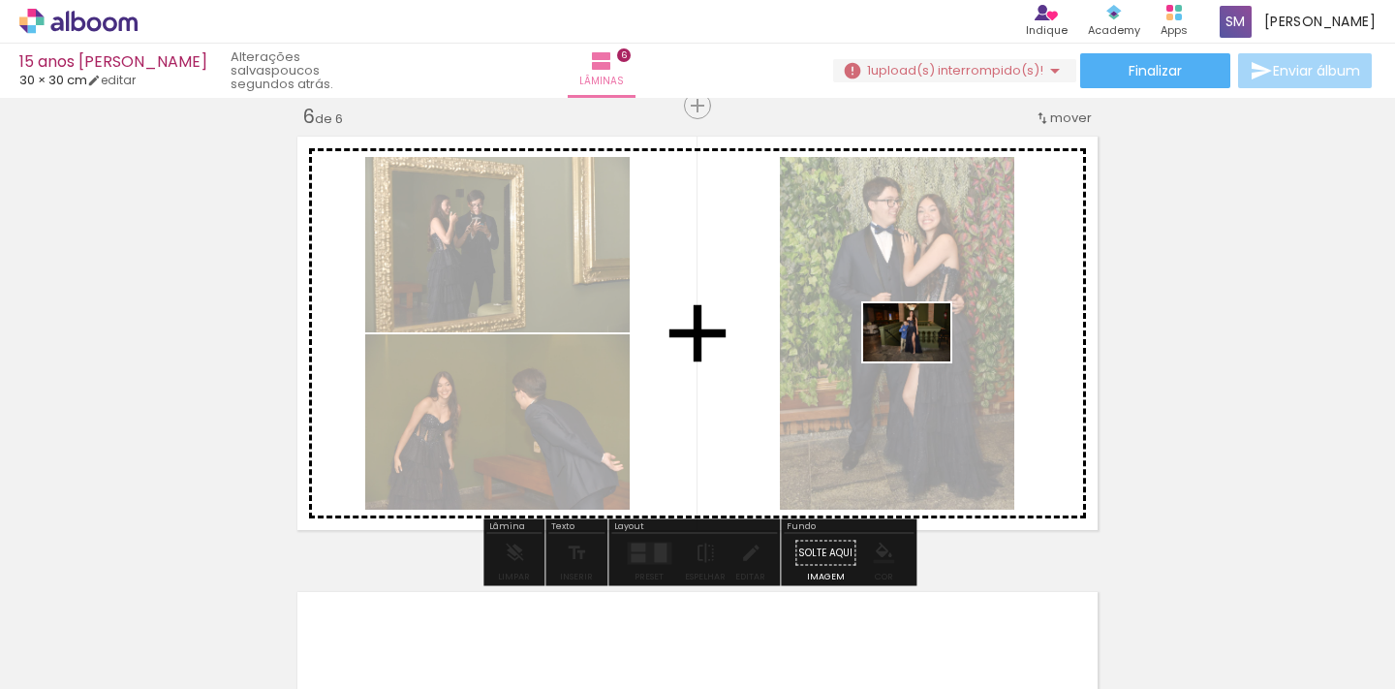
drag, startPoint x: 1104, startPoint y: 621, endPoint x: 921, endPoint y: 361, distance: 317.7
click at [921, 361] on quentale-workspace at bounding box center [697, 344] width 1395 height 689
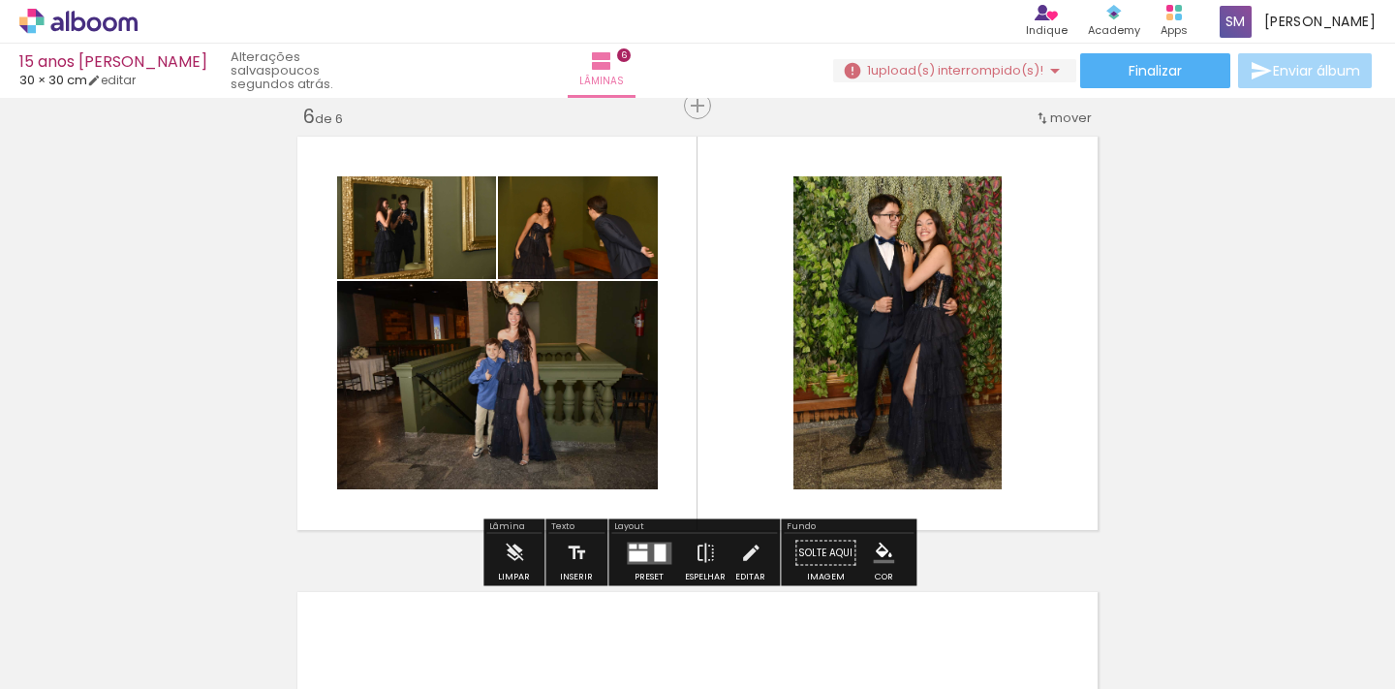
click at [654, 552] on div at bounding box center [660, 551] width 12 height 17
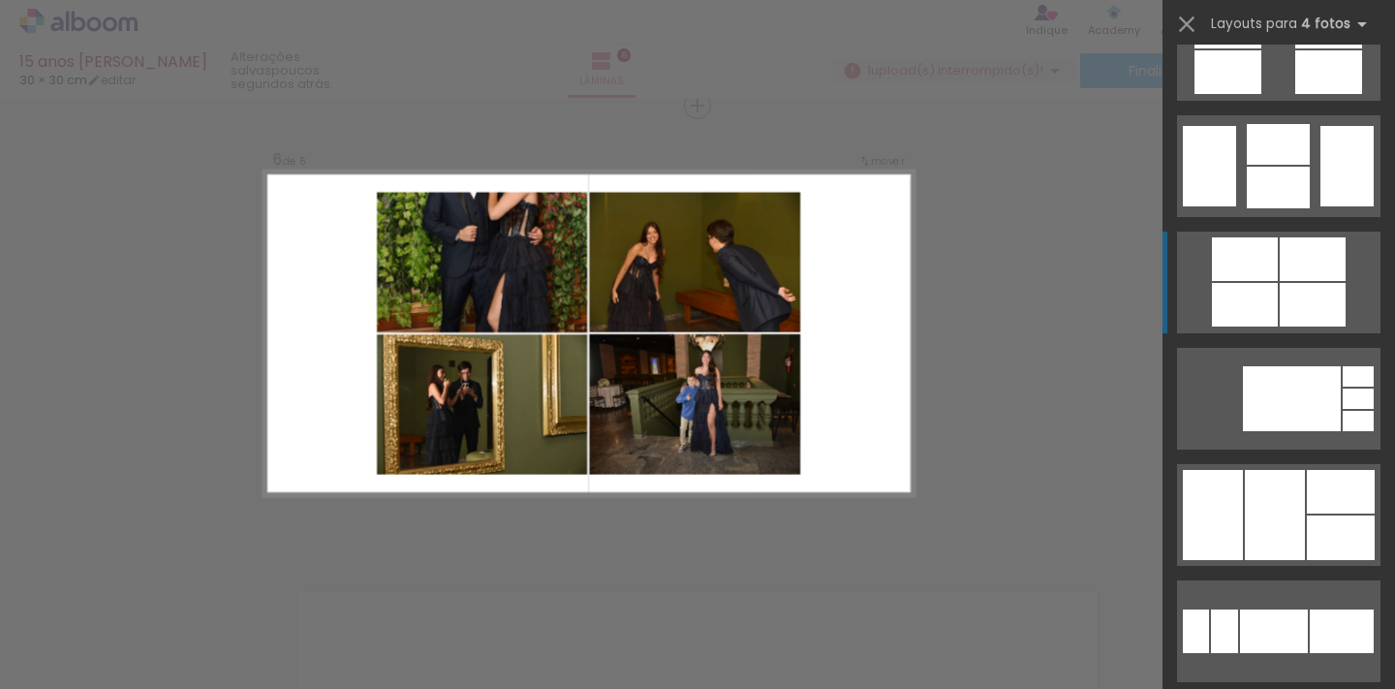
scroll to position [15061, 0]
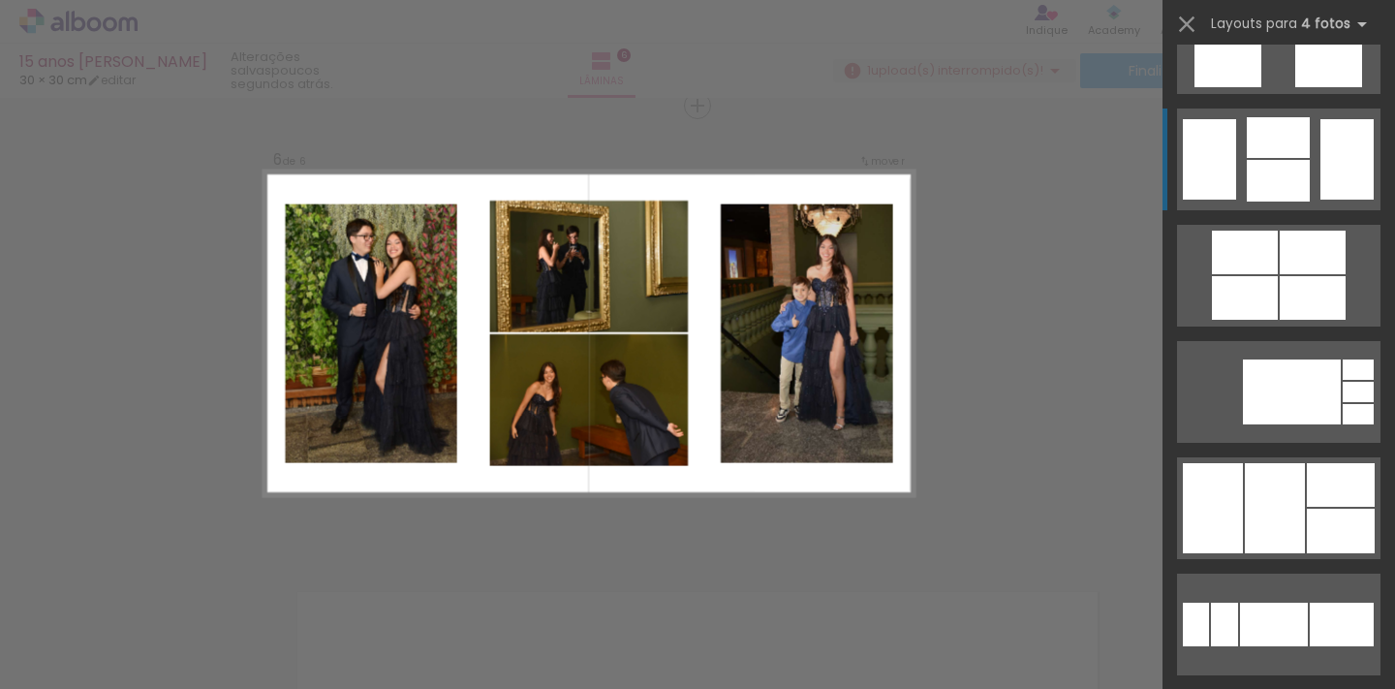
click at [1320, 163] on div at bounding box center [1346, 159] width 53 height 80
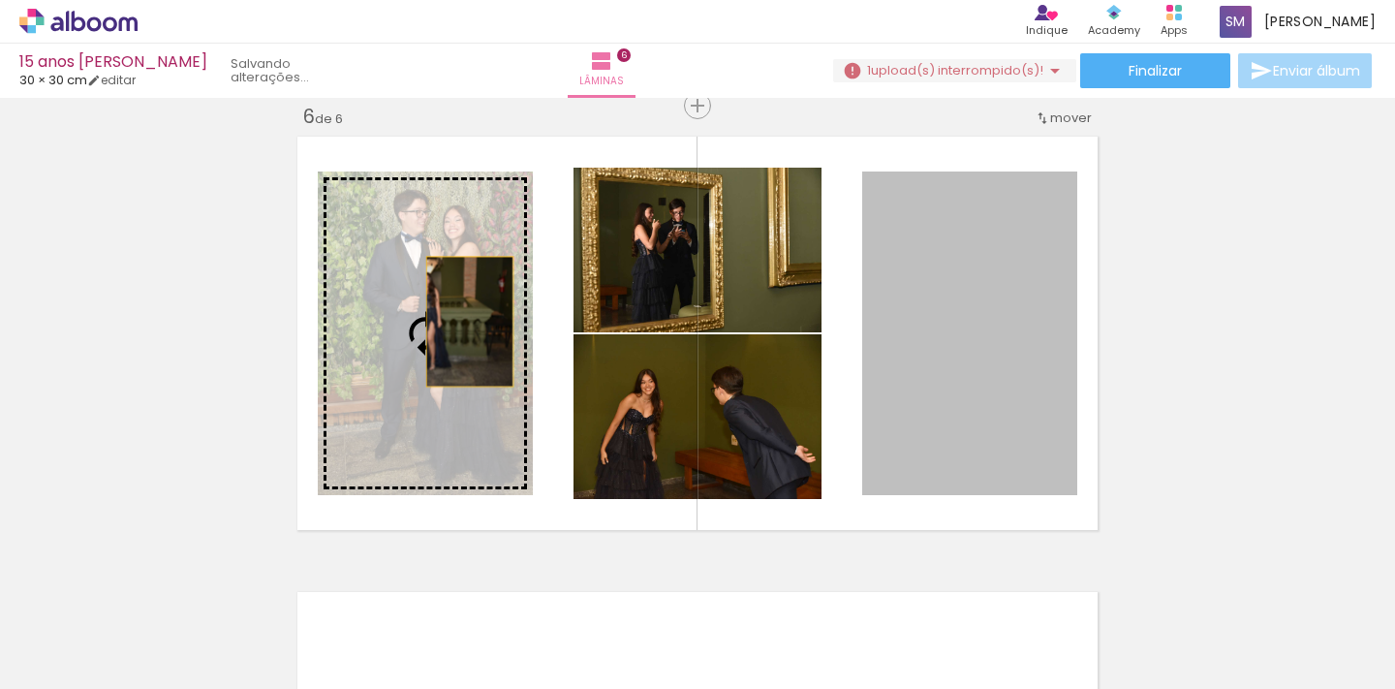
drag, startPoint x: 1035, startPoint y: 304, endPoint x: 470, endPoint y: 322, distance: 565.0
click at [0, 0] on slot at bounding box center [0, 0] width 0 height 0
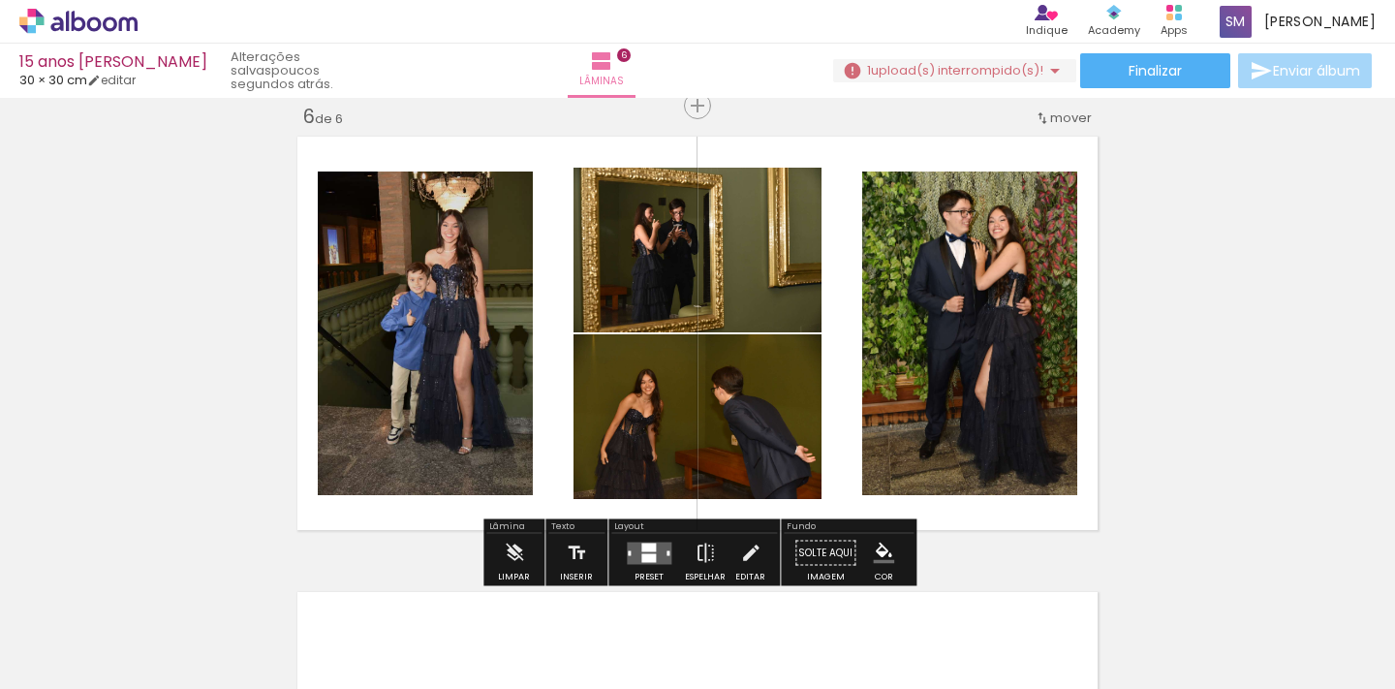
click at [757, 278] on quentale-photo at bounding box center [697, 250] width 248 height 165
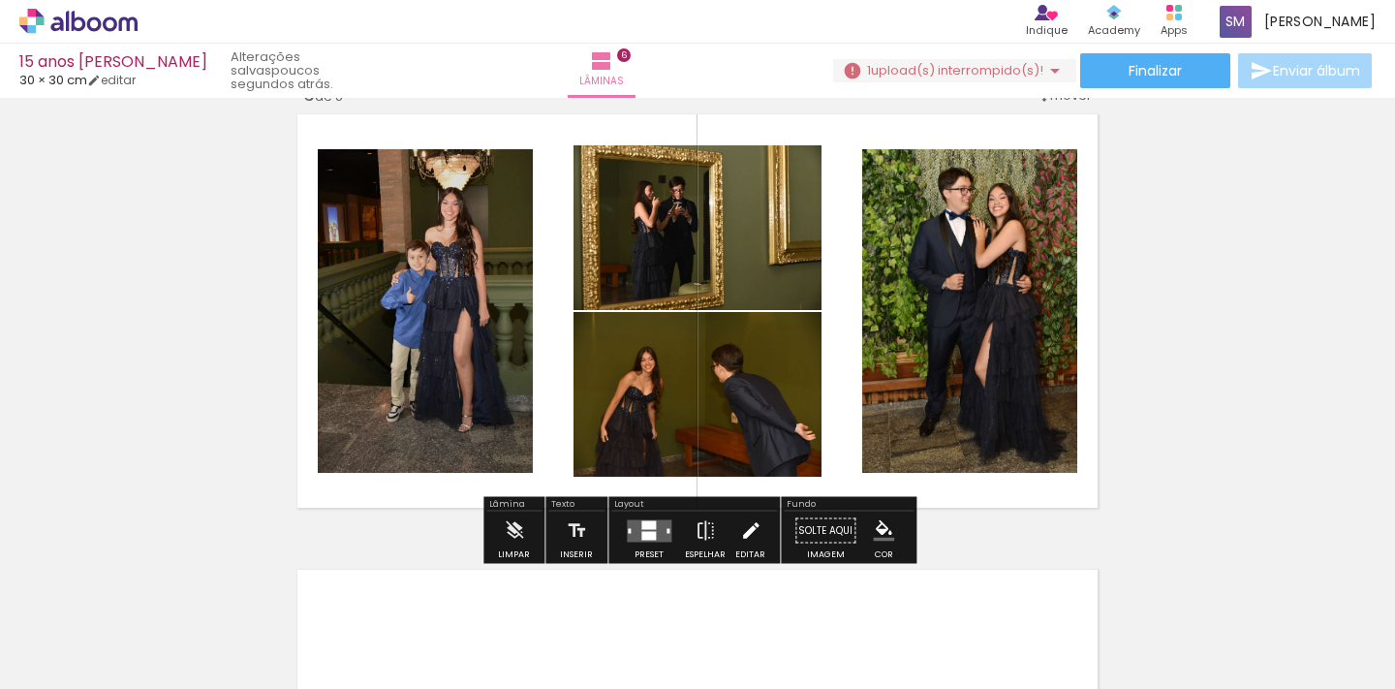
click at [744, 527] on iron-icon at bounding box center [750, 530] width 21 height 39
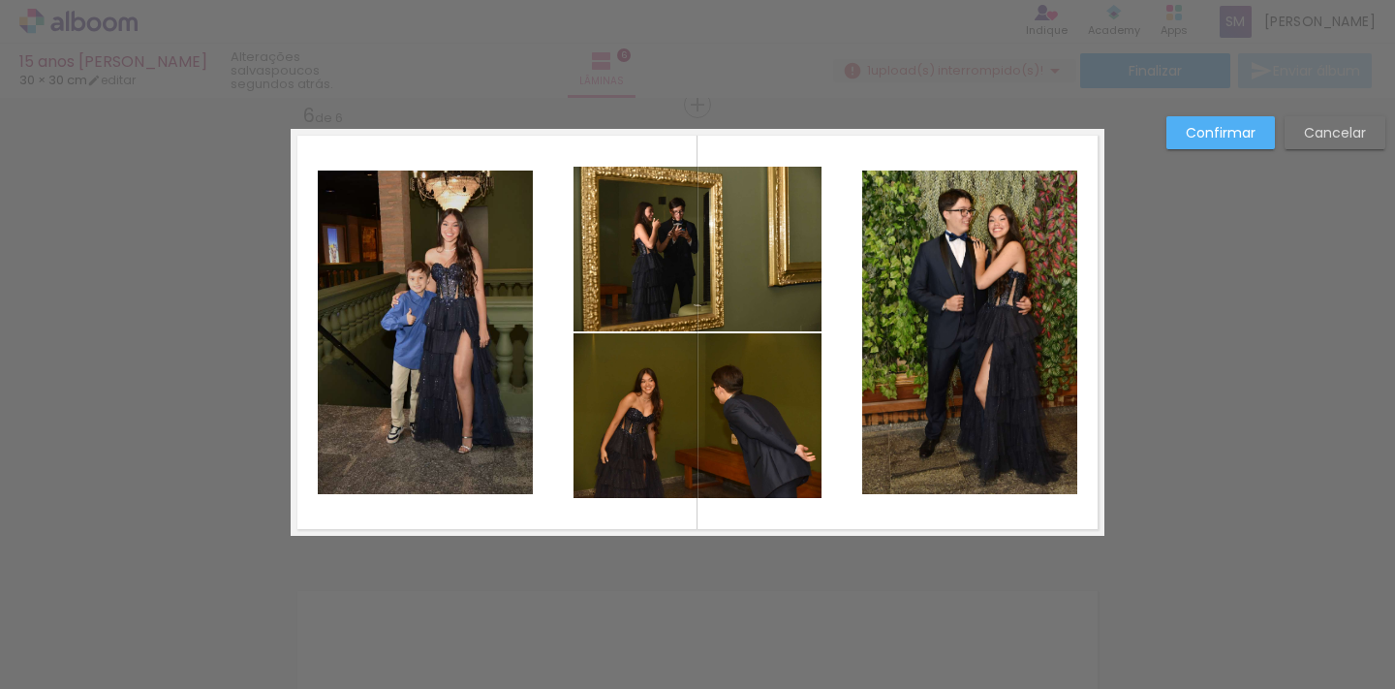
scroll to position [2301, 0]
click at [748, 289] on quentale-photo at bounding box center [697, 250] width 248 height 165
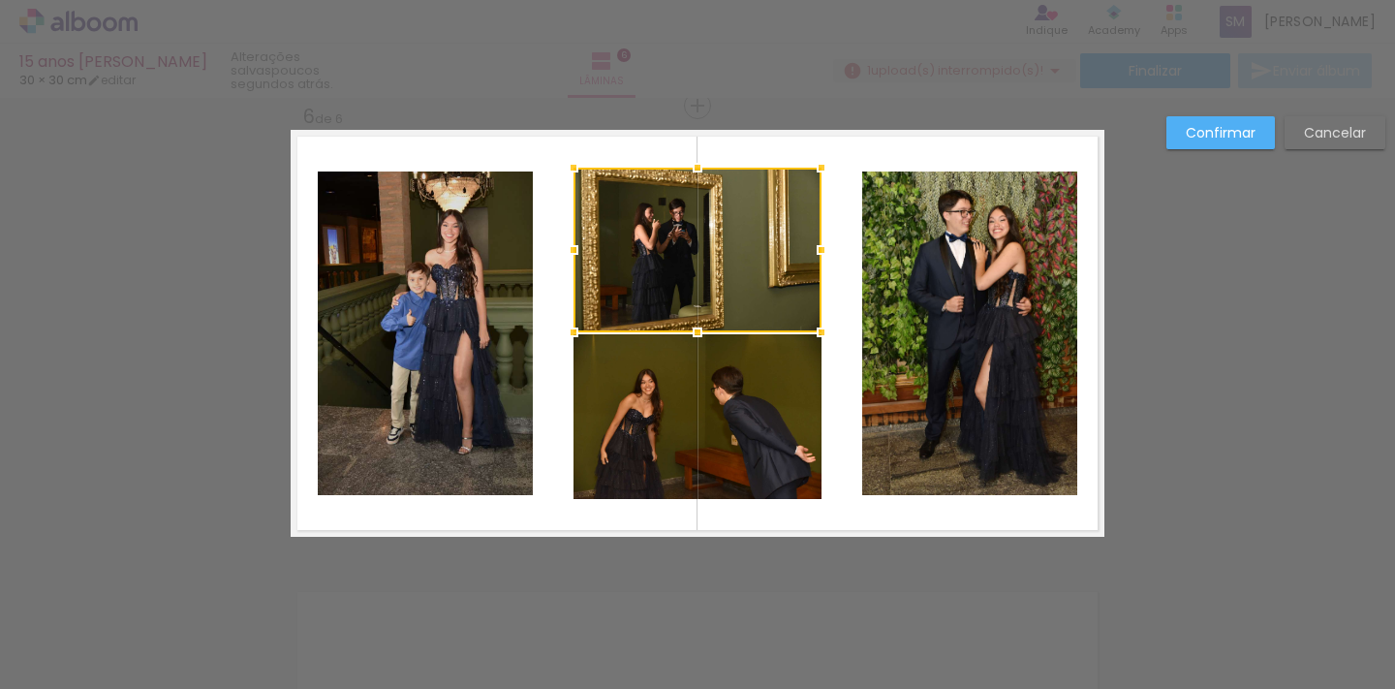
click at [0, 0] on slot "Cancelar" at bounding box center [0, 0] width 0 height 0
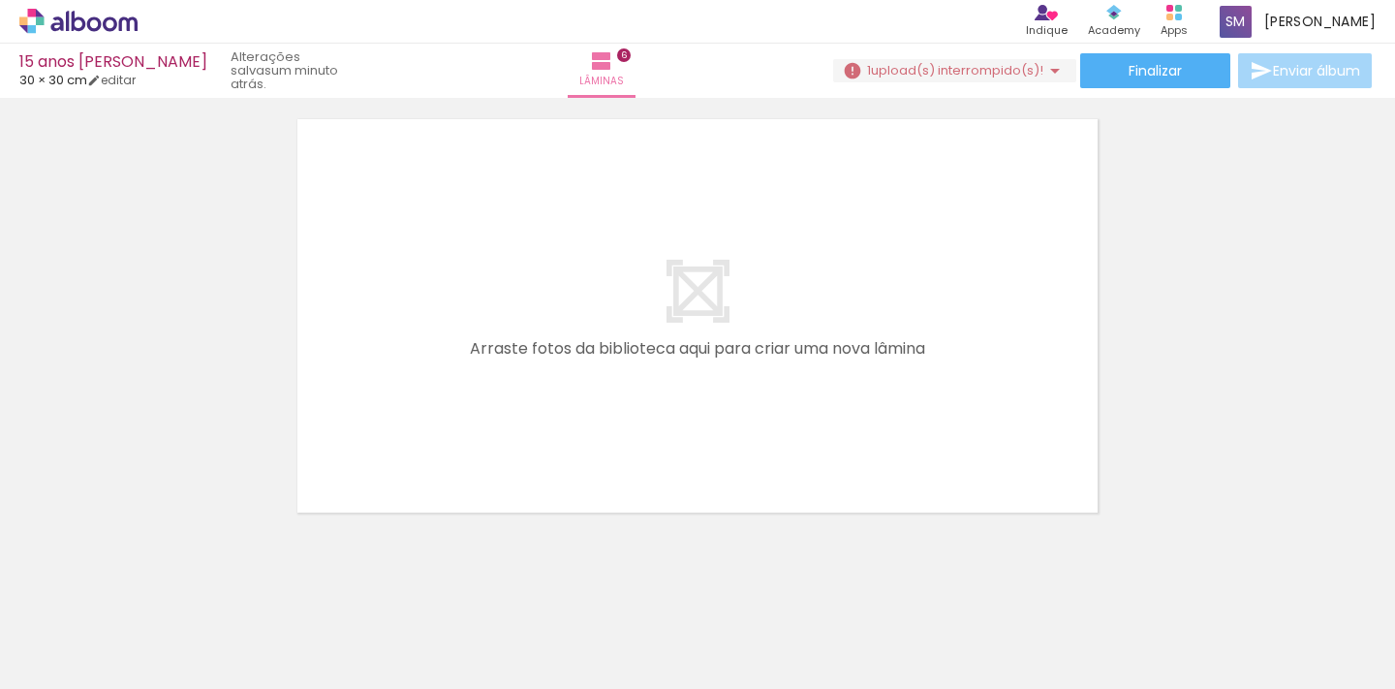
scroll to position [0, 1463]
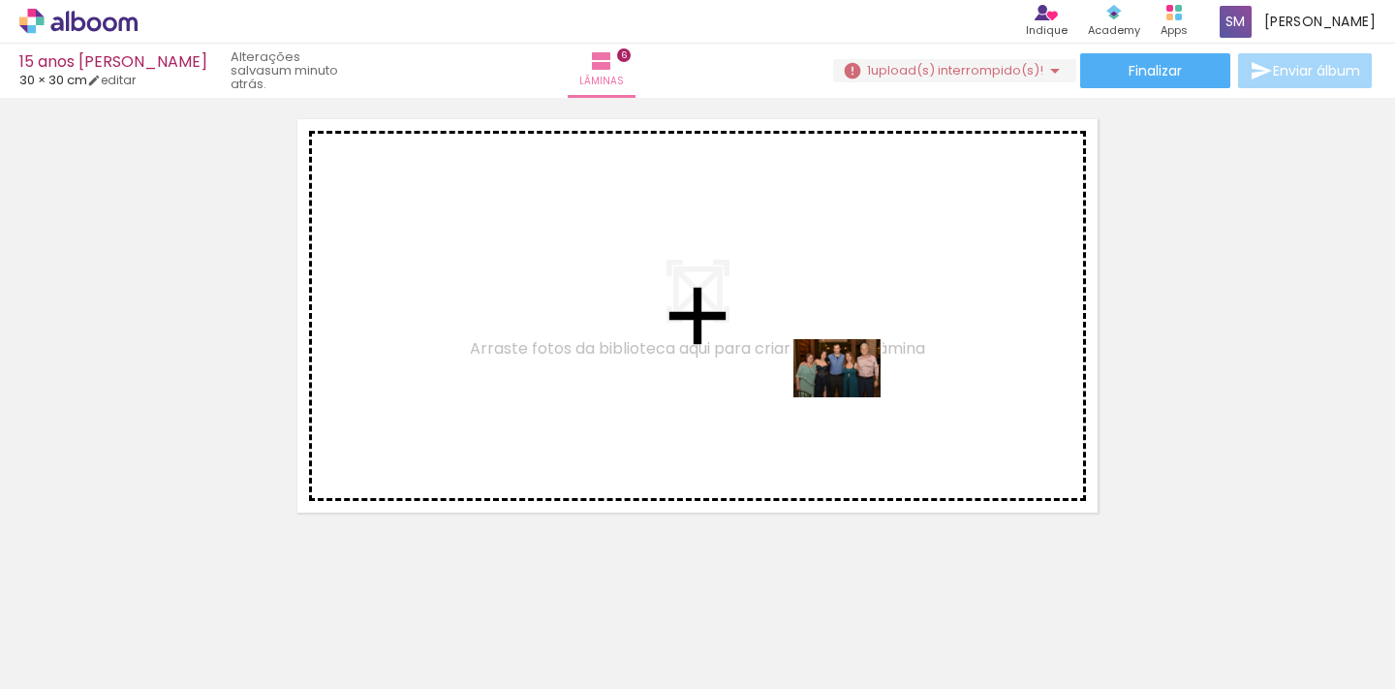
drag, startPoint x: 725, startPoint y: 630, endPoint x: 851, endPoint y: 397, distance: 264.8
click at [851, 397] on quentale-workspace at bounding box center [697, 344] width 1395 height 689
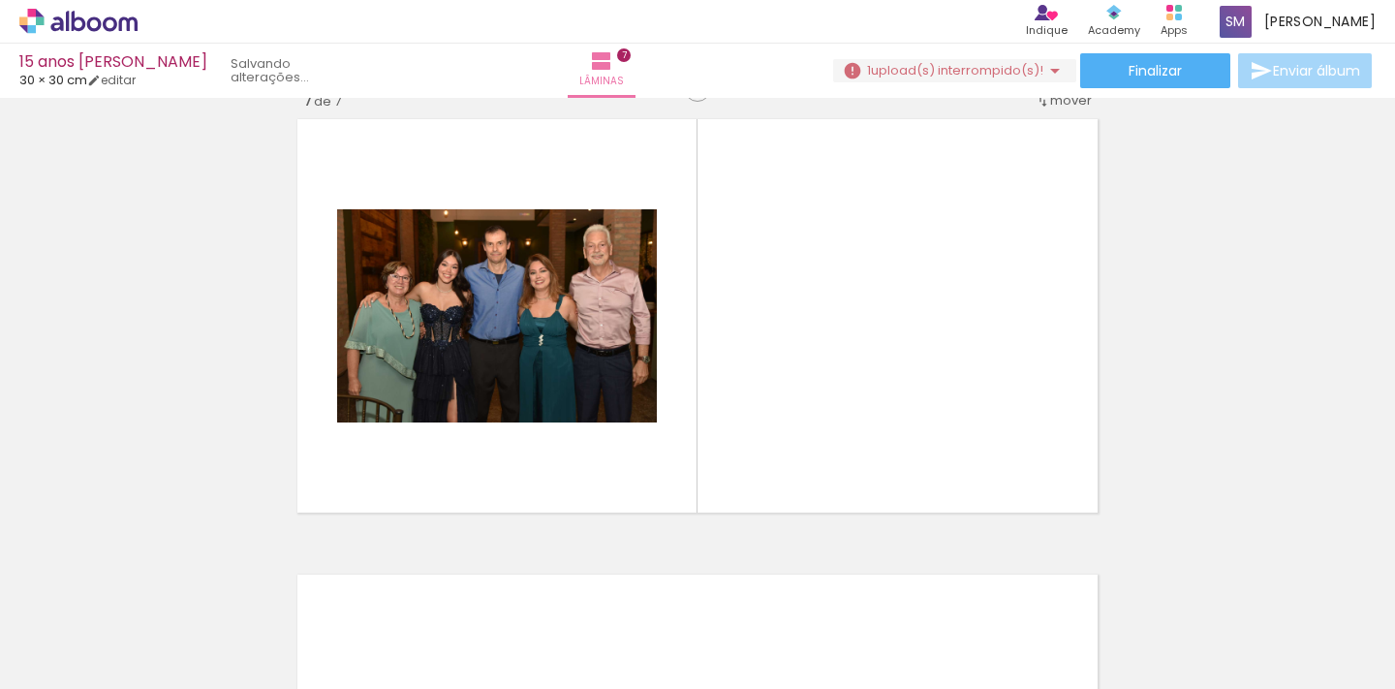
scroll to position [2756, 0]
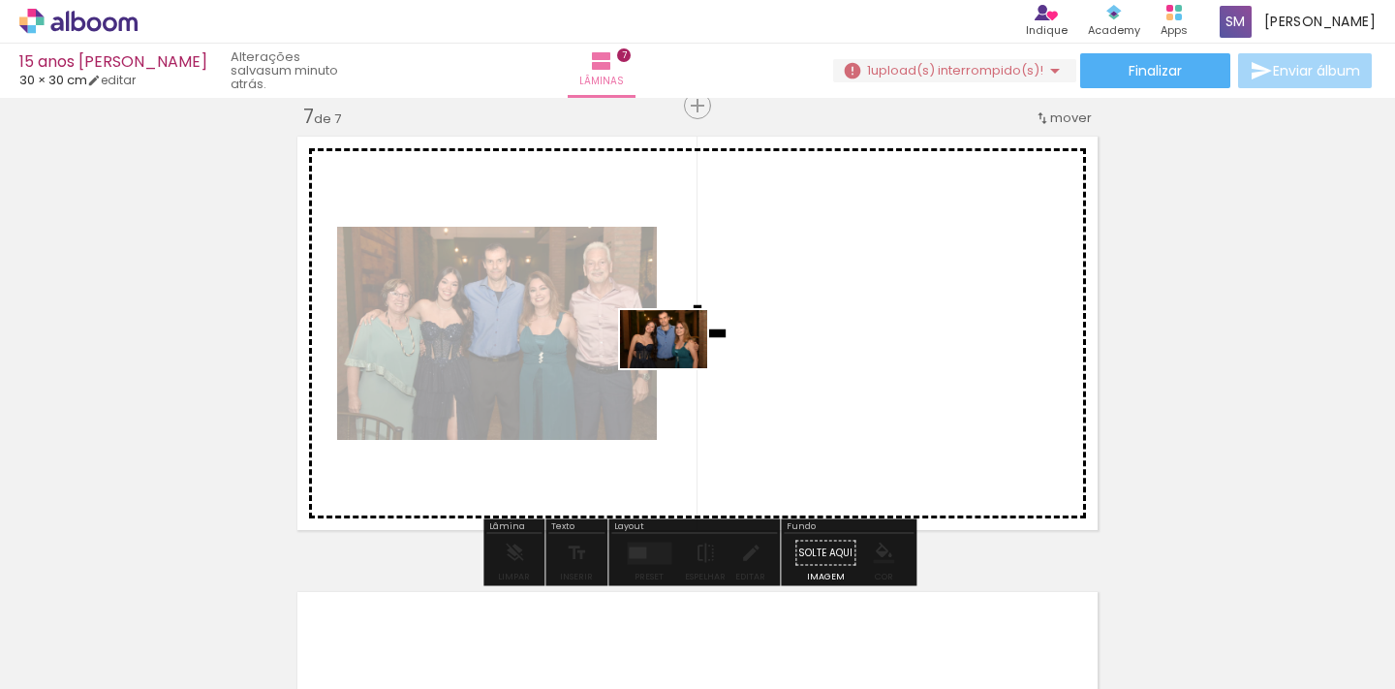
drag, startPoint x: 818, startPoint y: 613, endPoint x: 678, endPoint y: 368, distance: 282.0
click at [678, 368] on quentale-workspace at bounding box center [697, 344] width 1395 height 689
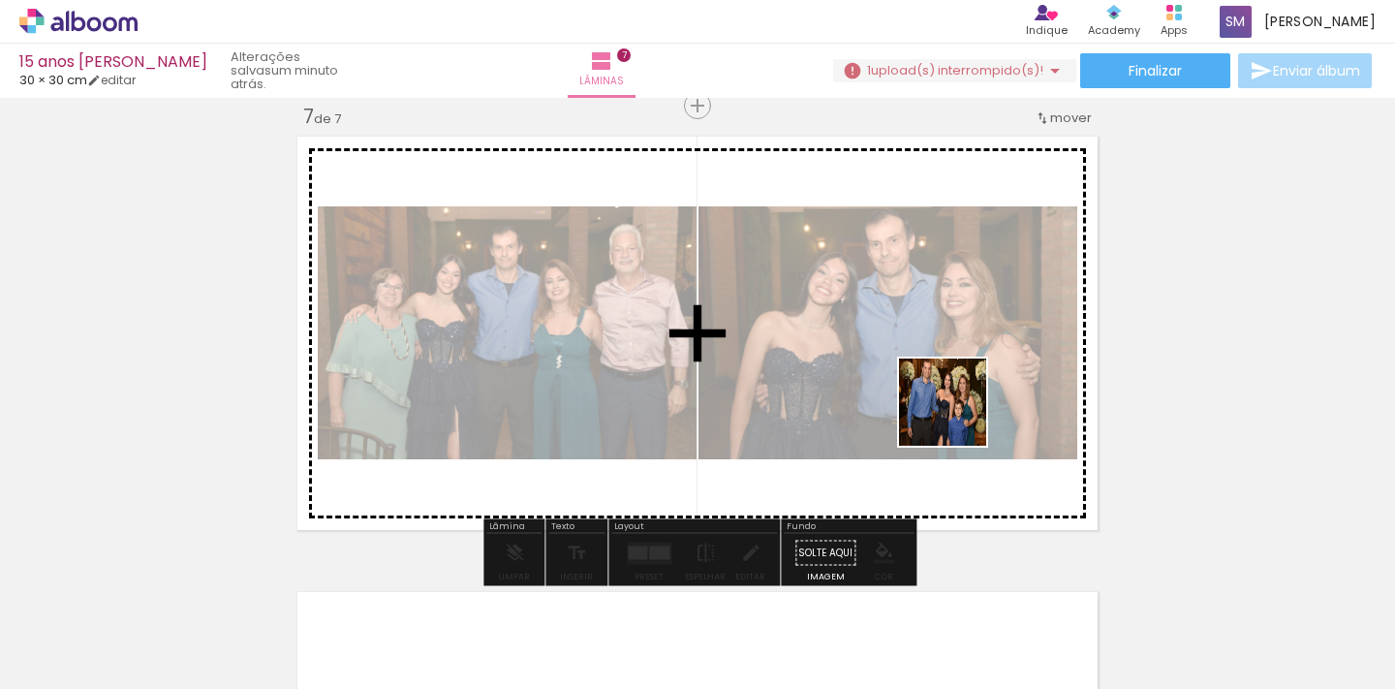
drag, startPoint x: 921, startPoint y: 624, endPoint x: 960, endPoint y: 410, distance: 217.5
click at [960, 410] on quentale-workspace at bounding box center [697, 344] width 1395 height 689
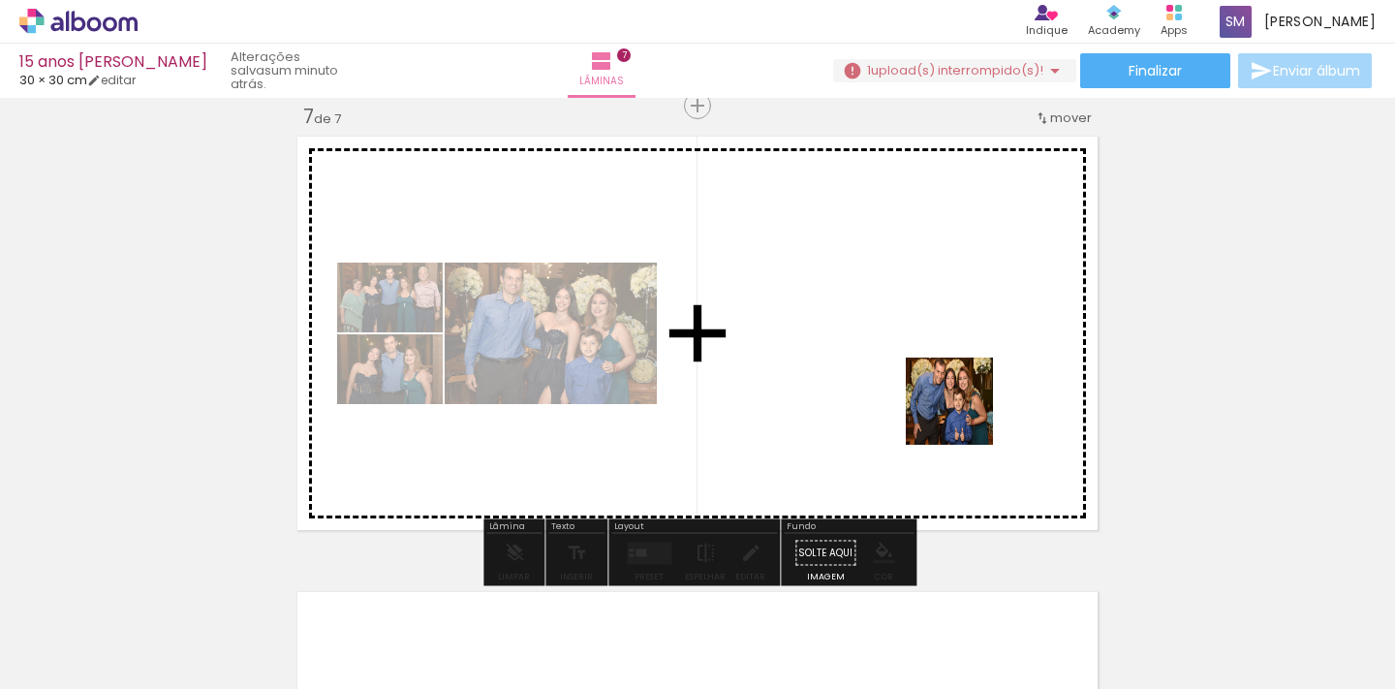
drag, startPoint x: 1031, startPoint y: 616, endPoint x: 963, endPoint y: 412, distance: 215.3
click at [963, 412] on quentale-workspace at bounding box center [697, 344] width 1395 height 689
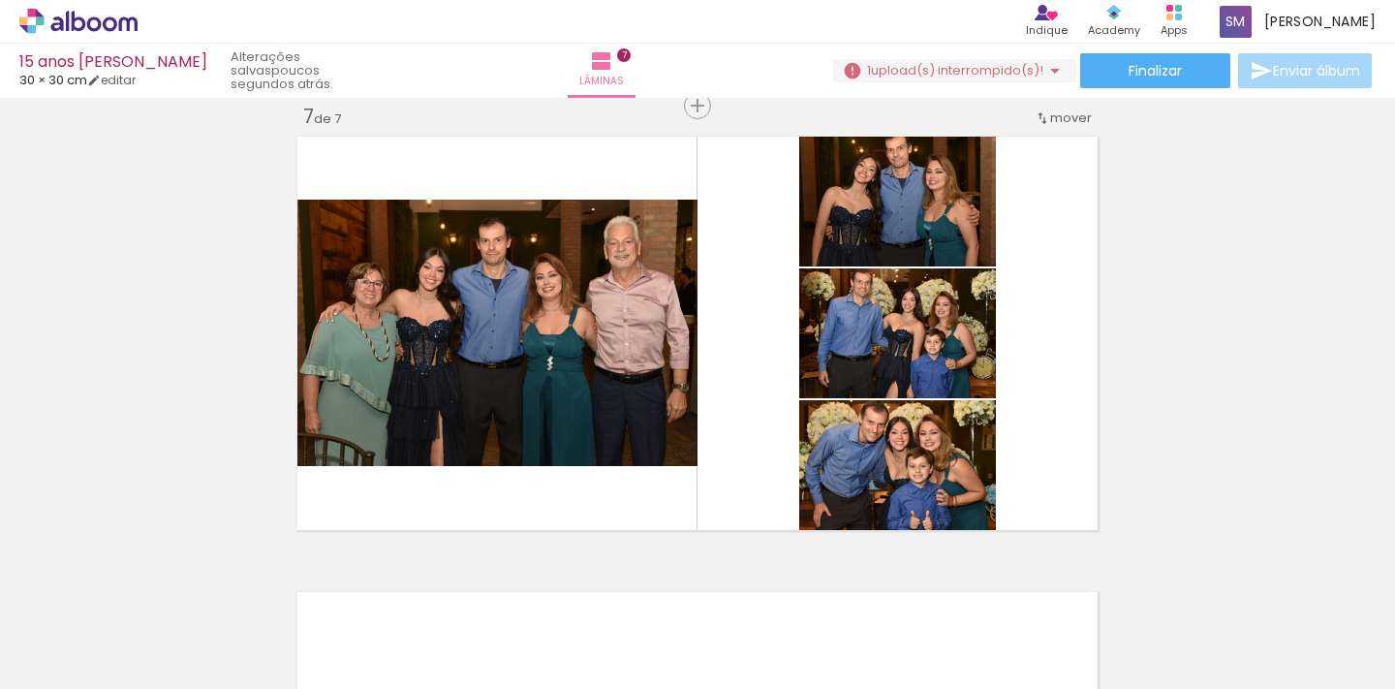
scroll to position [0, 1691]
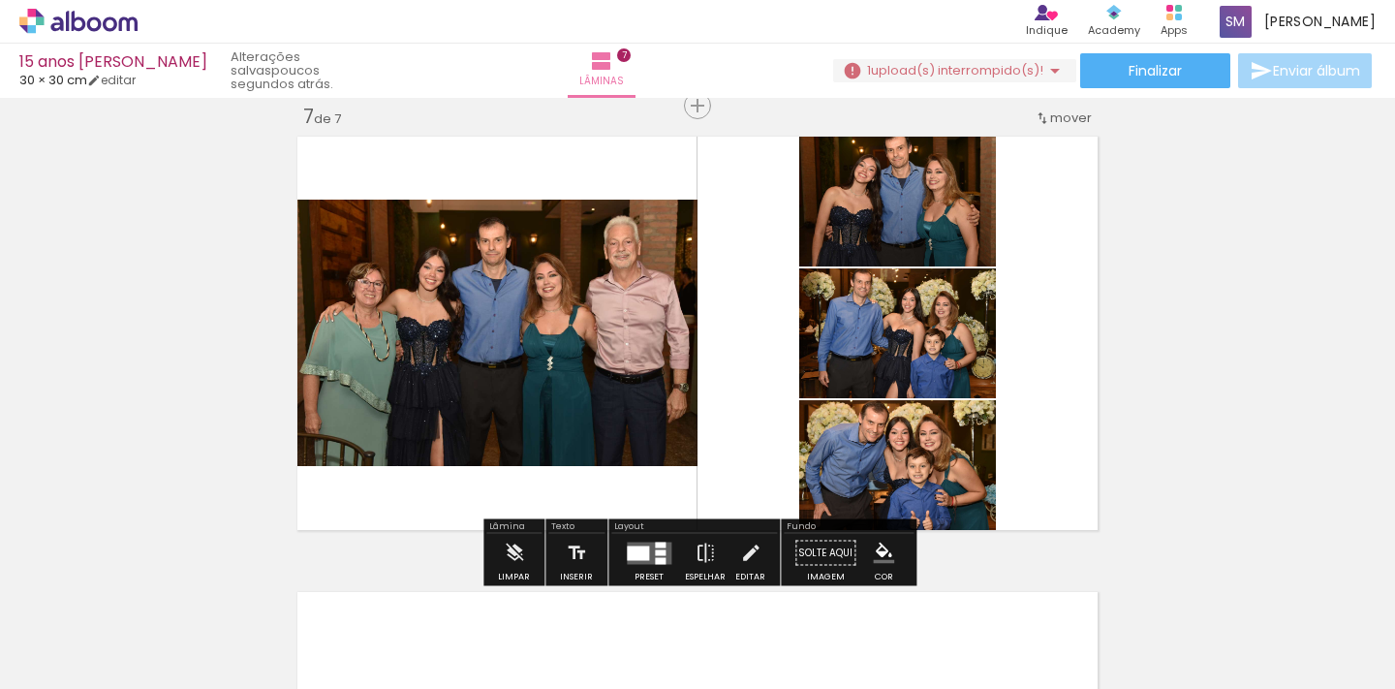
click at [648, 550] on quentale-layouter at bounding box center [649, 552] width 45 height 22
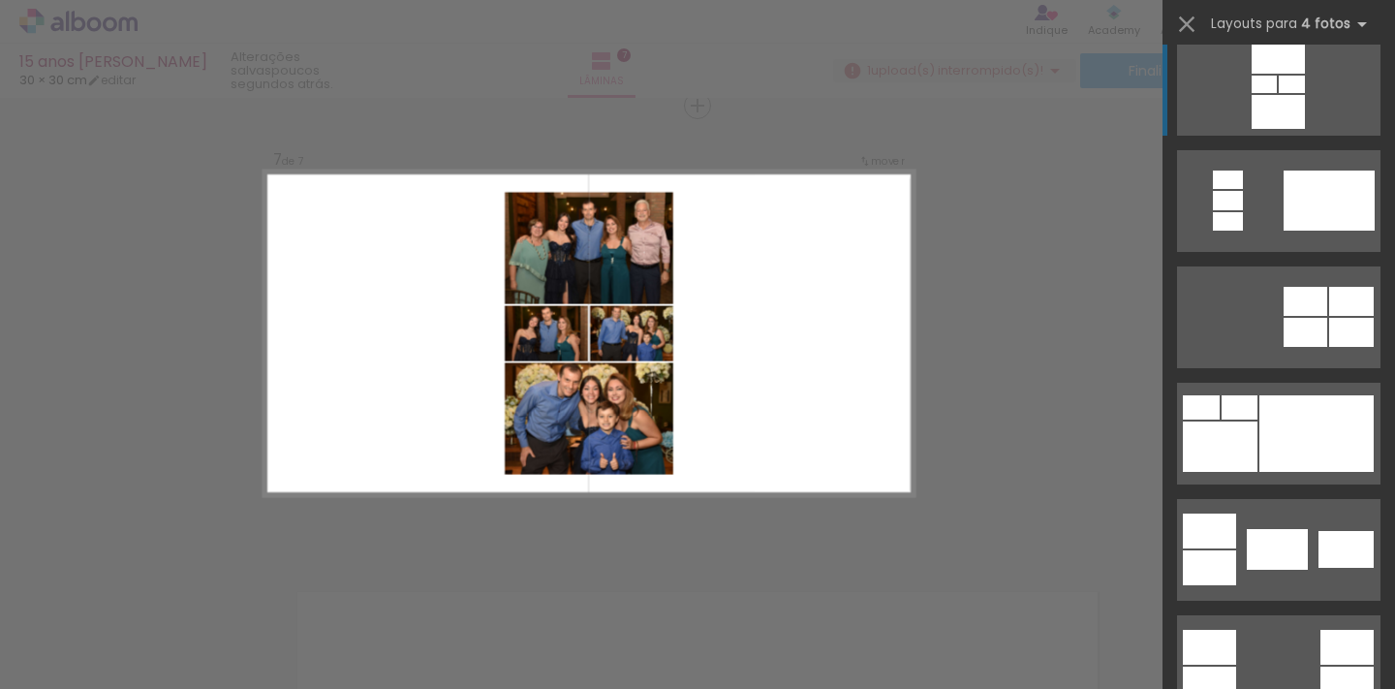
scroll to position [261, 0]
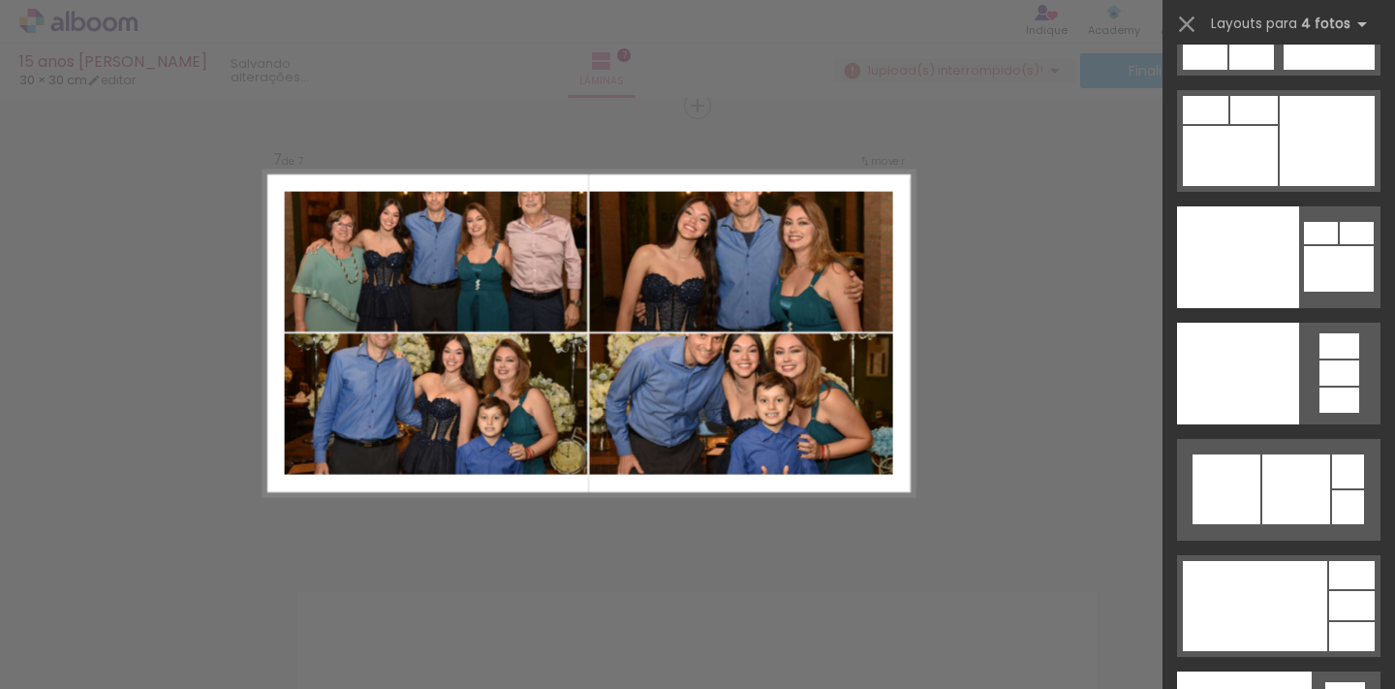
scroll to position [42712, 0]
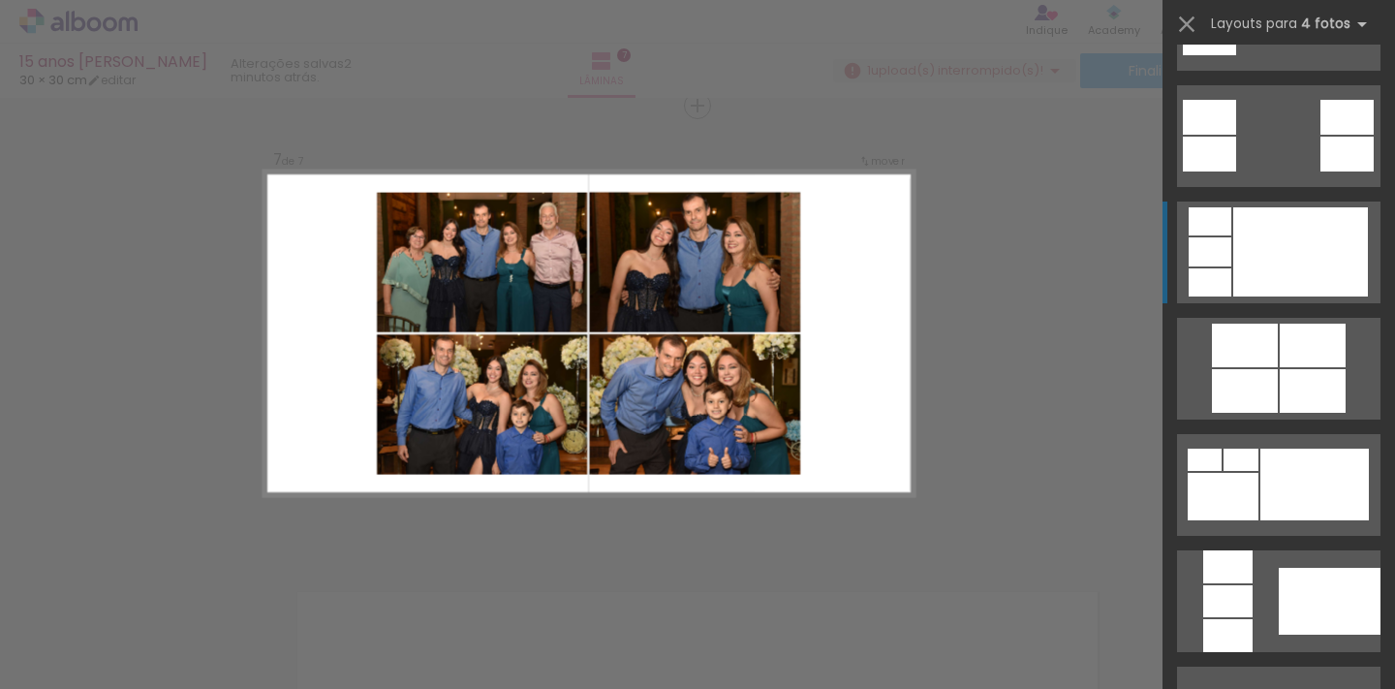
scroll to position [790, 0]
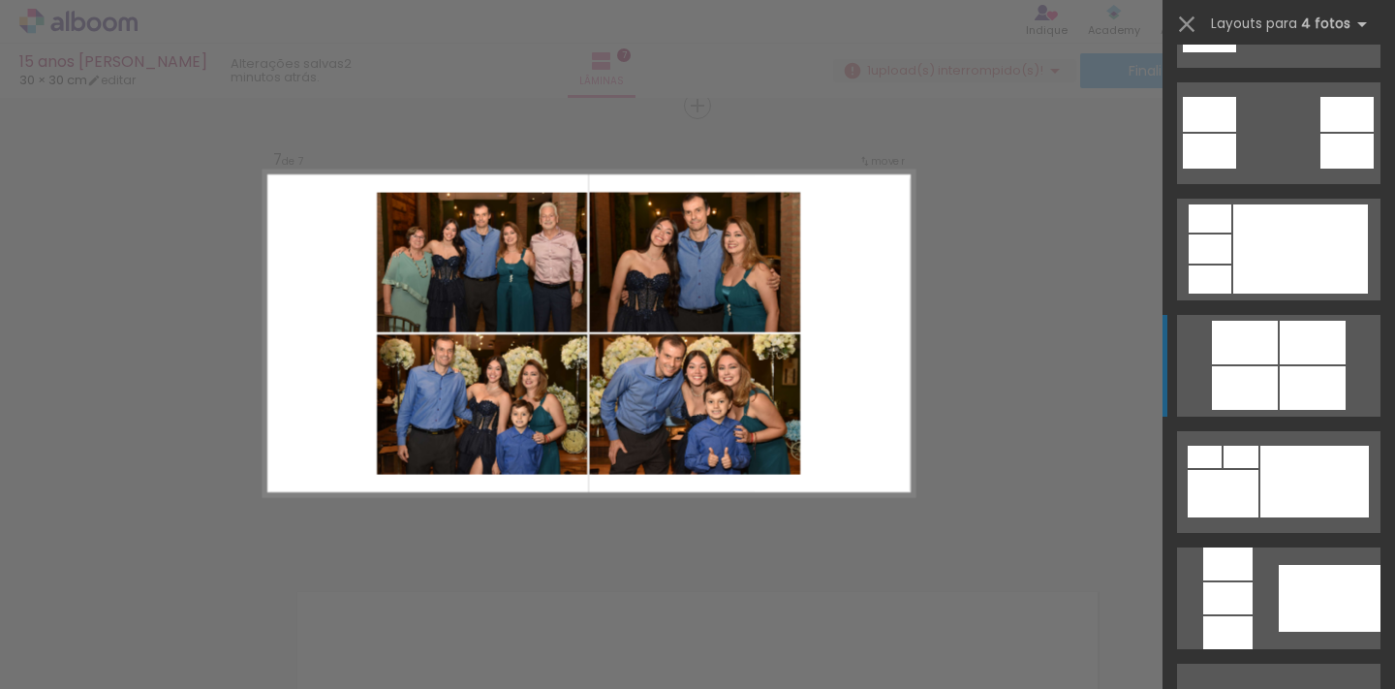
click at [1277, 356] on div at bounding box center [1245, 343] width 66 height 44
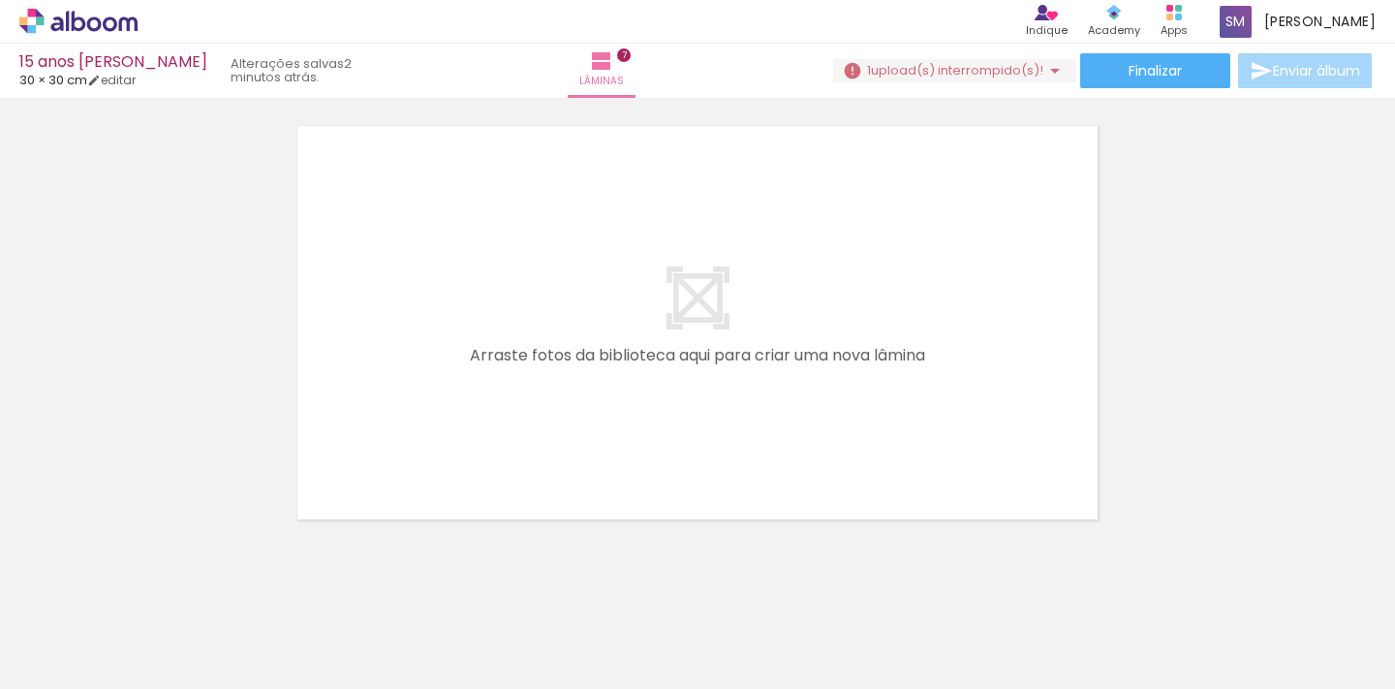
scroll to position [3227, 0]
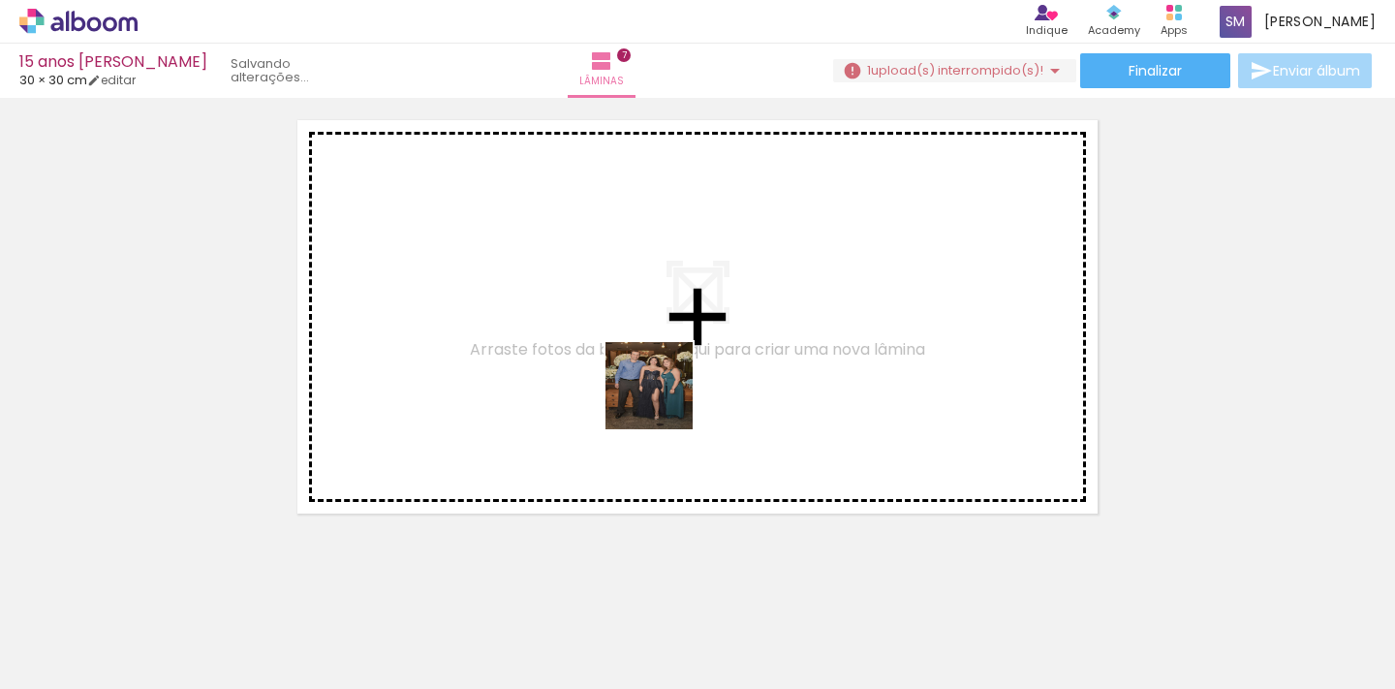
drag, startPoint x: 909, startPoint y: 629, endPoint x: 664, endPoint y: 400, distance: 335.1
click at [664, 400] on quentale-workspace at bounding box center [697, 344] width 1395 height 689
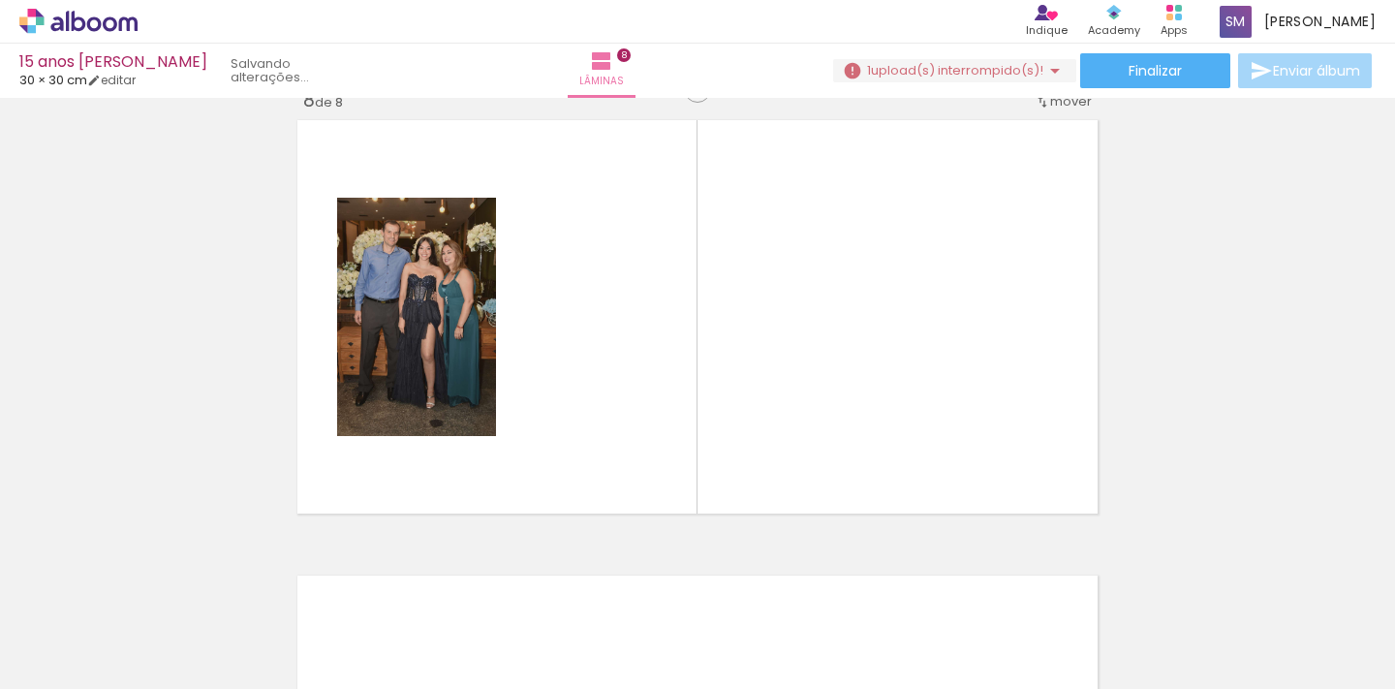
scroll to position [3211, 0]
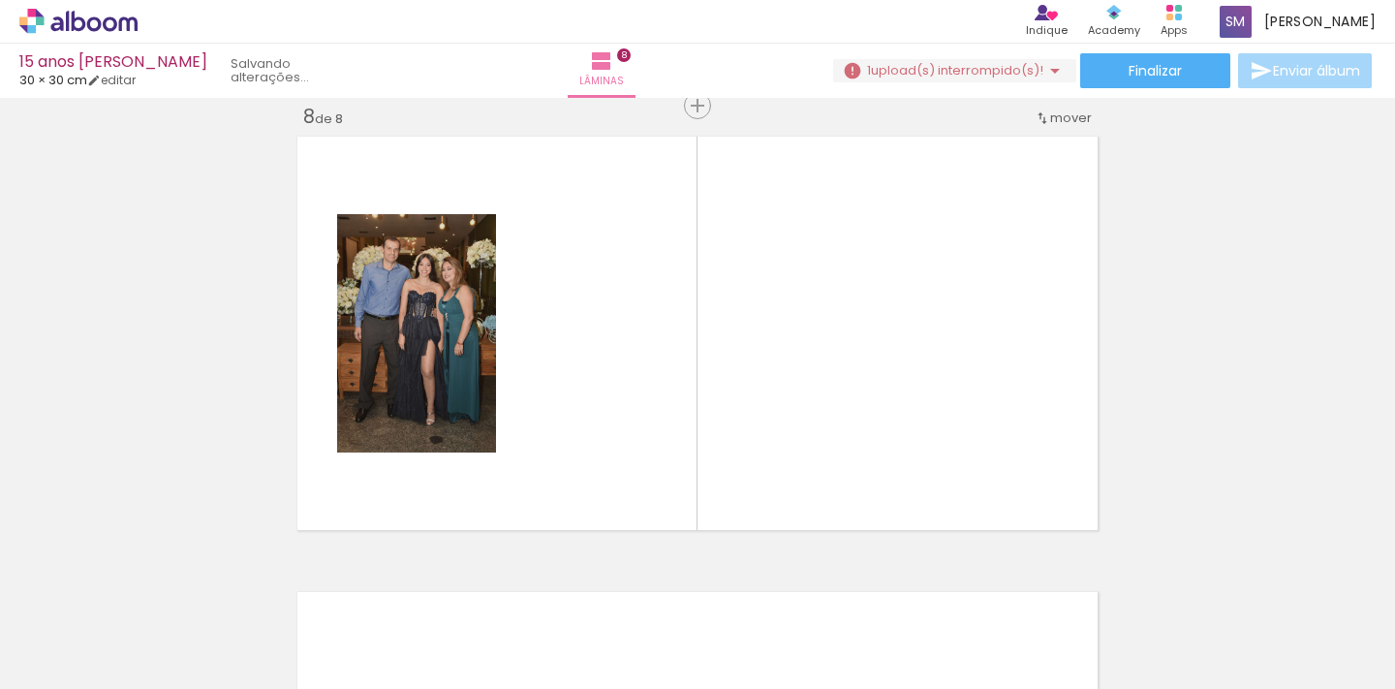
drag, startPoint x: 1016, startPoint y: 626, endPoint x: 960, endPoint y: 437, distance: 197.1
click at [960, 437] on quentale-workspace at bounding box center [697, 344] width 1395 height 689
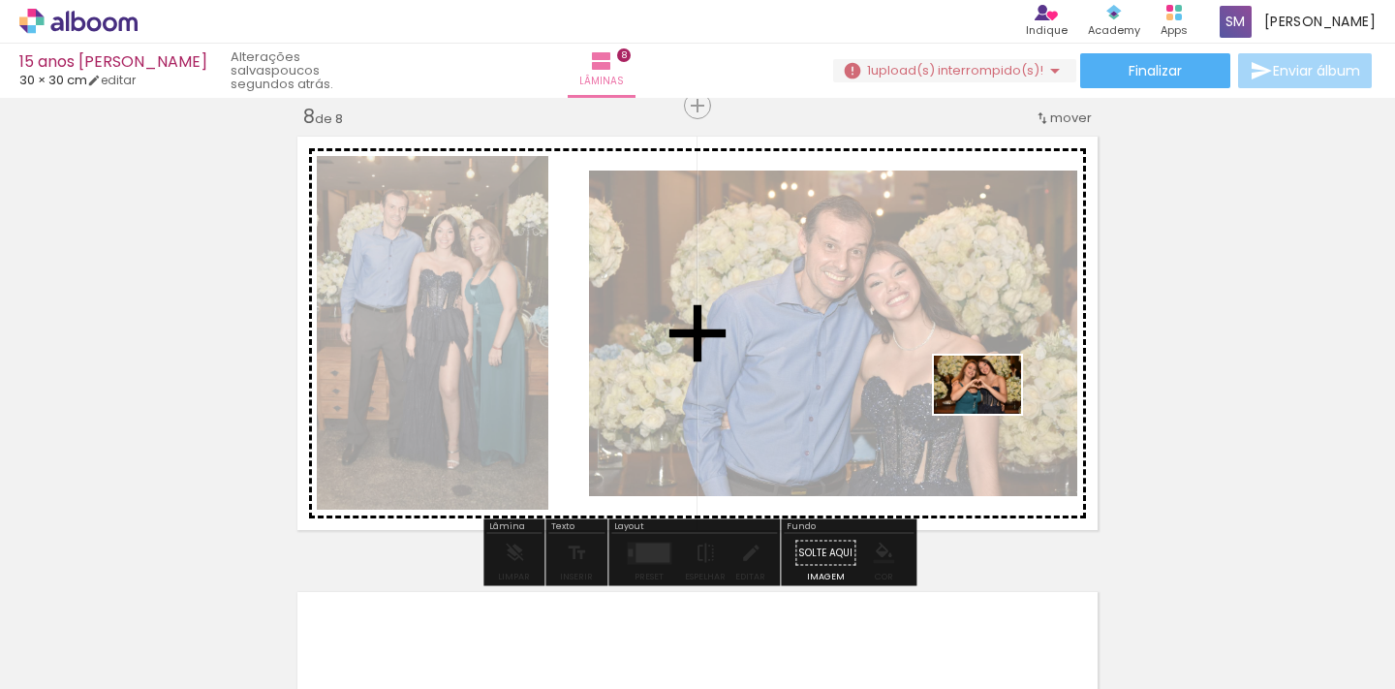
drag, startPoint x: 1117, startPoint y: 623, endPoint x: 992, endPoint y: 414, distance: 243.7
click at [992, 414] on quentale-workspace at bounding box center [697, 344] width 1395 height 689
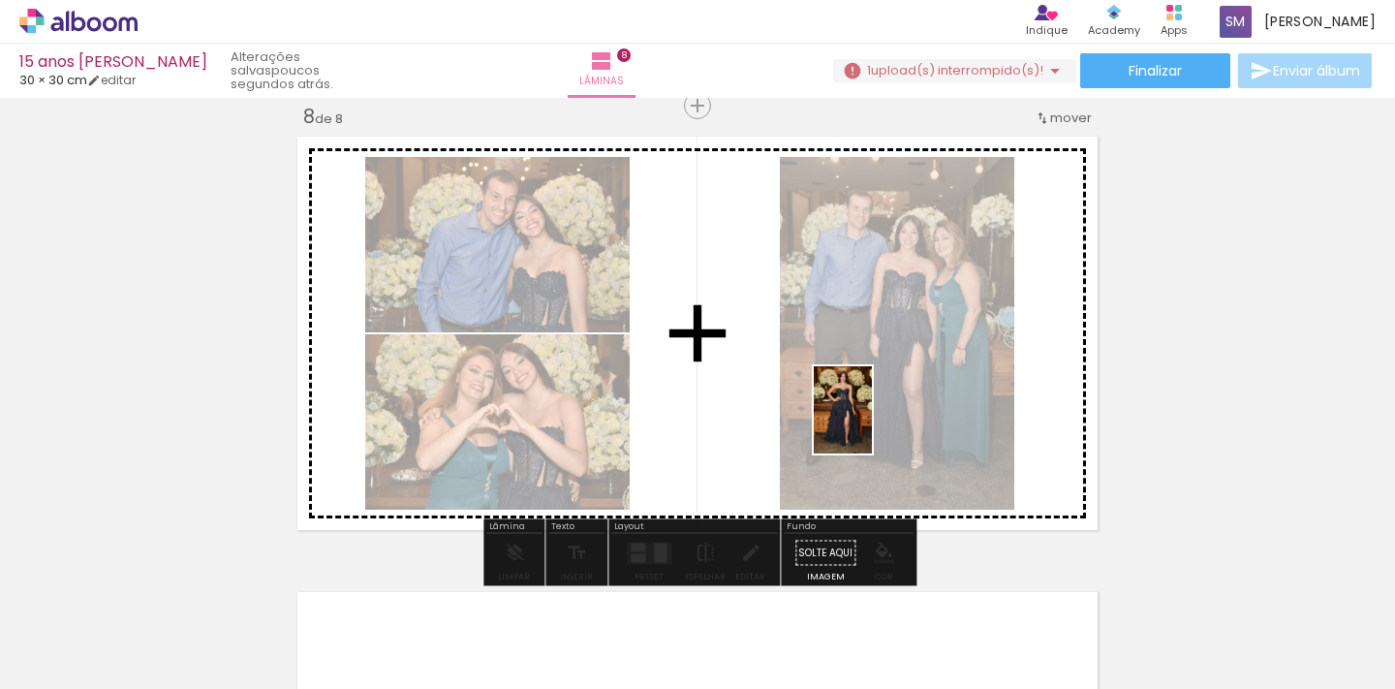
drag, startPoint x: 1223, startPoint y: 623, endPoint x: 872, endPoint y: 424, distance: 403.8
click at [872, 424] on quentale-workspace at bounding box center [697, 344] width 1395 height 689
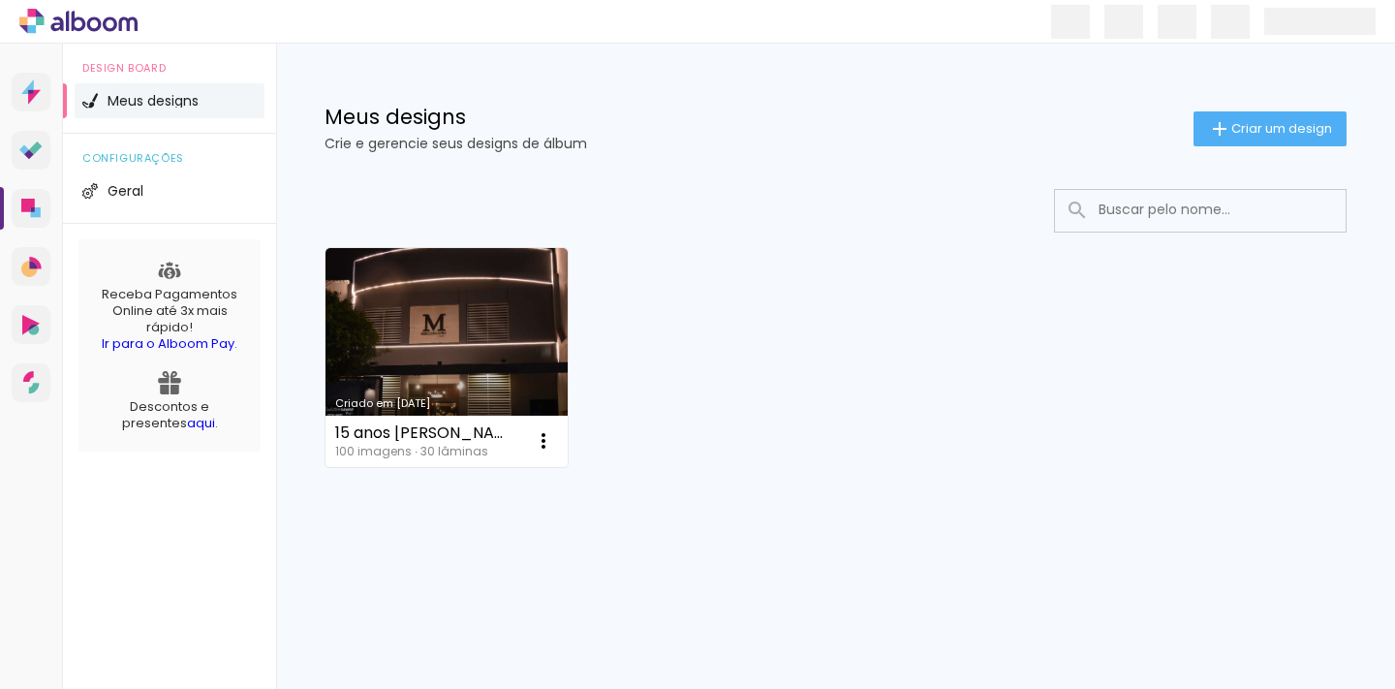
click at [467, 325] on link "Criado em [DATE]" at bounding box center [446, 357] width 242 height 219
